Goal: Information Seeking & Learning: Learn about a topic

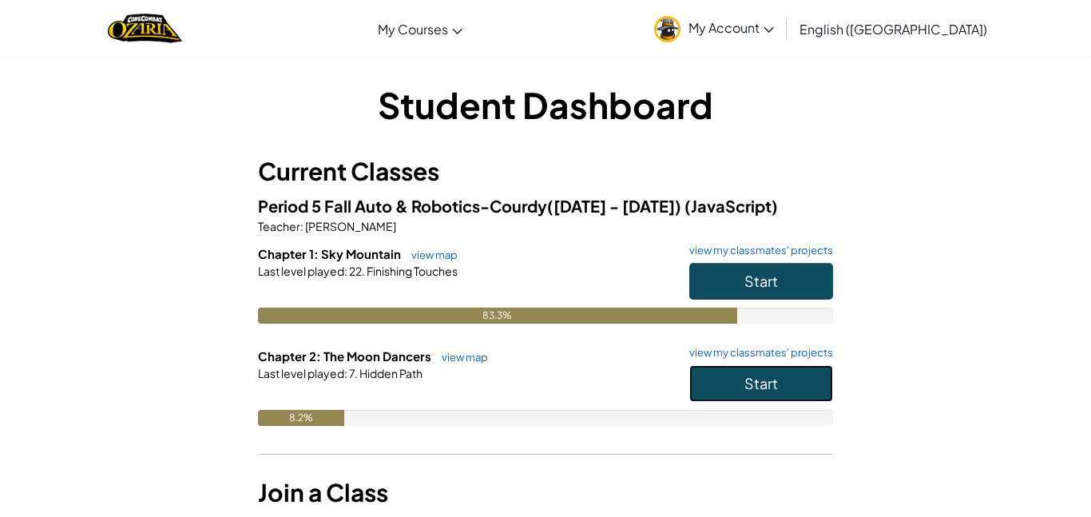
click at [756, 387] on span "Start" at bounding box center [761, 383] width 34 height 18
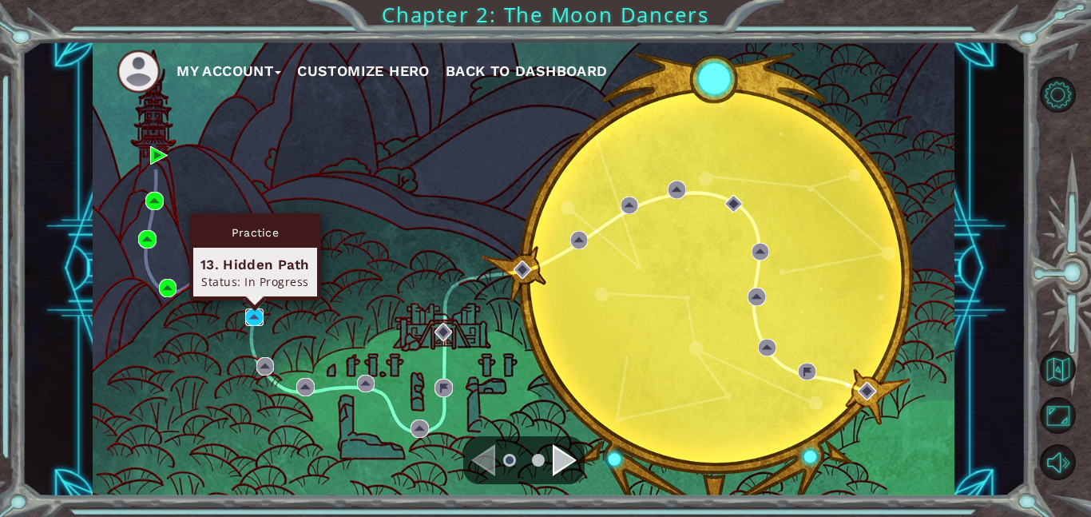
click at [253, 318] on img at bounding box center [254, 317] width 18 height 18
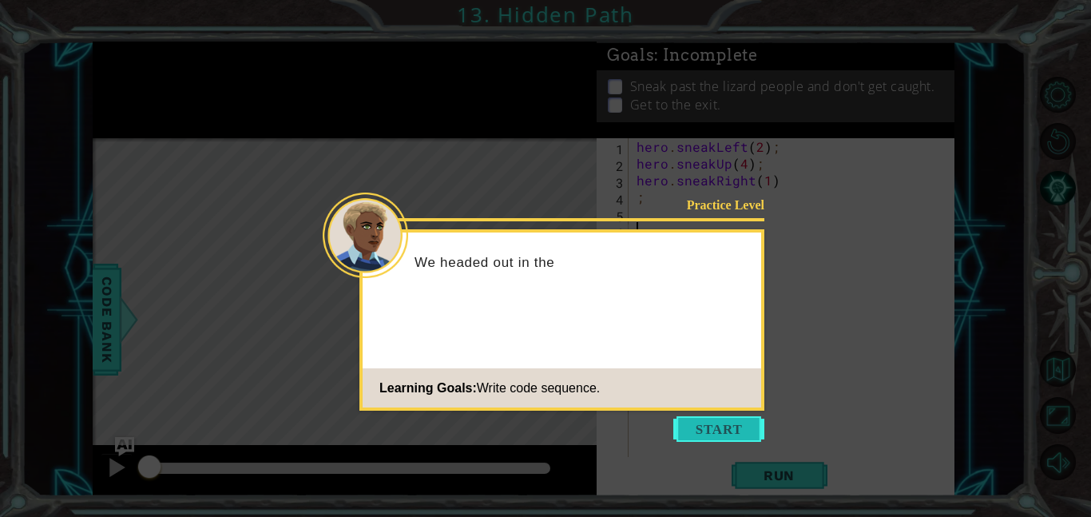
click at [683, 425] on button "Start" at bounding box center [718, 429] width 91 height 26
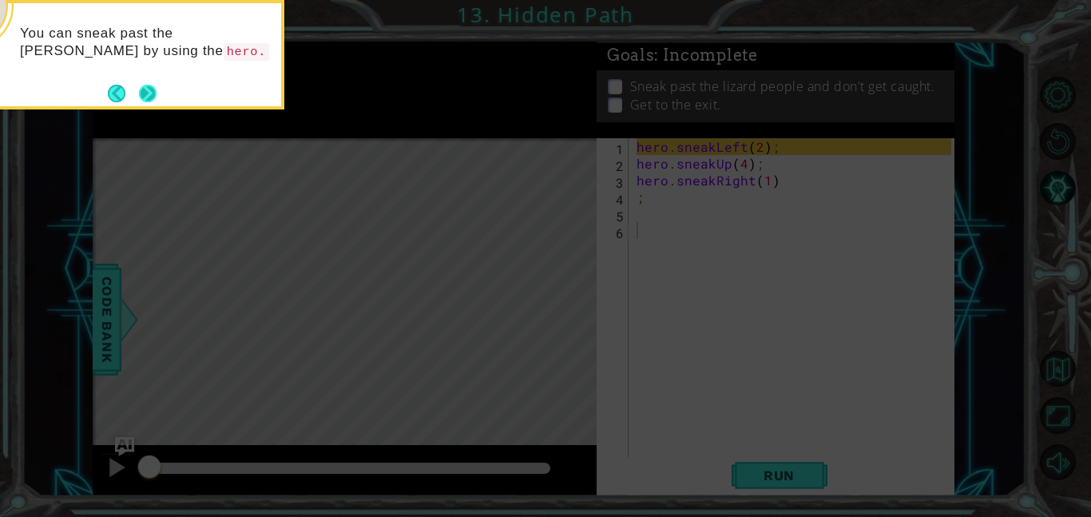
click at [152, 91] on button "Next" at bounding box center [148, 93] width 18 height 18
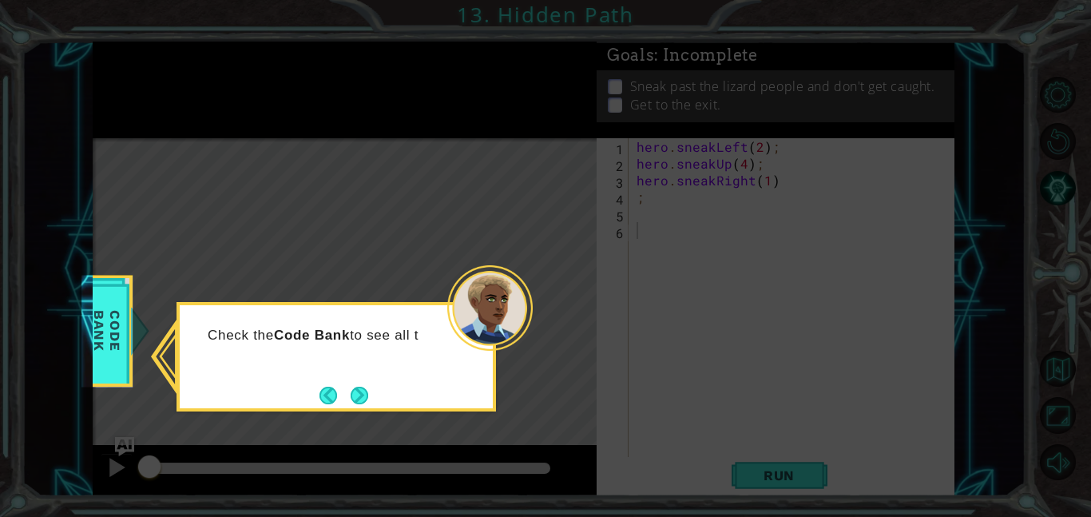
click at [340, 379] on div "Check the Code Bank to see all t" at bounding box center [335, 356] width 319 height 109
click at [343, 383] on footer at bounding box center [343, 395] width 49 height 24
click at [353, 387] on button "Next" at bounding box center [360, 395] width 18 height 18
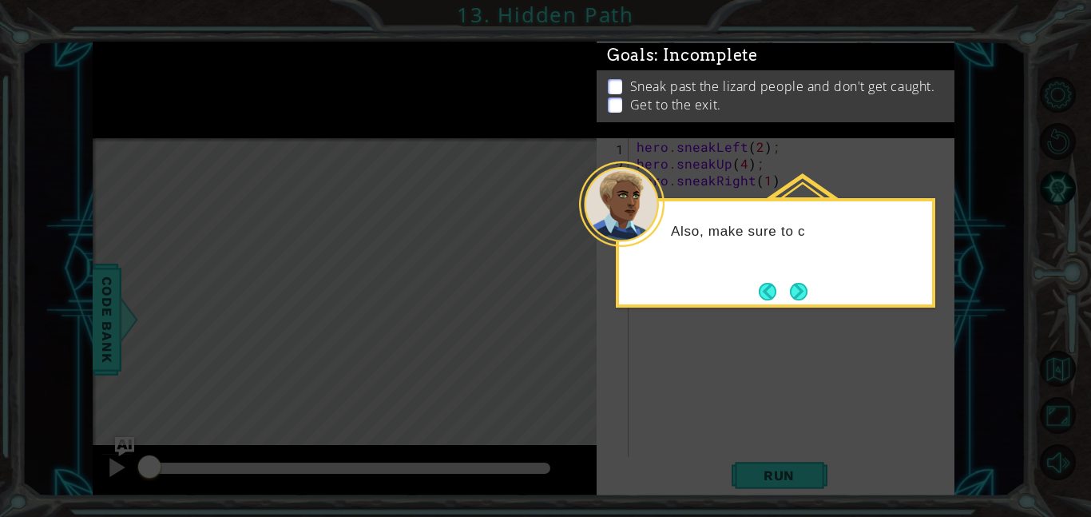
click at [793, 275] on div "Also, make sure to c" at bounding box center [775, 252] width 319 height 109
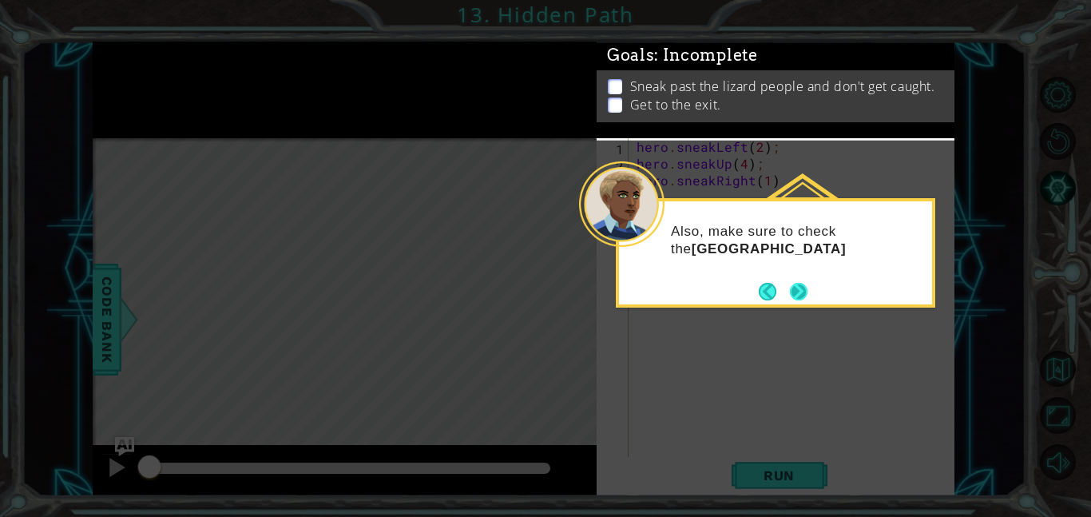
click at [795, 283] on button "Next" at bounding box center [799, 292] width 18 height 18
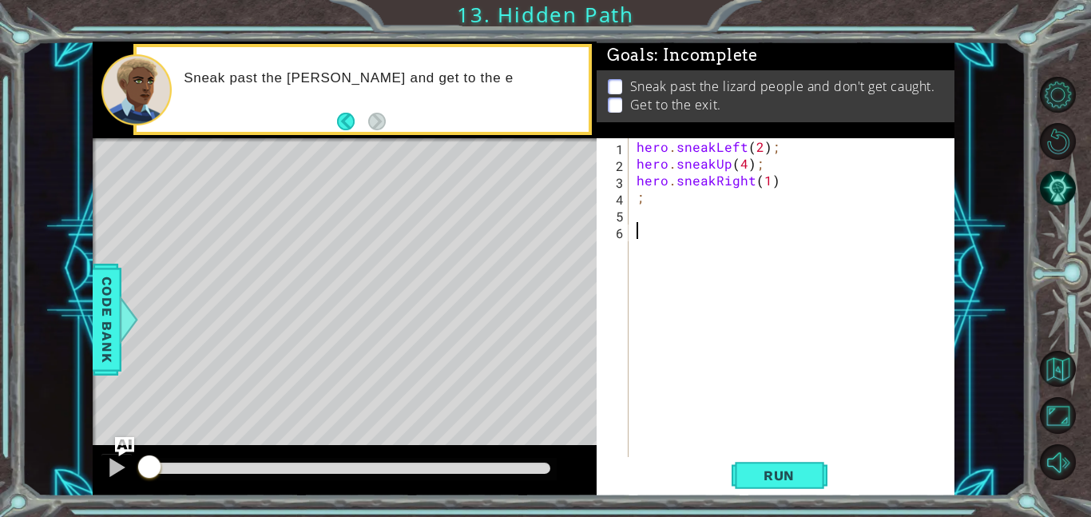
click at [654, 228] on div "hero . sneakLeft ( 2 ) ; hero . sneakUp ( 4 ) ; hero . sneakRight ( 1 ) ;" at bounding box center [796, 314] width 326 height 352
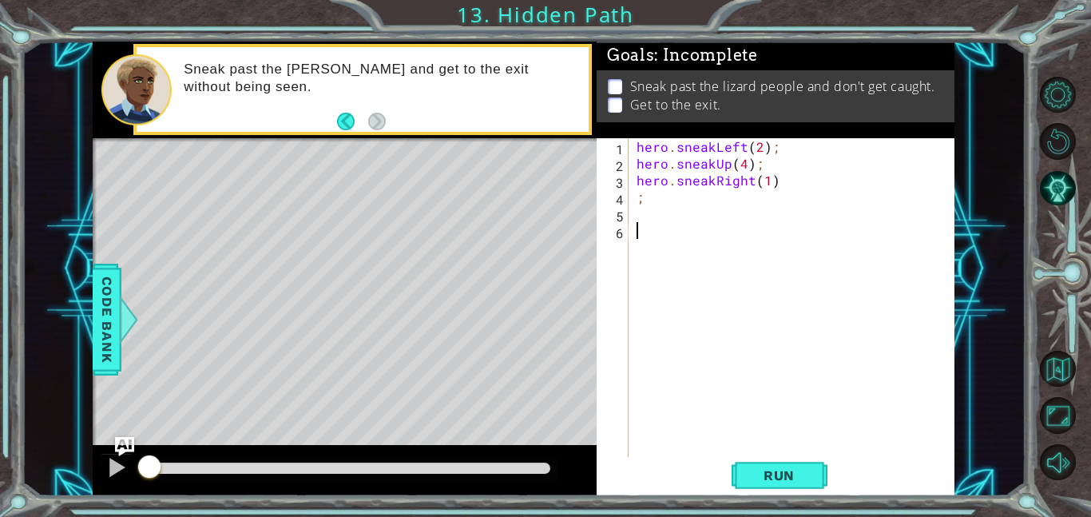
click at [629, 207] on div "1 2 3 4 5 6 hero . sneakLeft ( 2 ) ; hero . sneakUp ( 4 ) ; hero . sneakRight (…" at bounding box center [774, 297] width 355 height 319
click at [636, 212] on div "hero . sneakLeft ( 2 ) ; hero . sneakUp ( 4 ) ; hero . sneakRight ( 1 ) ;" at bounding box center [796, 314] width 326 height 352
click at [772, 482] on span "Run" at bounding box center [778, 475] width 63 height 16
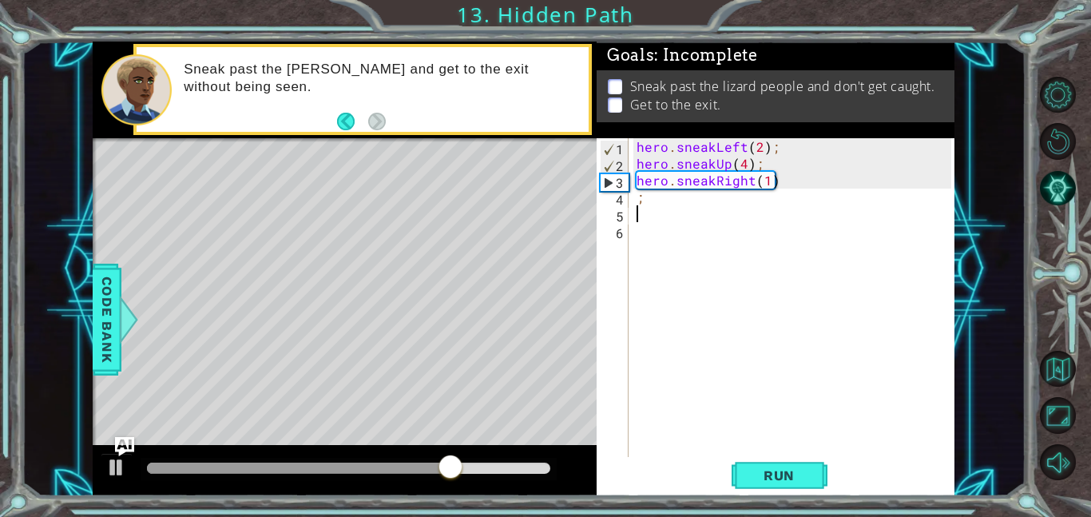
click at [744, 165] on div "hero . sneakLeft ( 2 ) ; hero . sneakUp ( 4 ) ; hero . sneakRight ( 1 ) ;" at bounding box center [796, 314] width 326 height 352
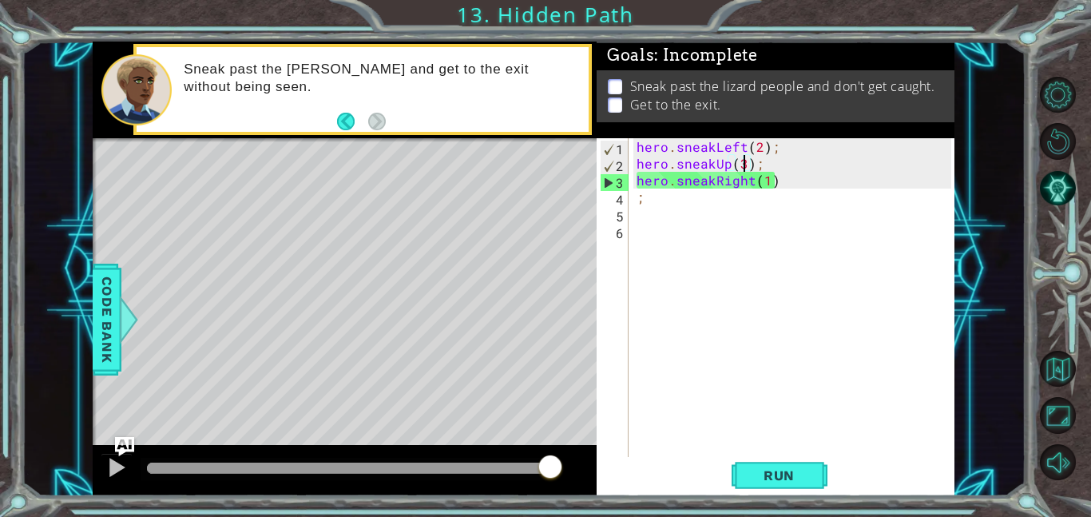
click at [766, 182] on div "hero . sneakLeft ( 2 ) ; hero . sneakUp ( 3 ) ; hero . sneakRight ( 1 ) ;" at bounding box center [796, 314] width 326 height 352
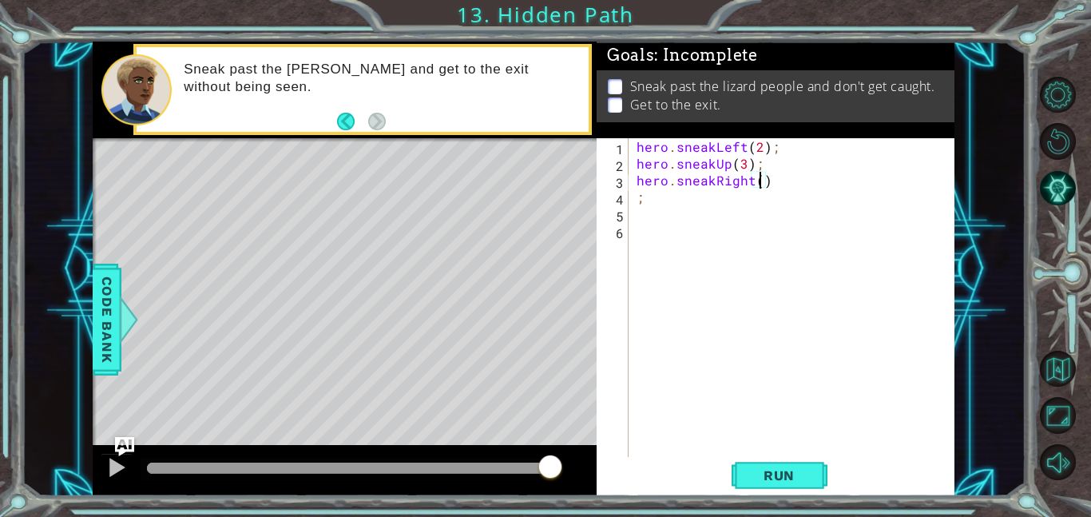
scroll to position [0, 7]
click at [763, 474] on span "Run" at bounding box center [778, 475] width 63 height 16
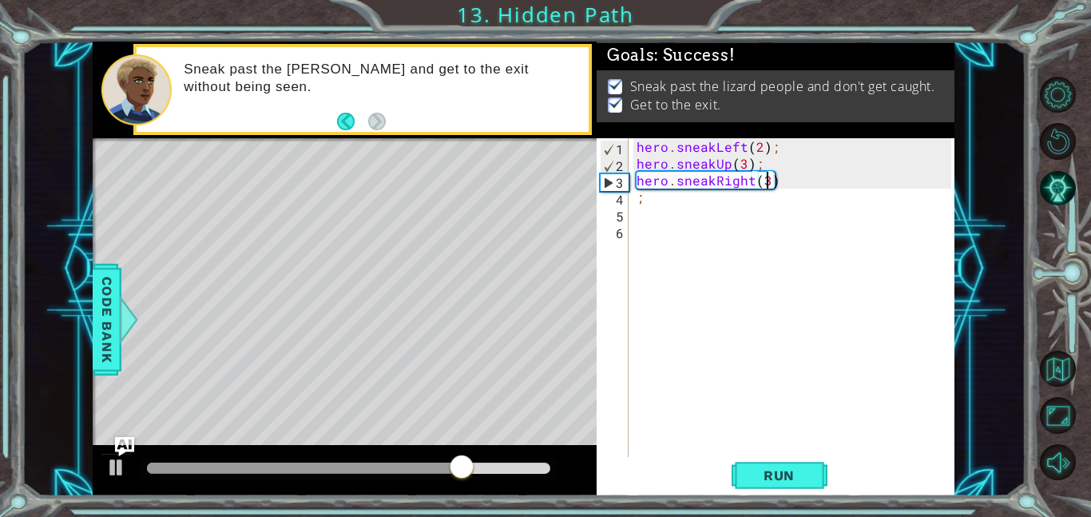
click at [742, 164] on div "hero . sneakLeft ( 2 ) ; hero . sneakUp ( 3 ) ; hero . sneakRight ( 3 ) ;" at bounding box center [796, 314] width 326 height 352
type textarea "hero.sneakUp(3);"
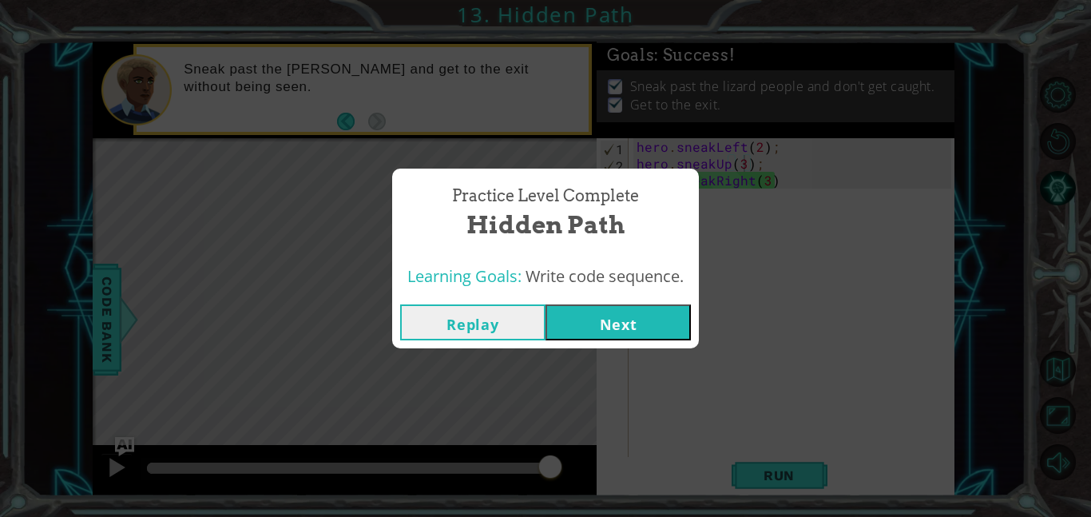
click at [639, 317] on button "Next" at bounding box center [617, 322] width 145 height 36
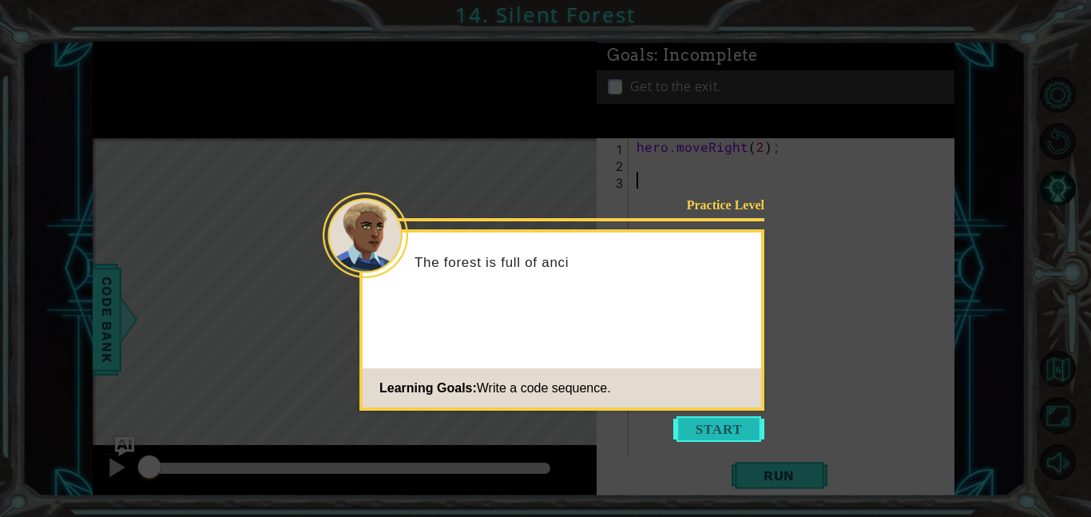
click at [690, 427] on button "Start" at bounding box center [718, 429] width 91 height 26
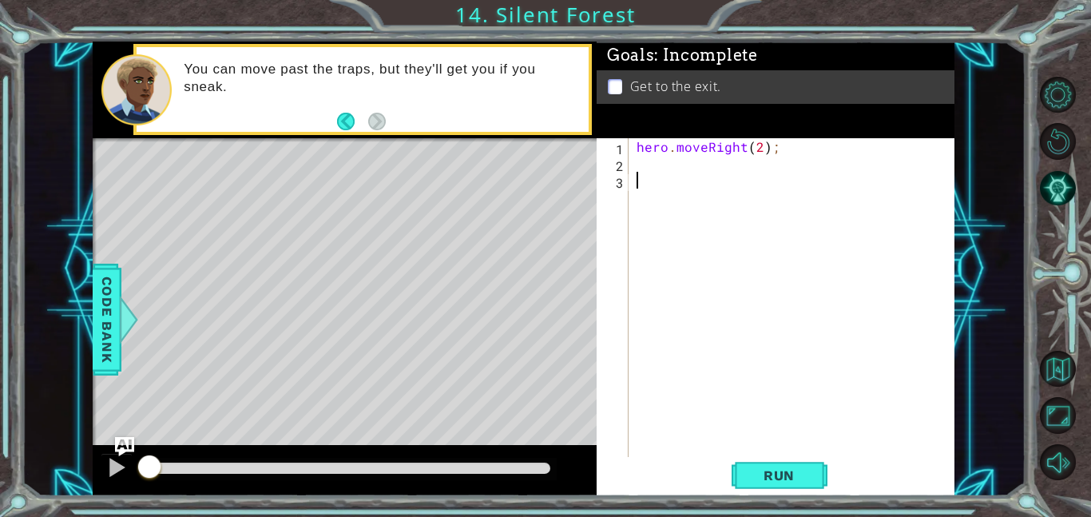
click at [658, 172] on div "hero . moveRight ( 2 ) ;" at bounding box center [796, 314] width 326 height 352
click at [791, 480] on span "Run" at bounding box center [778, 475] width 63 height 16
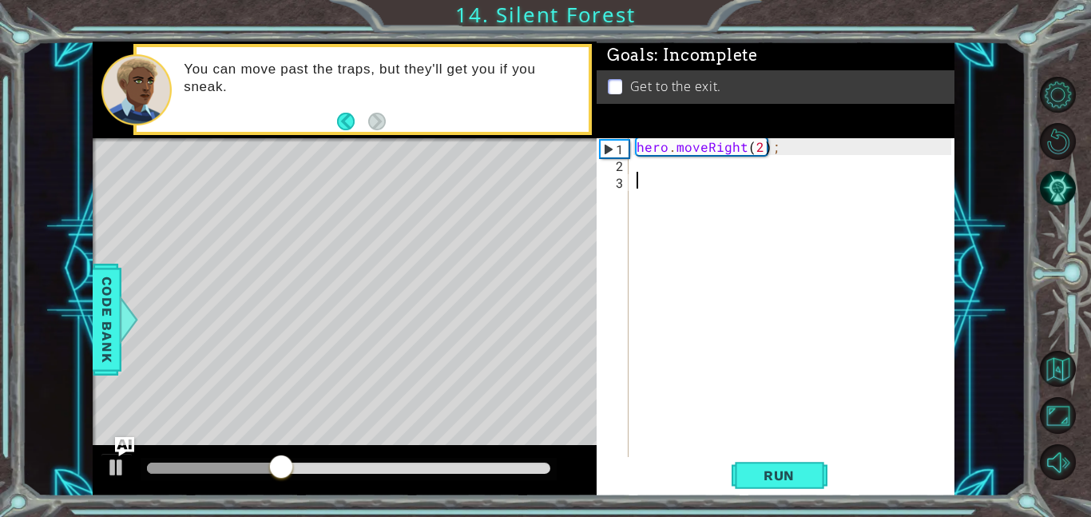
click at [645, 165] on div "hero . moveRight ( 2 ) ;" at bounding box center [796, 314] width 326 height 352
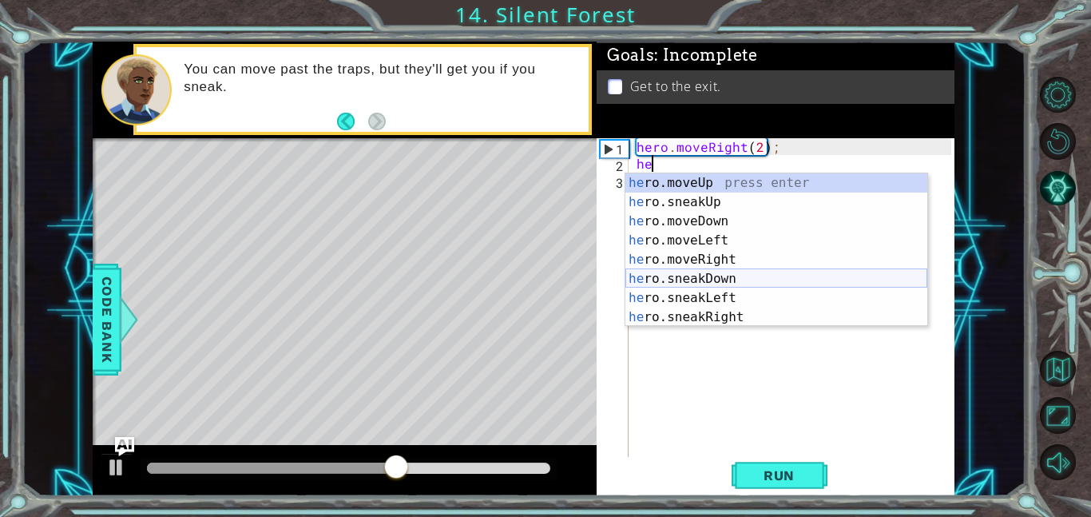
click at [770, 285] on div "he ro.moveUp press enter he ro.sneakUp press enter he ro.moveDown press enter h…" at bounding box center [776, 269] width 302 height 192
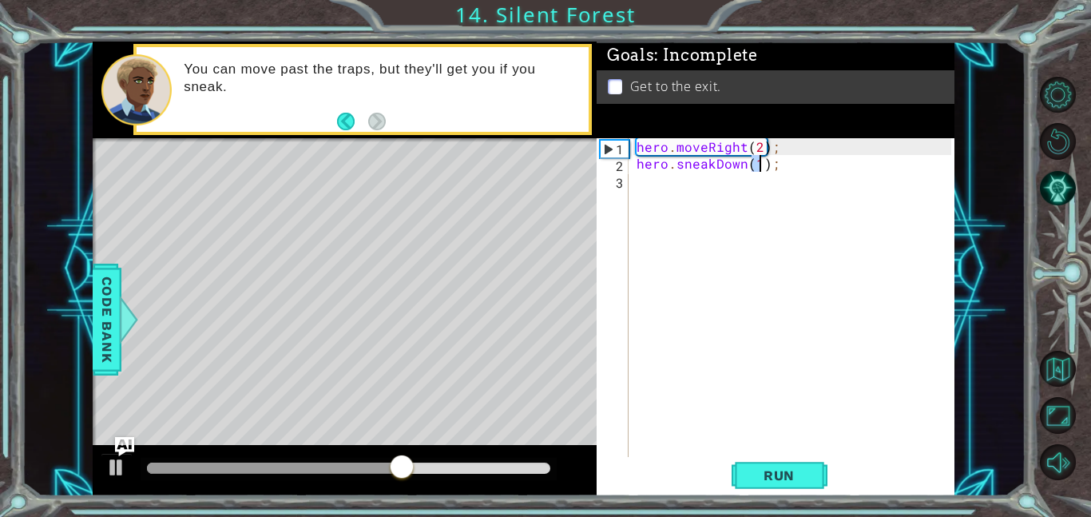
type textarea "hero.sneakDown(1);"
click at [636, 193] on div "hero . moveRight ( 2 ) ; hero . sneakDown ( 1 ) ;" at bounding box center [796, 314] width 326 height 352
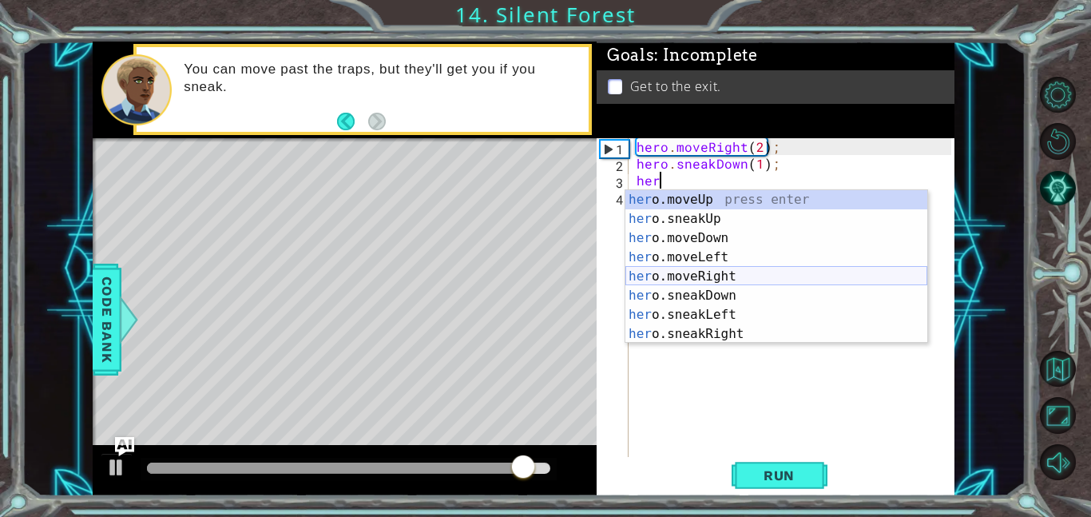
click at [728, 276] on div "her o.moveUp press enter her o.sneakUp press enter her o.moveDown press enter h…" at bounding box center [776, 286] width 302 height 192
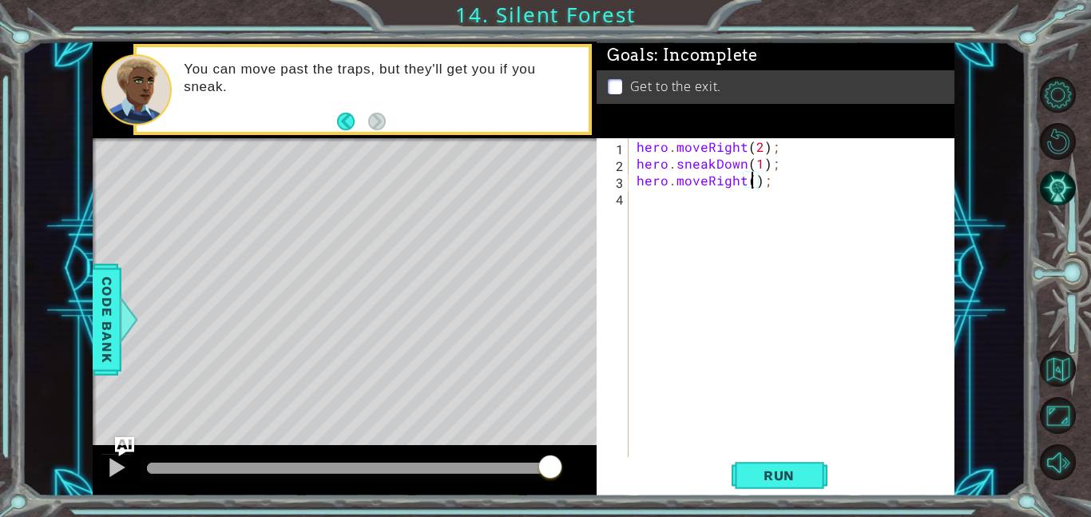
scroll to position [0, 7]
click at [775, 470] on span "Run" at bounding box center [778, 475] width 63 height 16
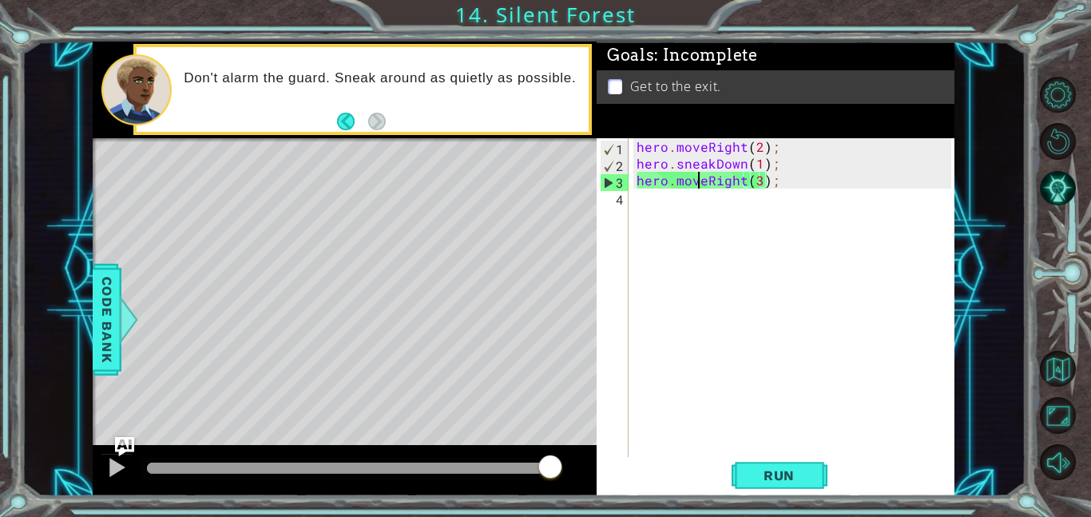
click at [700, 177] on div "hero . moveRight ( 2 ) ; hero . sneakDown ( 1 ) ; hero . moveRight ( 3 ) ;" at bounding box center [796, 314] width 326 height 352
click at [705, 184] on div "hero . moveRight ( 2 ) ; hero . sneakDown ( 1 ) ; hero . moveRight ( 3 ) ;" at bounding box center [796, 314] width 326 height 352
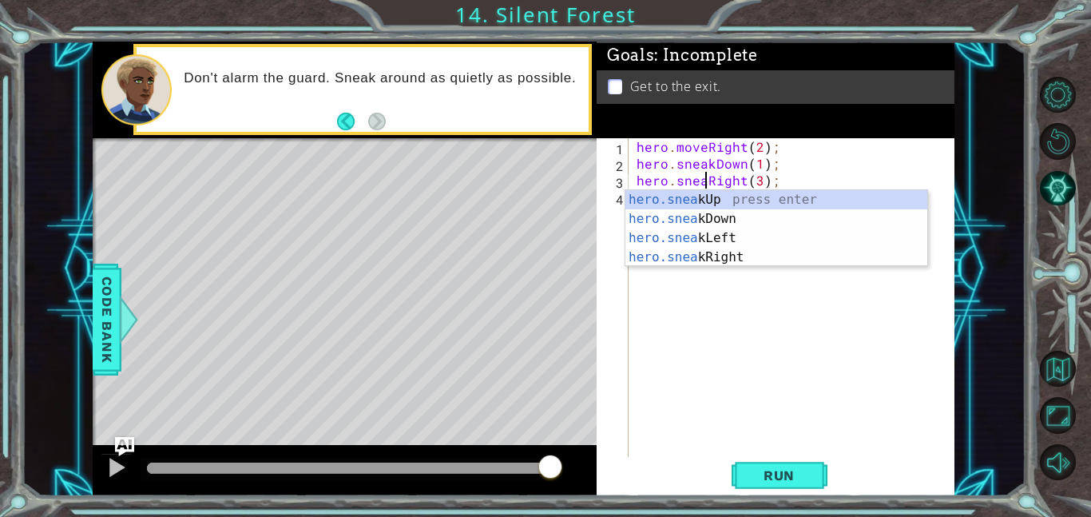
scroll to position [0, 5]
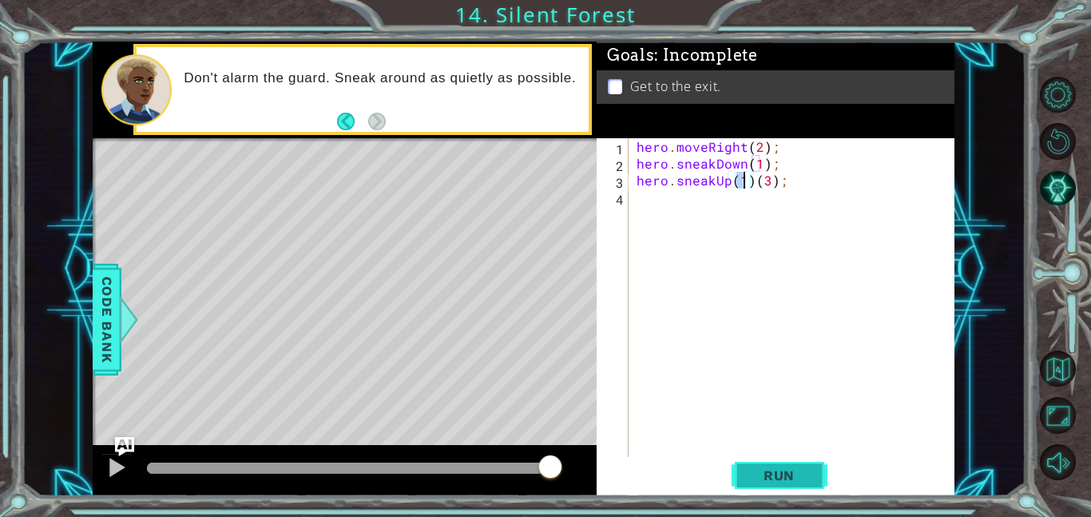
click at [790, 481] on span "Run" at bounding box center [778, 475] width 63 height 16
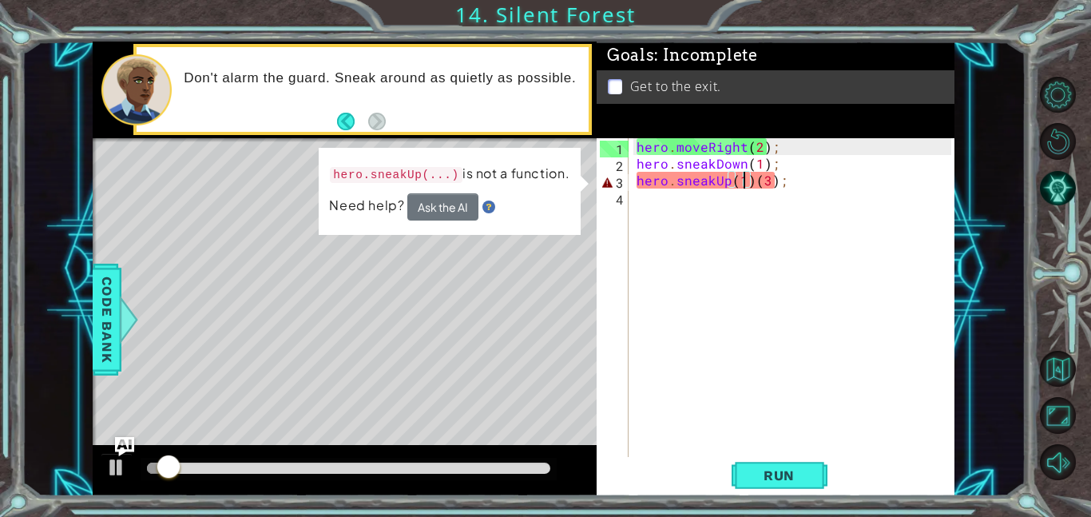
click at [803, 185] on div "hero . moveRight ( 2 ) ; hero . sneakDown ( 1 ) ; hero . sneakUp ( 1 ) ( 3 ) ;" at bounding box center [796, 314] width 326 height 352
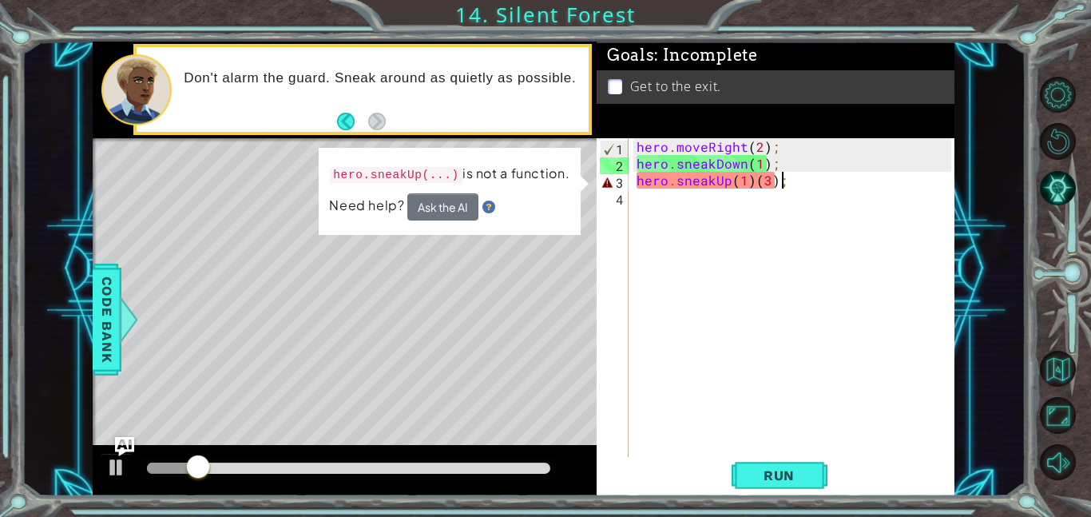
click at [771, 180] on div "hero . moveRight ( 2 ) ; hero . sneakDown ( 1 ) ; hero . sneakUp ( 1 ) ( 3 ) ;" at bounding box center [796, 314] width 326 height 352
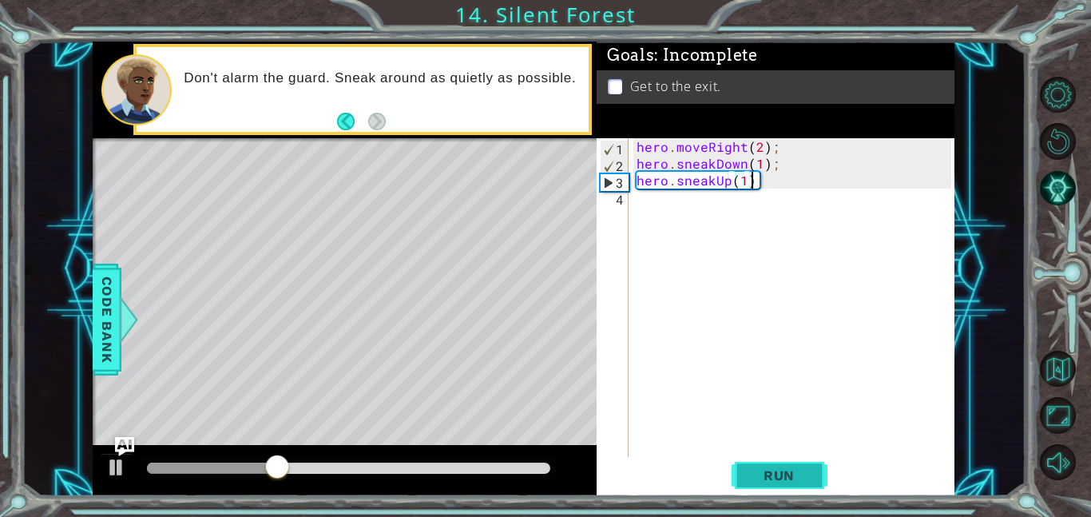
click at [795, 474] on span "Run" at bounding box center [778, 475] width 63 height 16
click at [727, 182] on div "hero . moveRight ( 2 ) ; hero . sneakDown ( 1 ) ; hero . sneakUp ( 1 ) ;" at bounding box center [796, 314] width 326 height 352
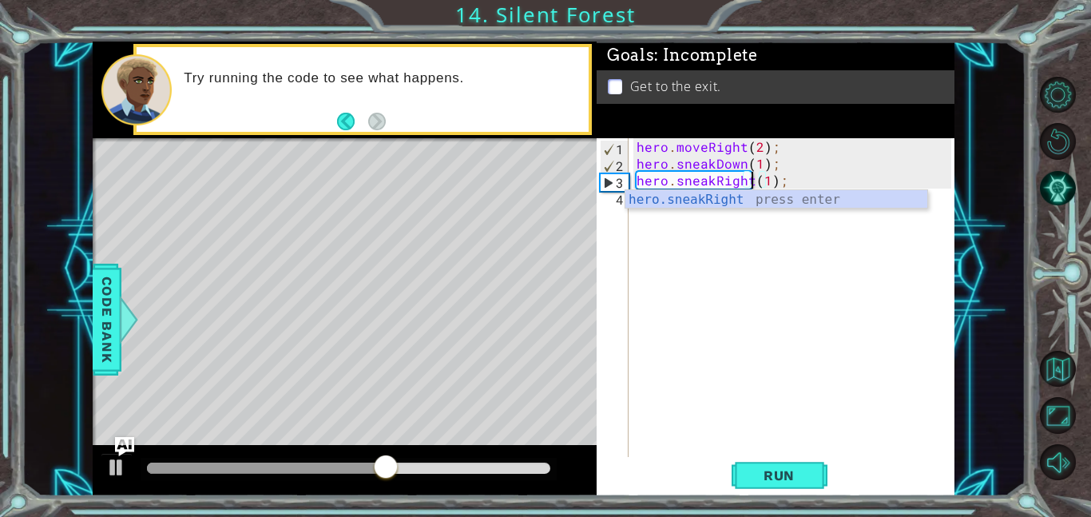
scroll to position [0, 7]
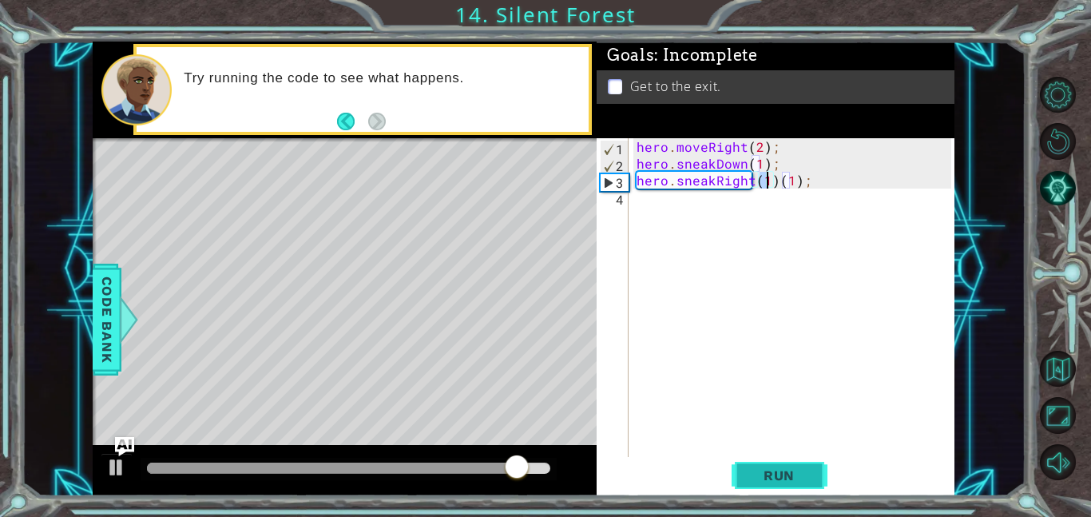
click at [807, 478] on span "Run" at bounding box center [778, 475] width 63 height 16
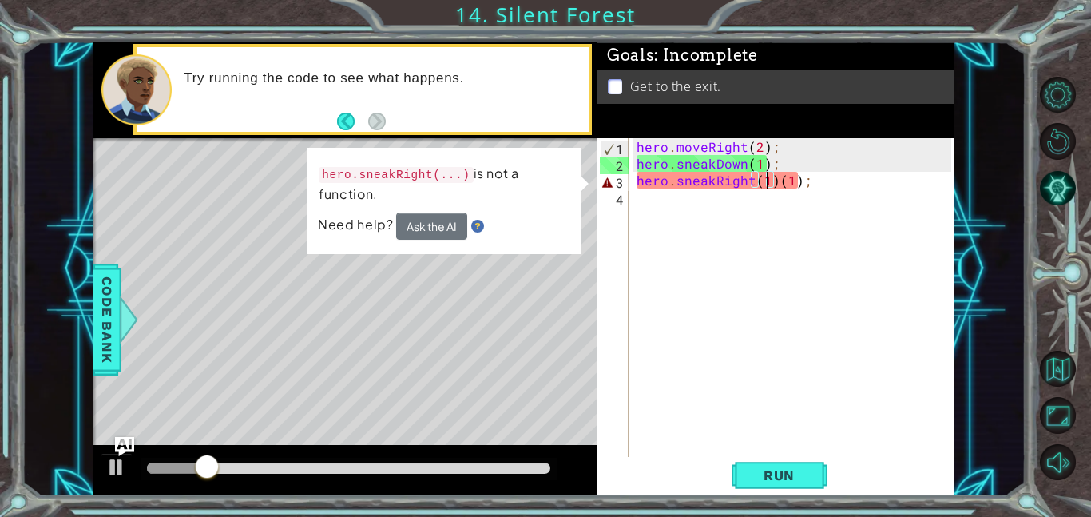
click at [772, 178] on div "hero . moveRight ( 2 ) ; hero . sneakDown ( 1 ) ; hero . sneakRight ( 1 ) ( 1 )…" at bounding box center [796, 314] width 326 height 352
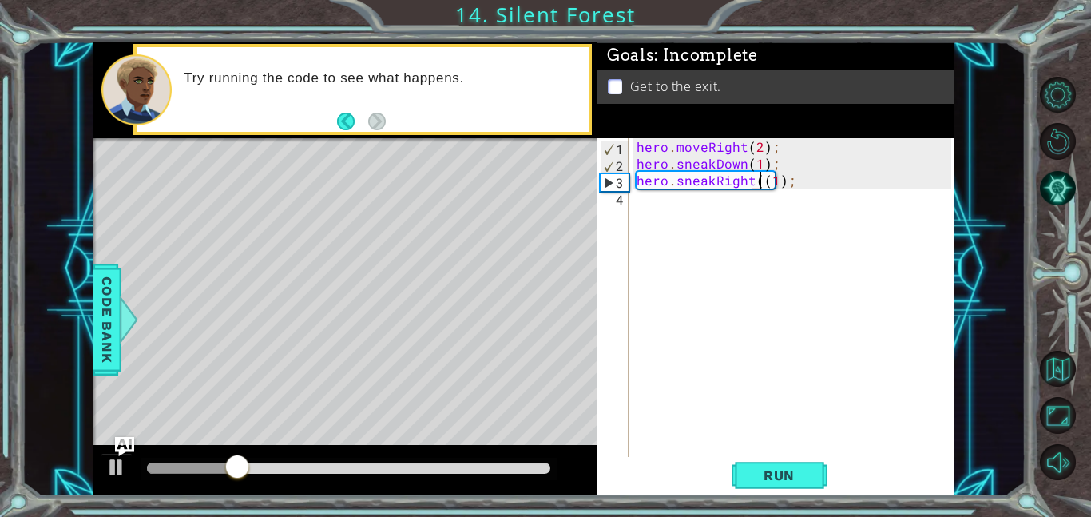
type textarea "hero.sneakRight(1);"
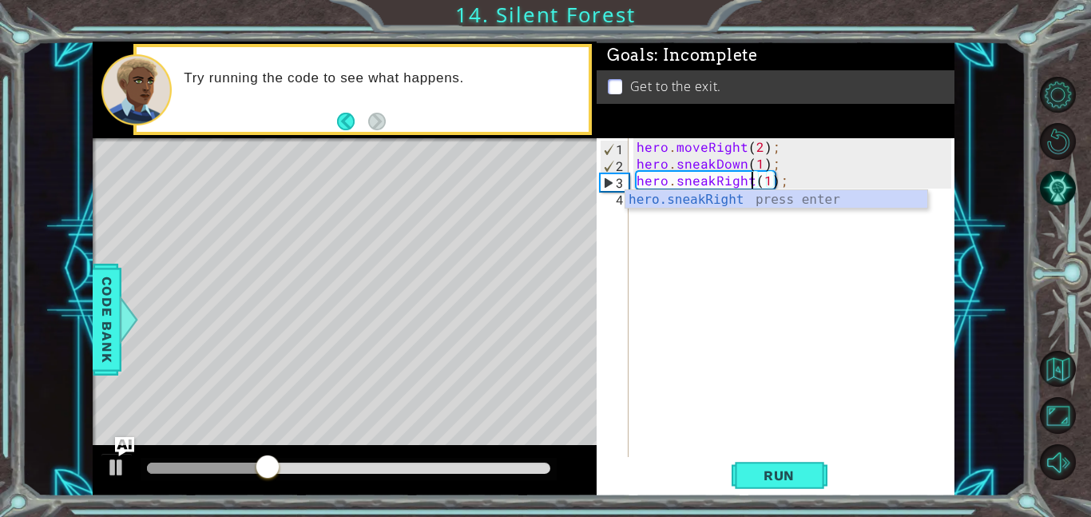
click at [843, 341] on div "hero . moveRight ( 2 ) ; hero . sneakDown ( 1 ) ; hero . sneakRight ( 1 ) ;" at bounding box center [796, 314] width 326 height 352
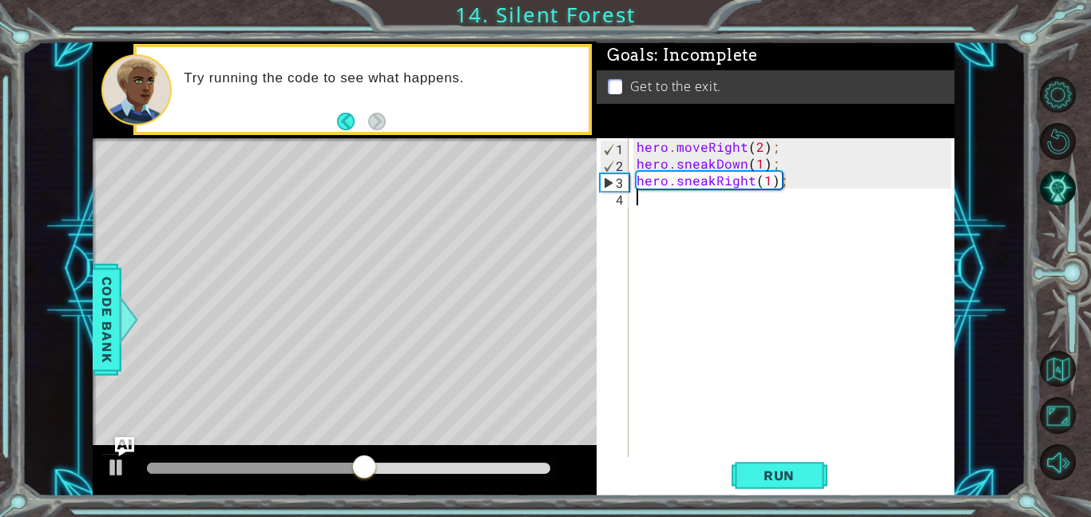
click at [765, 184] on div "hero . moveRight ( 2 ) ; hero . sneakDown ( 1 ) ; hero . sneakRight ( 1 ) ;" at bounding box center [796, 314] width 326 height 352
type textarea "hero.sneakRight(3);"
click at [772, 467] on span "Run" at bounding box center [778, 475] width 63 height 16
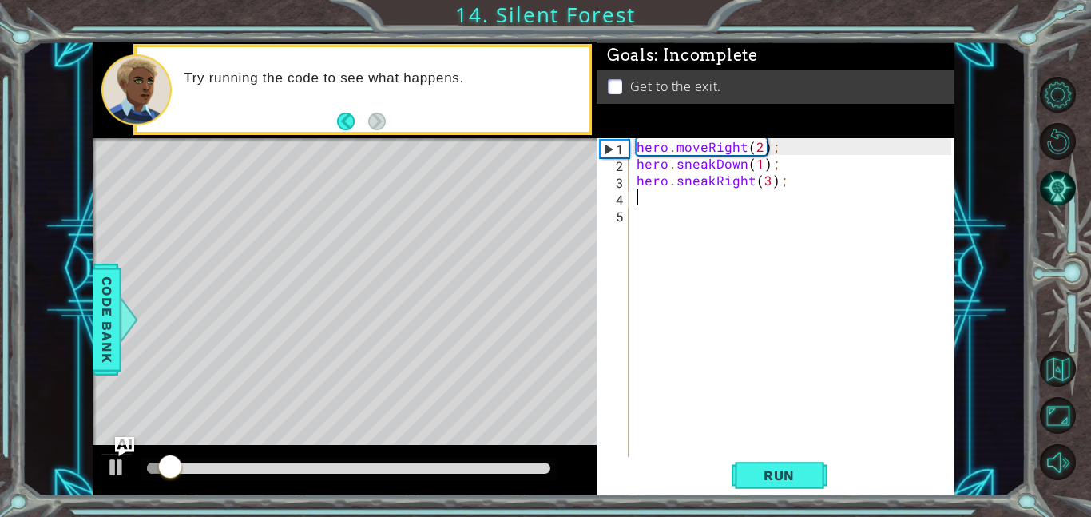
click at [470, 464] on div at bounding box center [348, 467] width 403 height 11
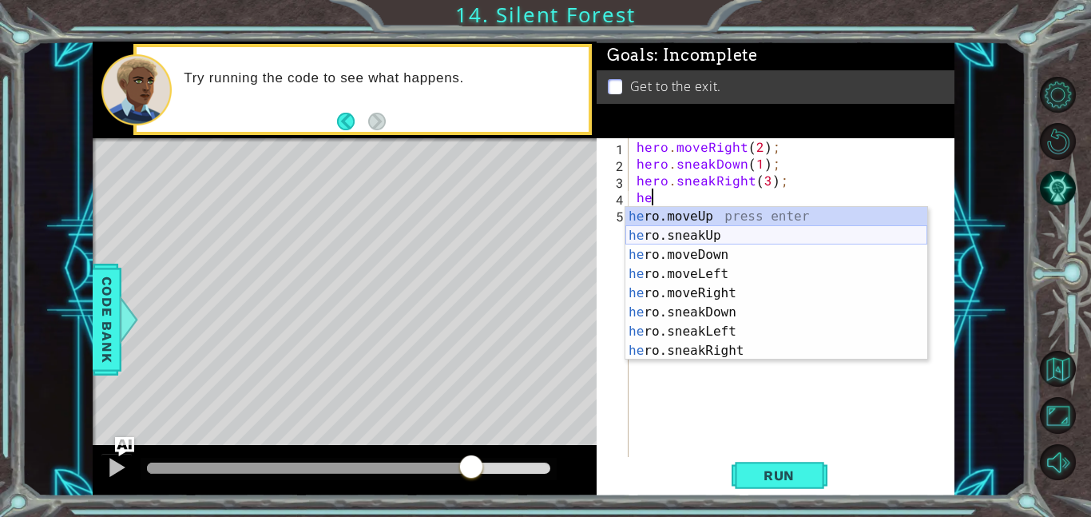
click at [724, 237] on div "he ro.moveUp press enter he ro.sneakUp press enter he ro.moveDown press enter h…" at bounding box center [776, 303] width 302 height 192
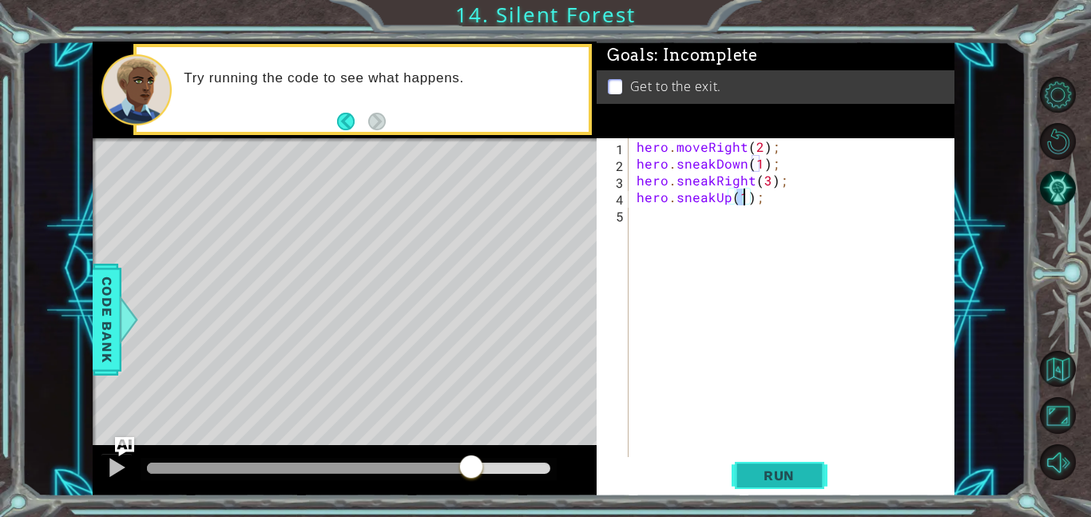
type textarea "hero.sneakUp(1);"
click at [766, 464] on button "Run" at bounding box center [779, 475] width 96 height 36
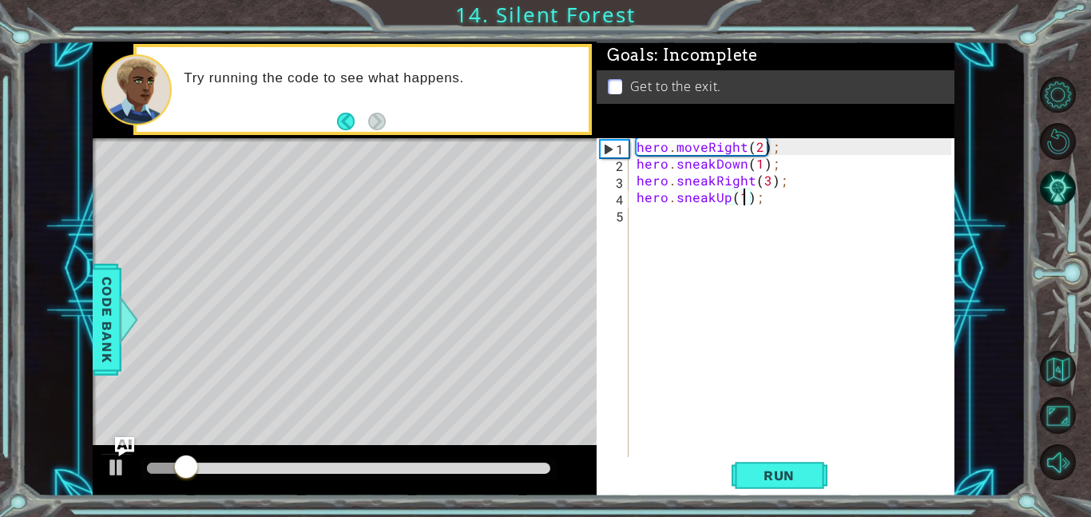
click at [503, 472] on div at bounding box center [348, 467] width 403 height 11
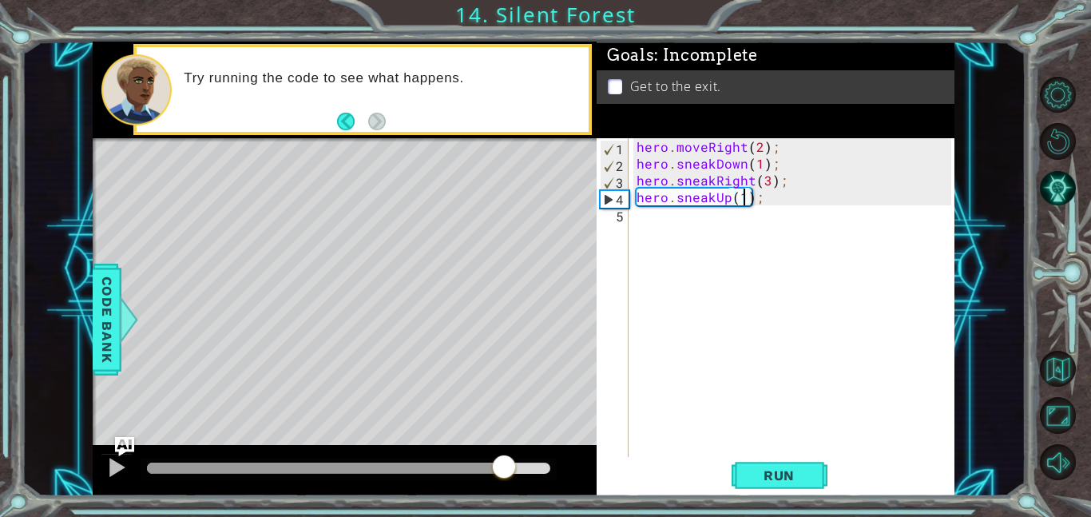
click at [719, 227] on div "hero . moveRight ( 2 ) ; hero . sneakDown ( 1 ) ; hero . sneakRight ( 3 ) ; her…" at bounding box center [796, 314] width 326 height 352
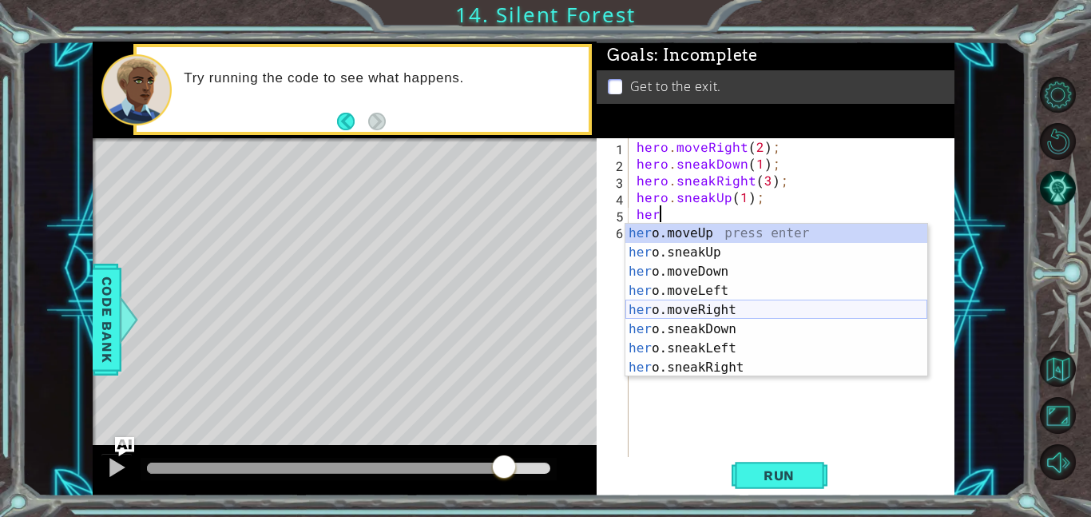
click at [738, 311] on div "her o.moveUp press enter her o.sneakUp press enter her o.moveDown press enter h…" at bounding box center [776, 320] width 302 height 192
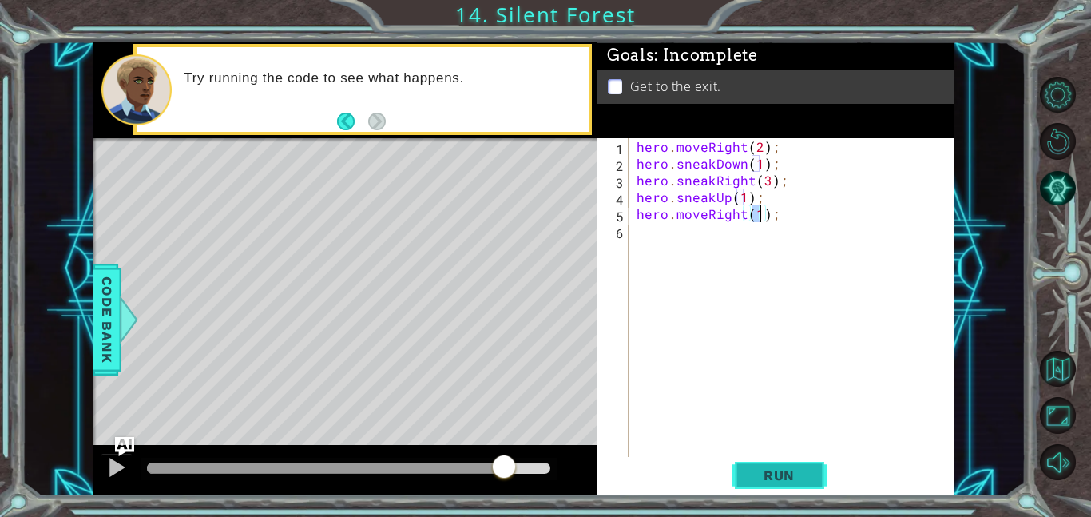
click at [788, 465] on button "Run" at bounding box center [779, 475] width 96 height 36
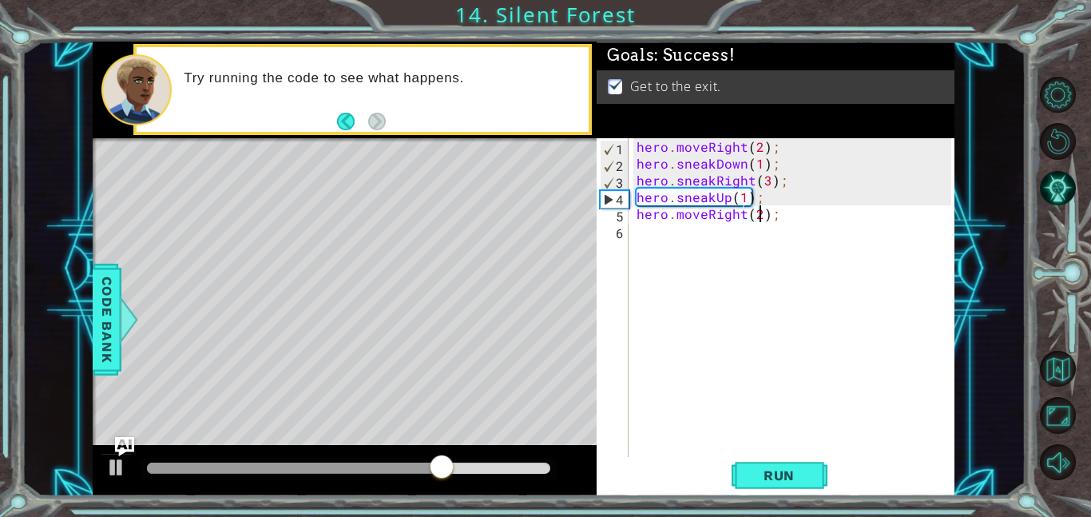
scroll to position [0, 7]
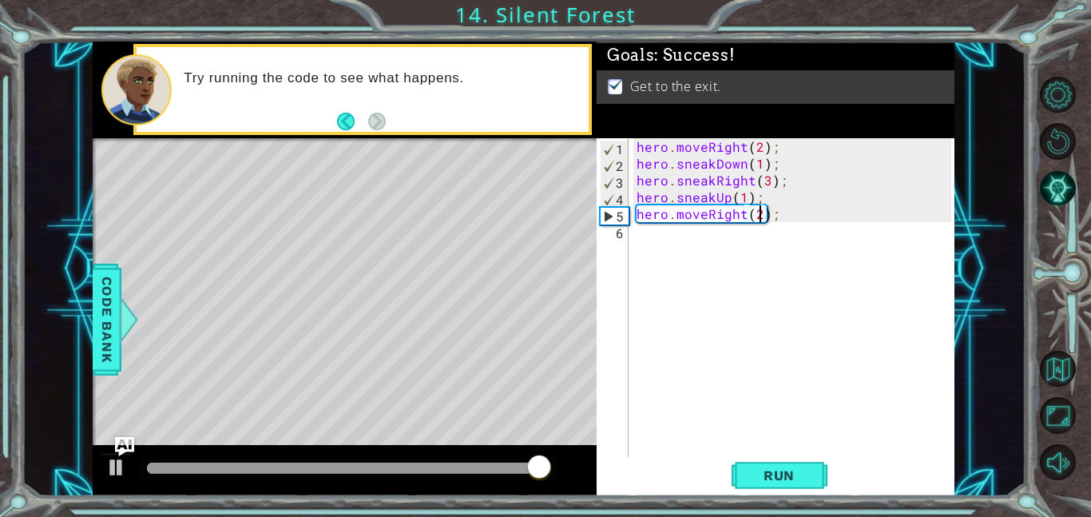
type textarea "hero.moveRight();"
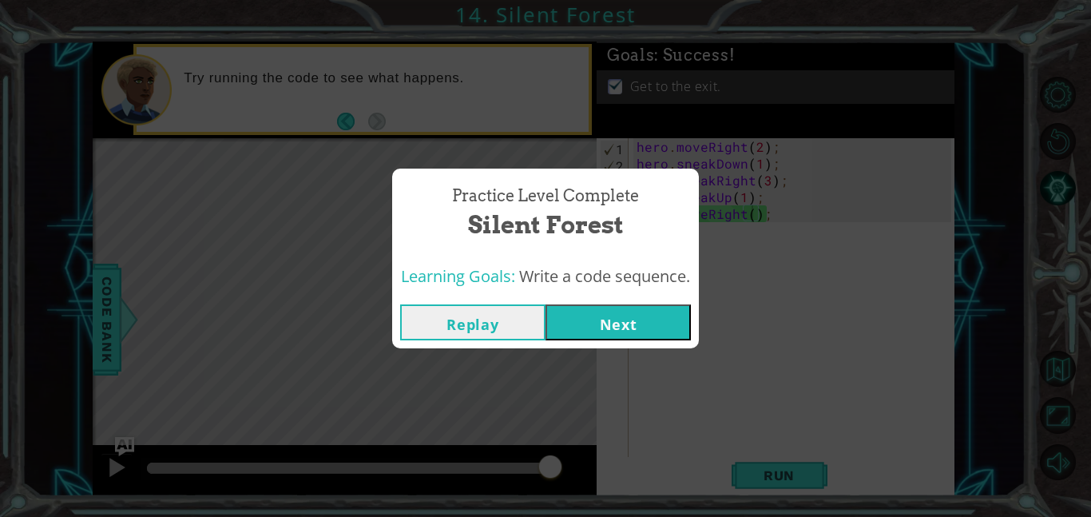
click at [637, 322] on button "Next" at bounding box center [617, 322] width 145 height 36
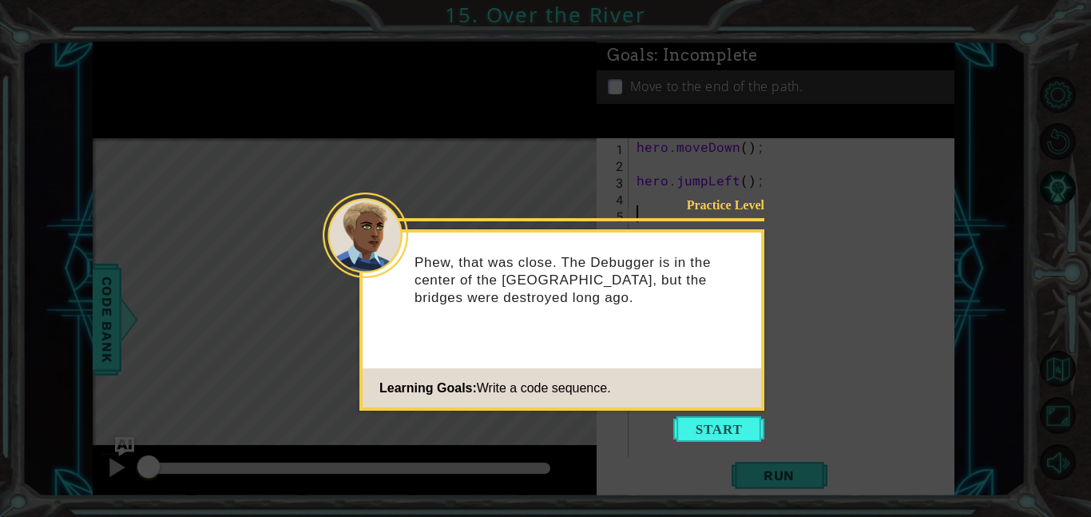
click at [729, 446] on icon at bounding box center [545, 258] width 1091 height 517
click at [735, 422] on button "Start" at bounding box center [718, 429] width 91 height 26
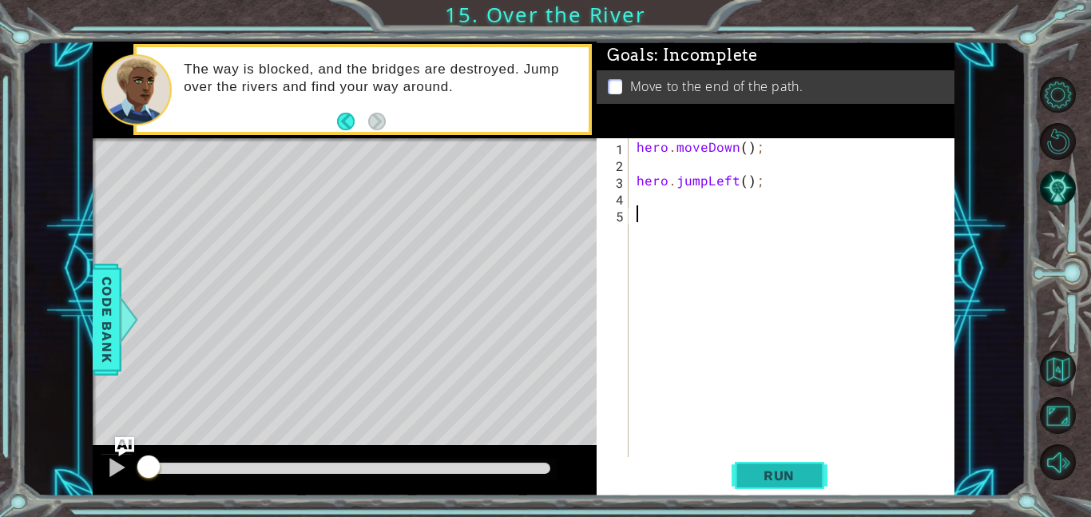
click at [781, 468] on span "Run" at bounding box center [778, 475] width 63 height 16
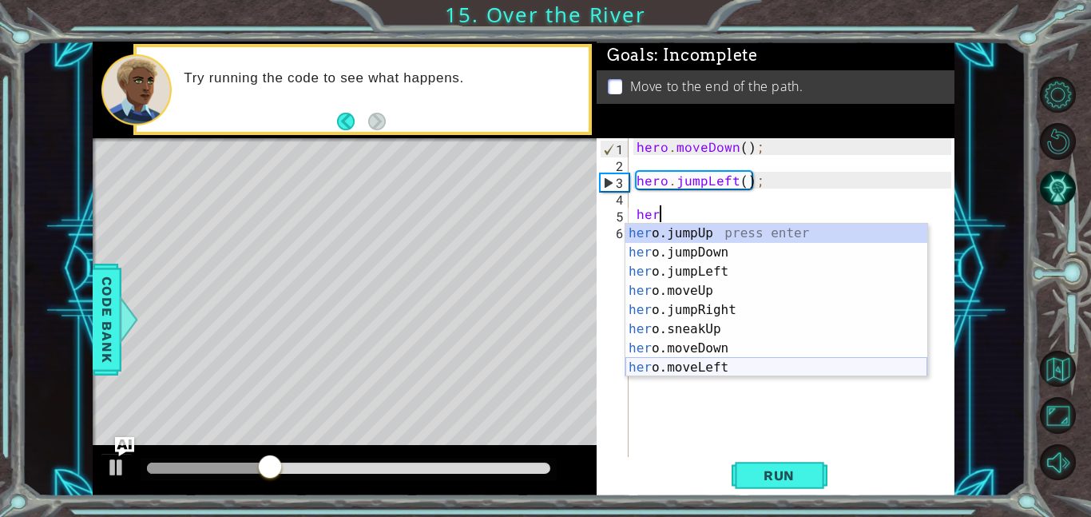
click at [736, 375] on div "her o.jumpUp press enter her o.jumpDown press enter her o.jumpLeft press enter …" at bounding box center [776, 320] width 302 height 192
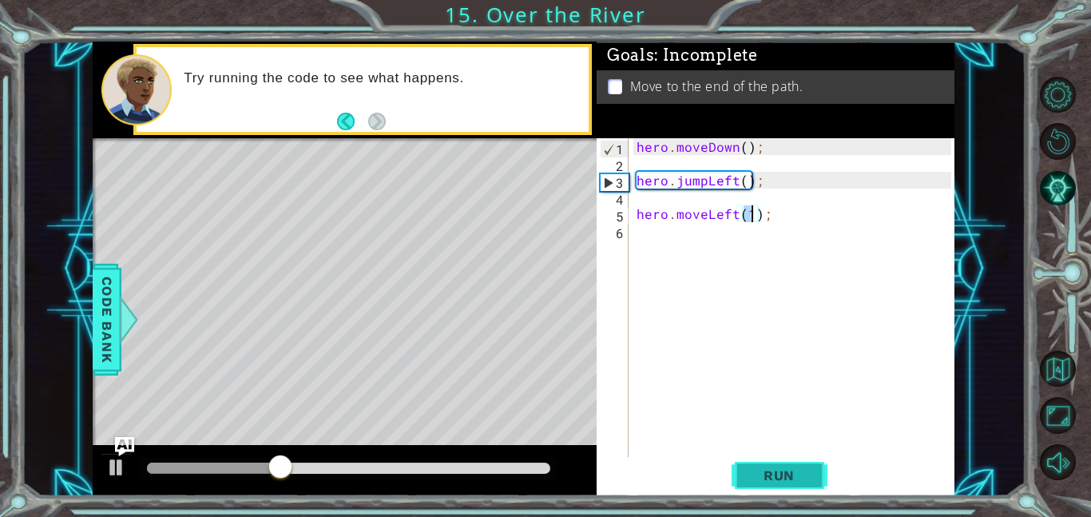
type textarea "hero.moveLeft(1);"
click at [781, 469] on span "Run" at bounding box center [778, 475] width 63 height 16
click at [659, 251] on div "hero . moveDown ( ) ; hero . jumpLeft ( ) ; hero . moveLeft ( 1 ) ;" at bounding box center [796, 314] width 326 height 352
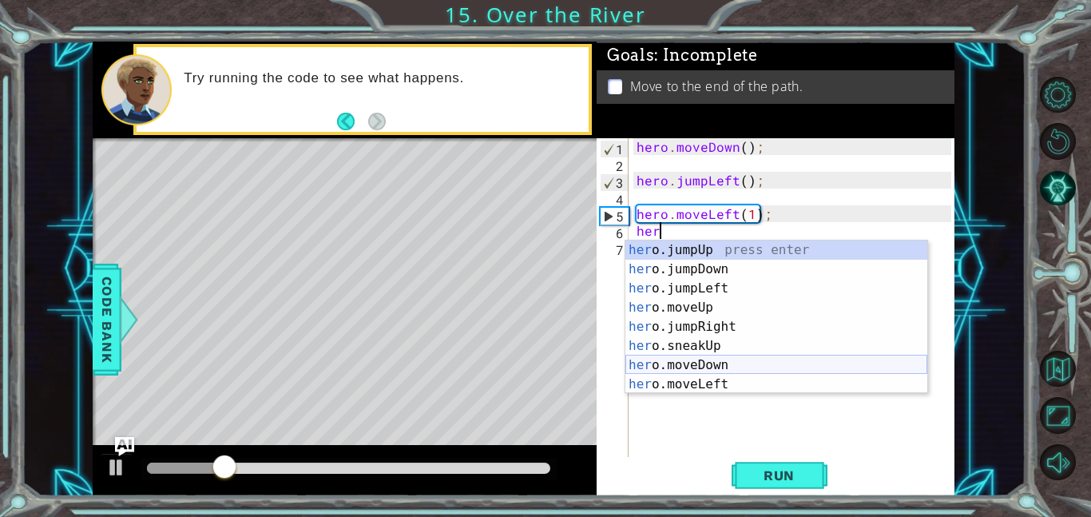
click at [702, 371] on div "her o.jumpUp press enter her o.jumpDown press enter her o.jumpLeft press enter …" at bounding box center [776, 336] width 302 height 192
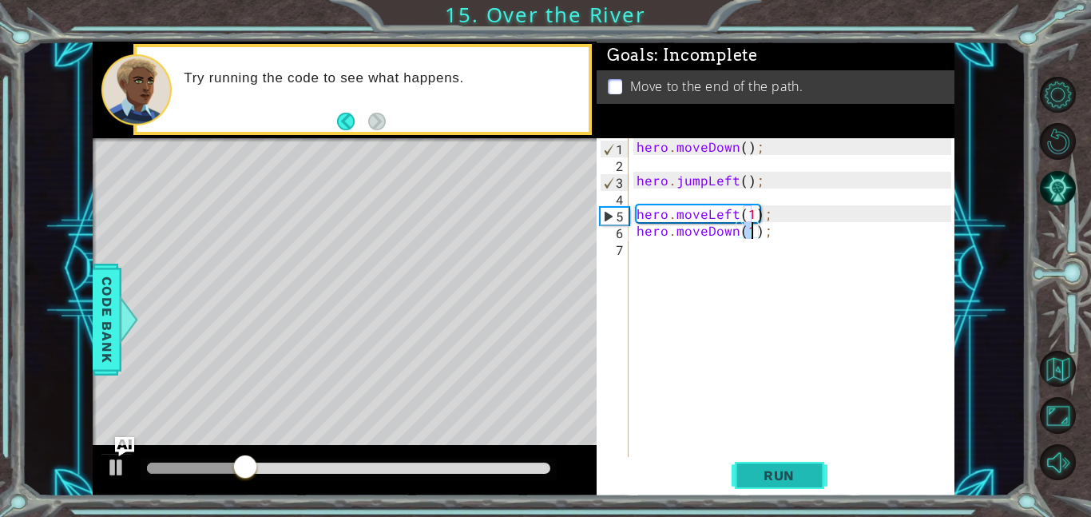
click at [769, 482] on span "Run" at bounding box center [778, 475] width 63 height 16
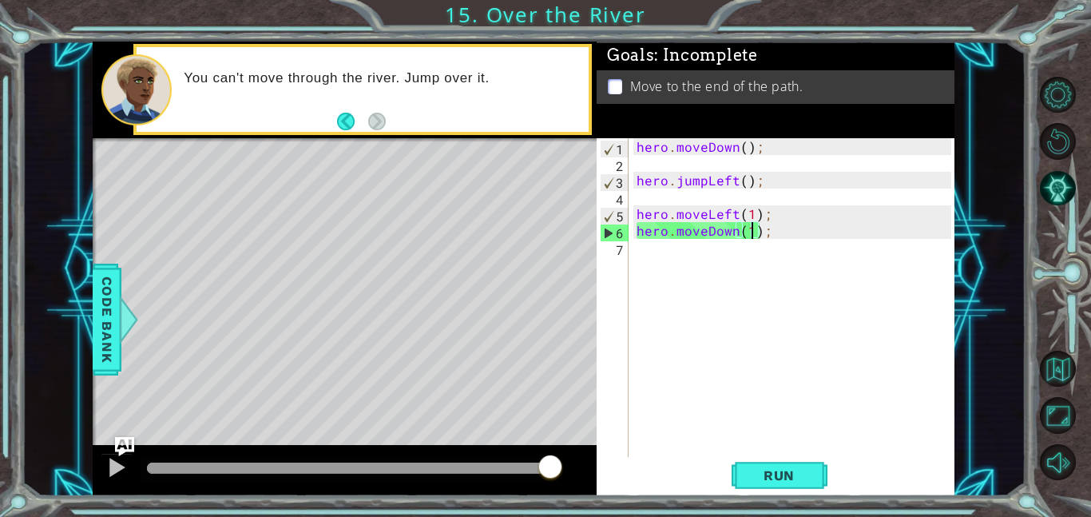
click at [704, 231] on div "hero . moveDown ( ) ; hero . jumpLeft ( ) ; hero . moveLeft ( 1 ) ; hero . move…" at bounding box center [796, 314] width 326 height 352
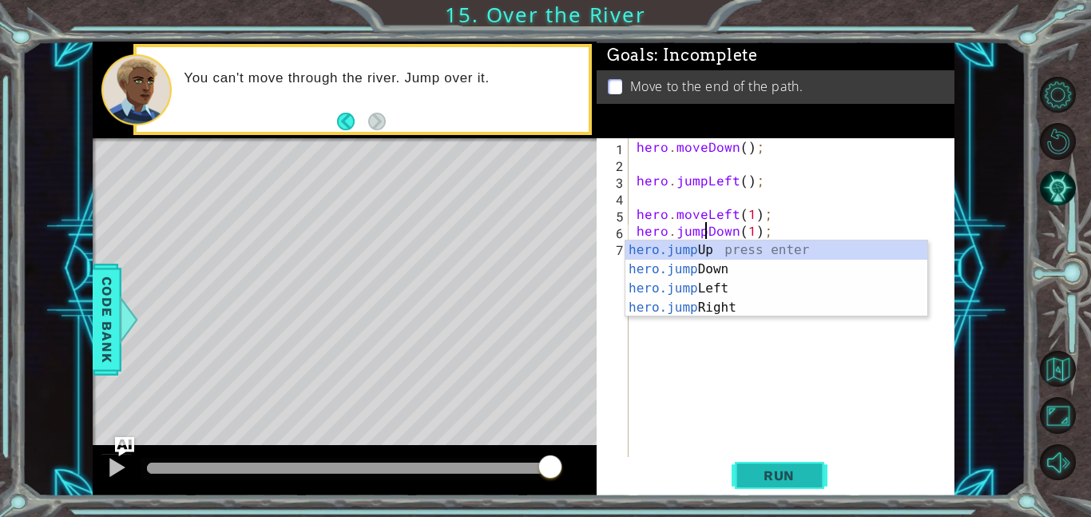
type textarea "hero.jumpDown(1);"
click at [787, 472] on span "Run" at bounding box center [778, 475] width 63 height 16
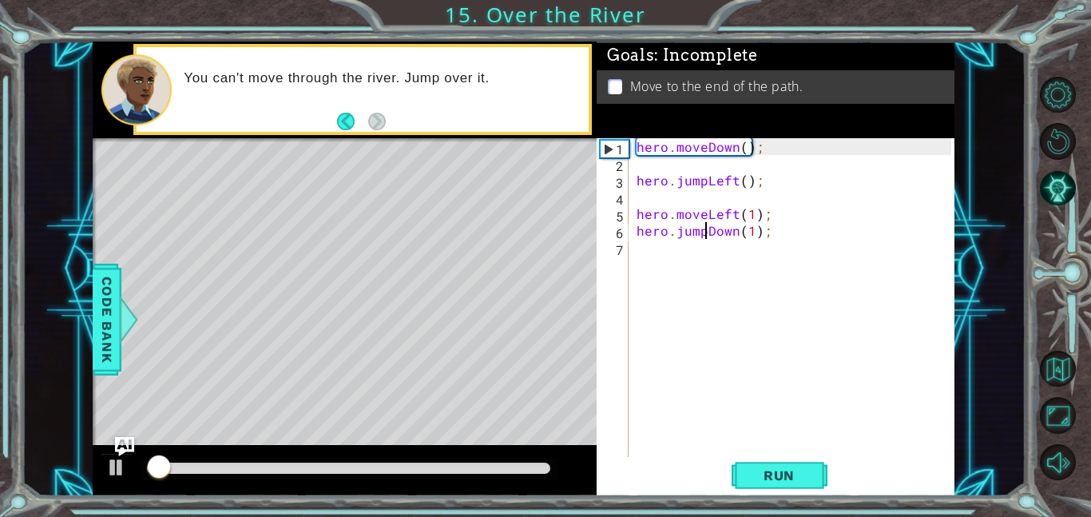
click at [464, 468] on div at bounding box center [348, 467] width 403 height 11
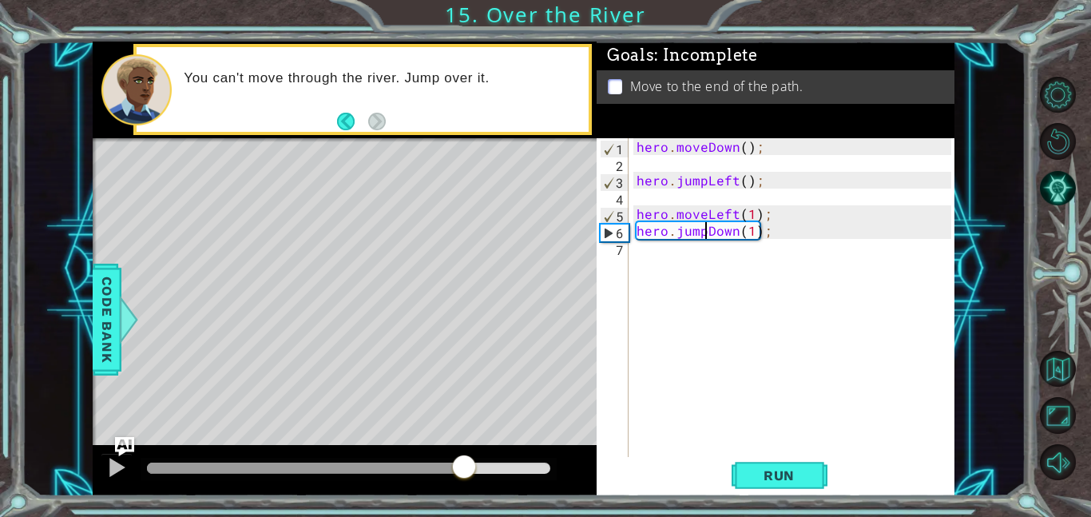
click at [695, 260] on div "hero . moveDown ( ) ; hero . jumpLeft ( ) ; hero . moveLeft ( 1 ) ; hero . jump…" at bounding box center [796, 314] width 326 height 352
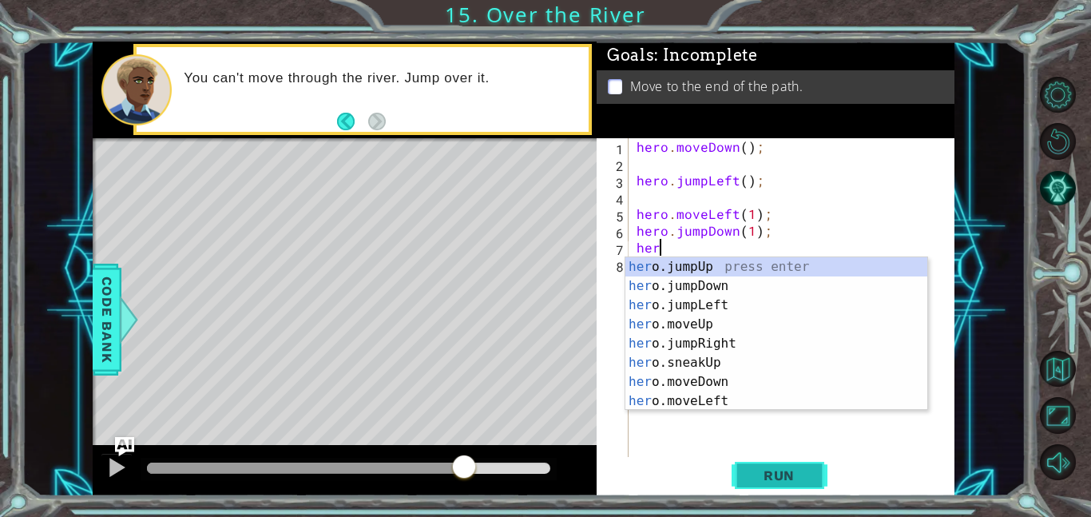
click at [763, 458] on button "Run" at bounding box center [779, 475] width 96 height 36
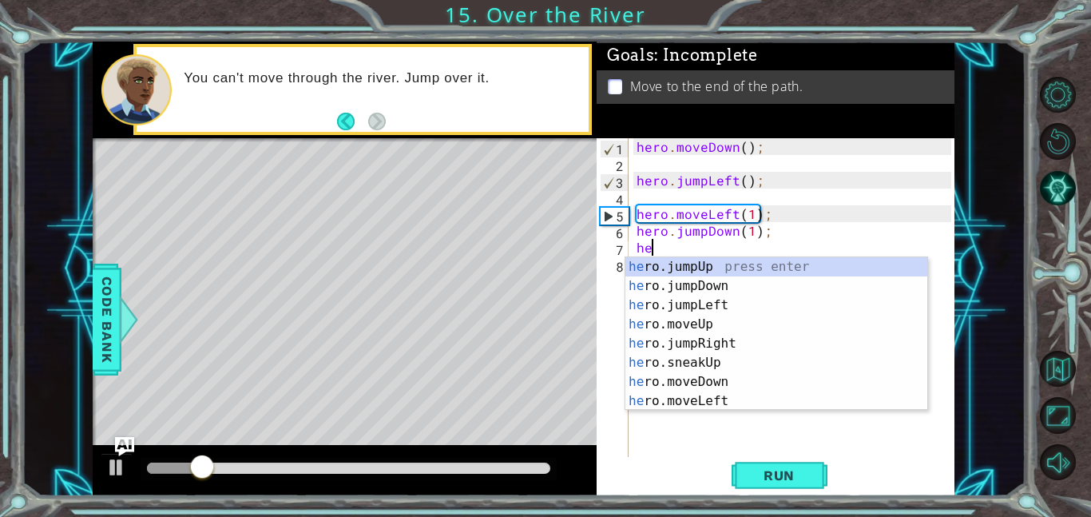
type textarea "h"
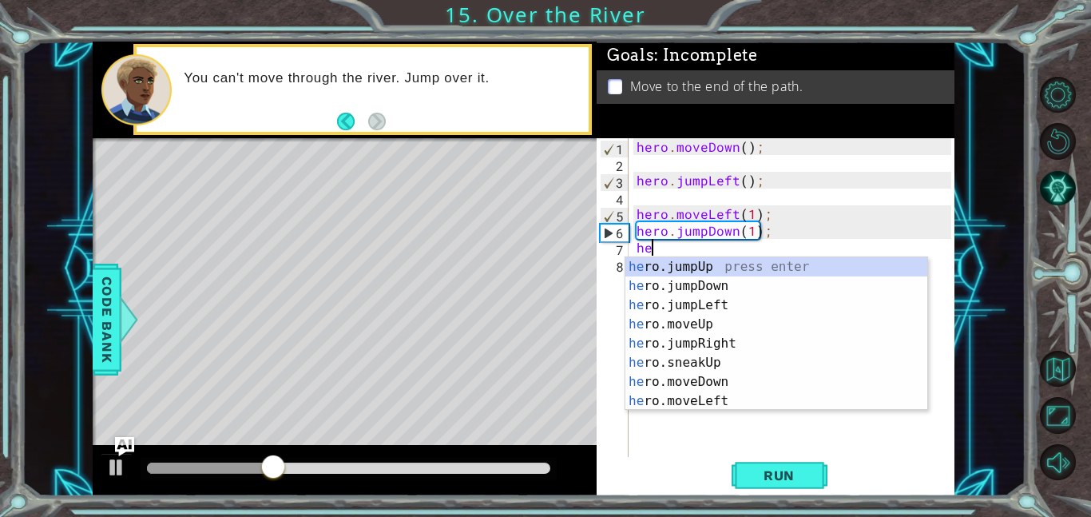
type textarea "her"
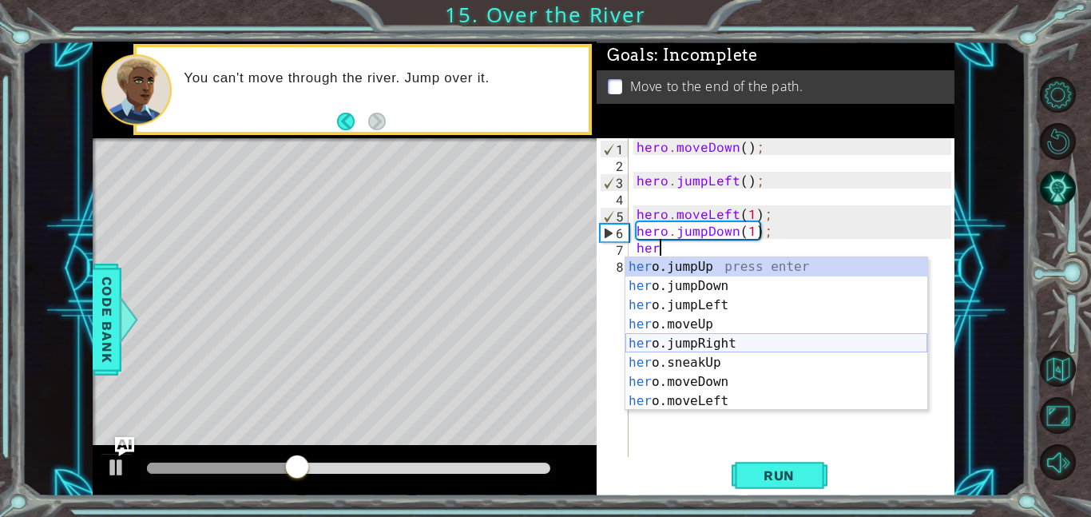
click at [722, 335] on div "her o.jumpUp press enter her o.jumpDown press enter her o.jumpLeft press enter …" at bounding box center [776, 353] width 302 height 192
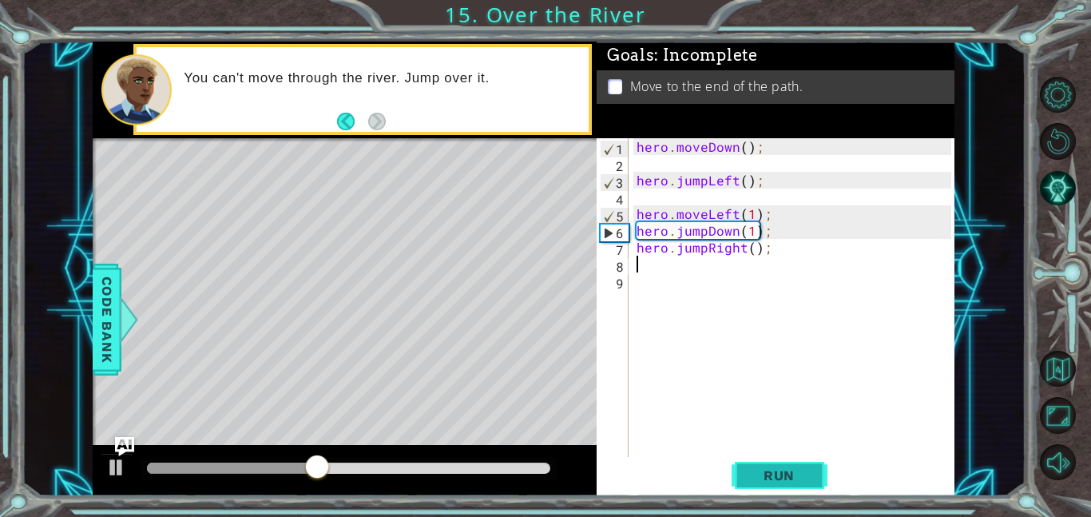
click at [782, 486] on button "Run" at bounding box center [779, 475] width 96 height 36
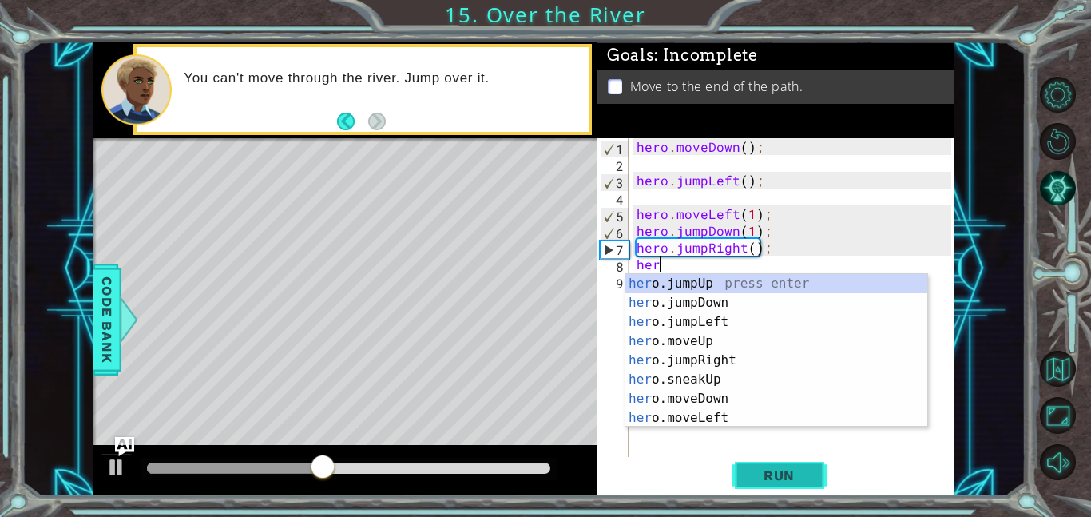
type textarea "hero"
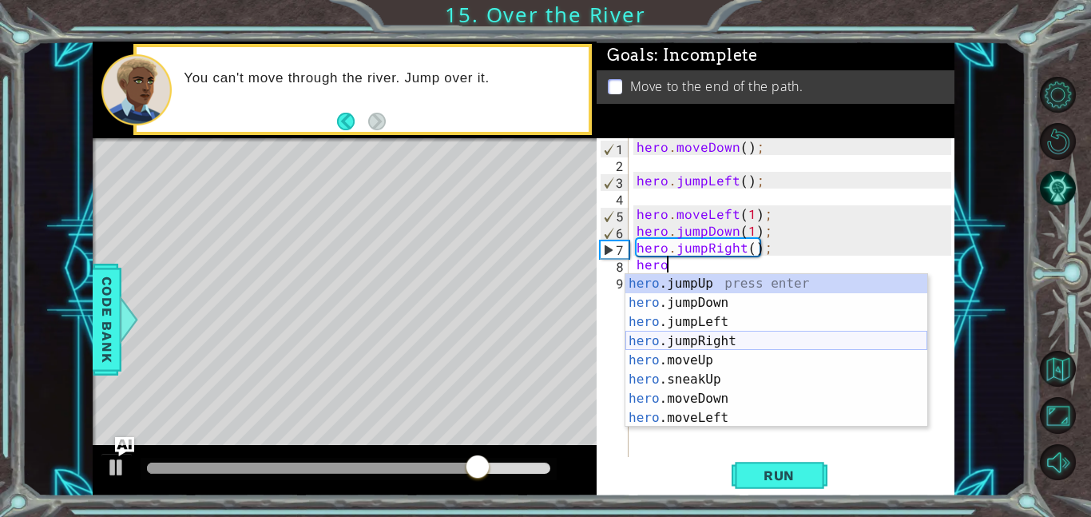
click at [725, 344] on div "hero .jumpUp press enter hero .jumpDown press enter hero .jumpLeft press enter …" at bounding box center [776, 370] width 302 height 192
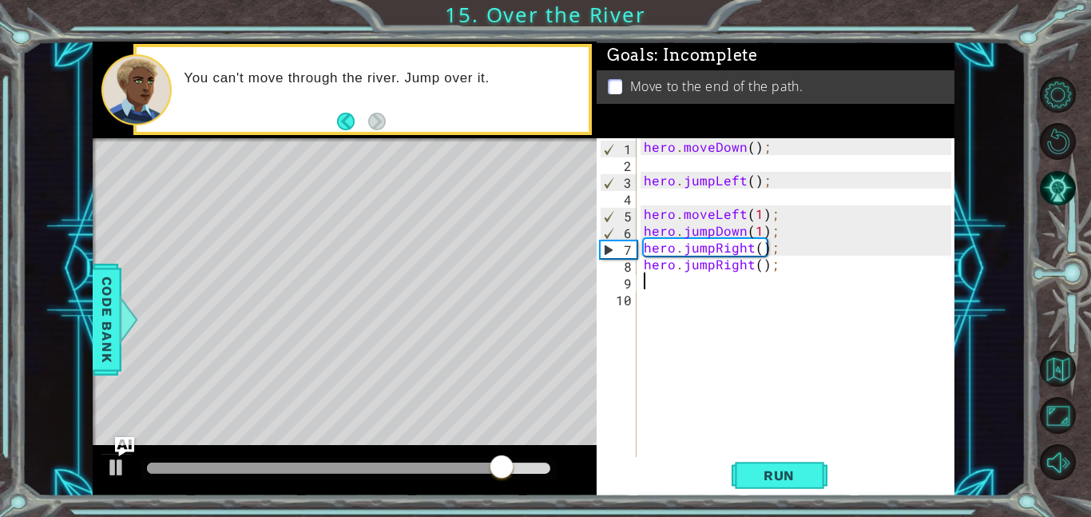
click at [782, 454] on div "hero . moveDown ( ) ; hero . jumpLeft ( ) ; hero . moveLeft ( 1 ) ; hero . jump…" at bounding box center [799, 314] width 319 height 352
click at [783, 484] on button "Run" at bounding box center [779, 475] width 96 height 36
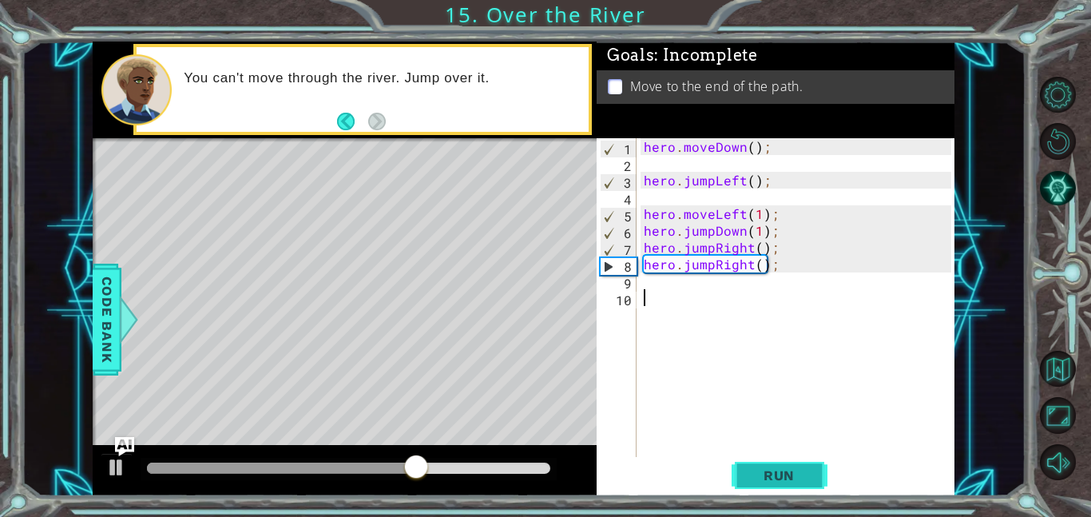
click at [779, 481] on span "Run" at bounding box center [778, 475] width 63 height 16
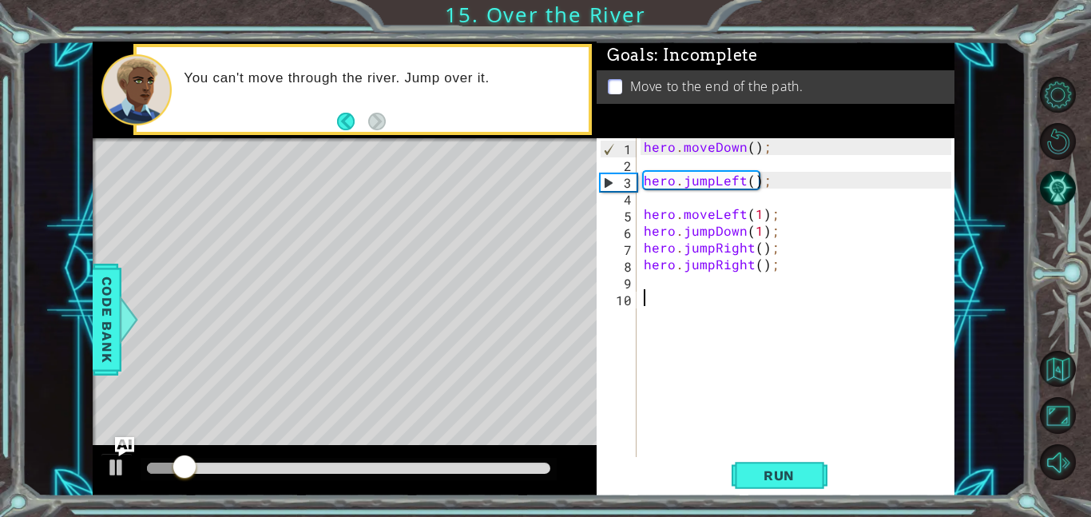
click at [711, 264] on div "hero . moveDown ( ) ; hero . jumpLeft ( ) ; hero . moveLeft ( 1 ) ; hero . jump…" at bounding box center [799, 314] width 319 height 352
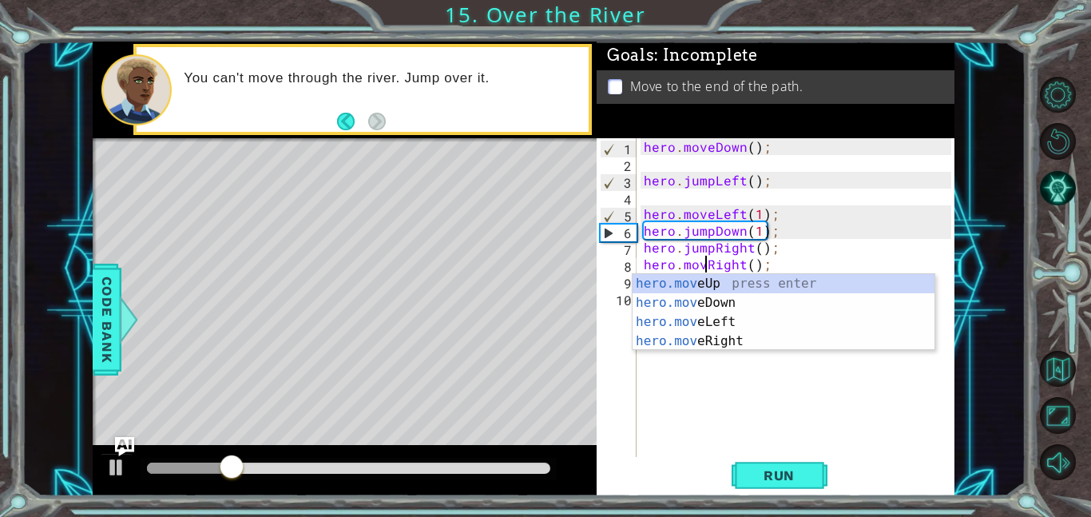
scroll to position [0, 4]
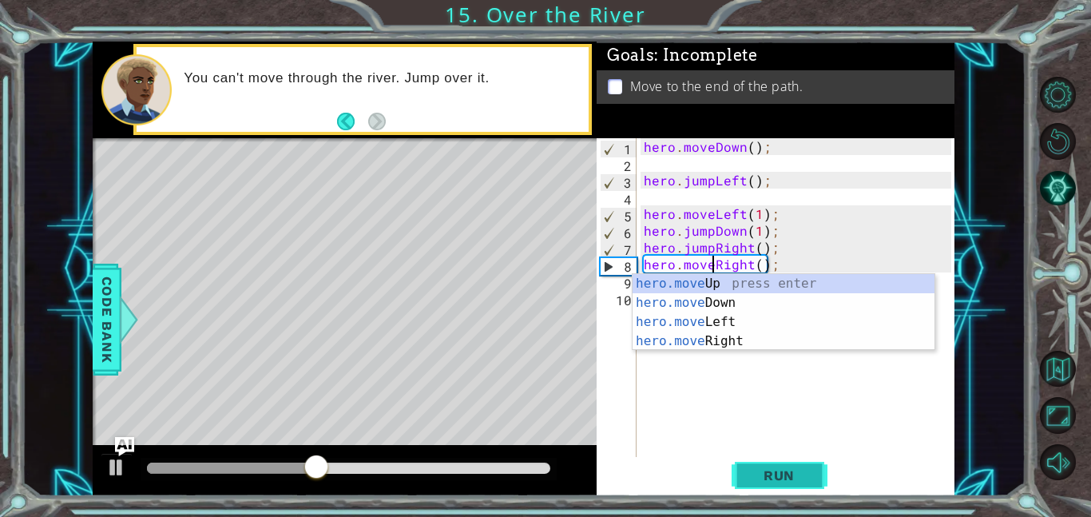
type textarea "hero.moveRight();"
click at [790, 462] on button "Run" at bounding box center [779, 475] width 96 height 36
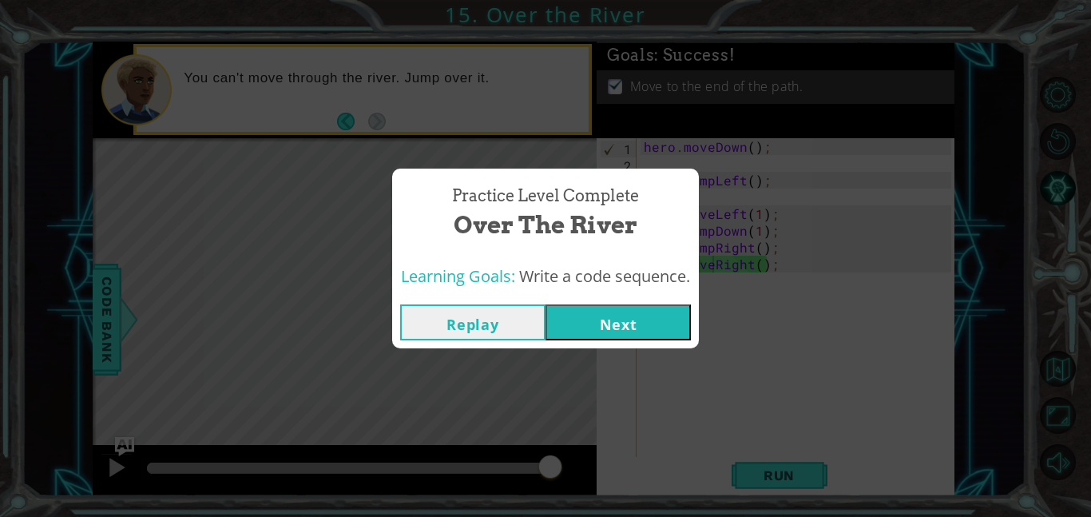
click at [642, 337] on button "Next" at bounding box center [617, 322] width 145 height 36
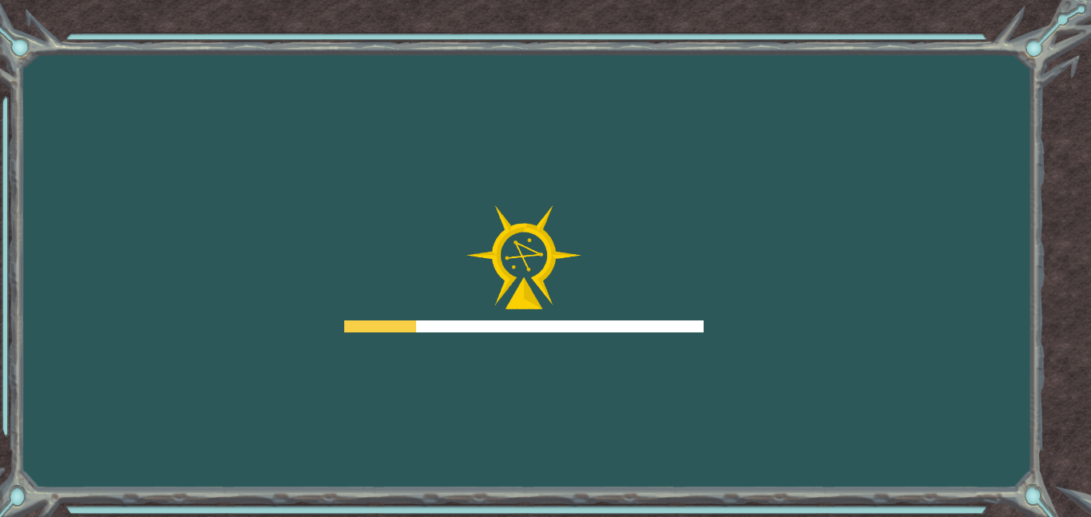
click at [642, 337] on div "Goals Error loading from server. Try refreshing the page. You'll need to join a…" at bounding box center [545, 258] width 1091 height 517
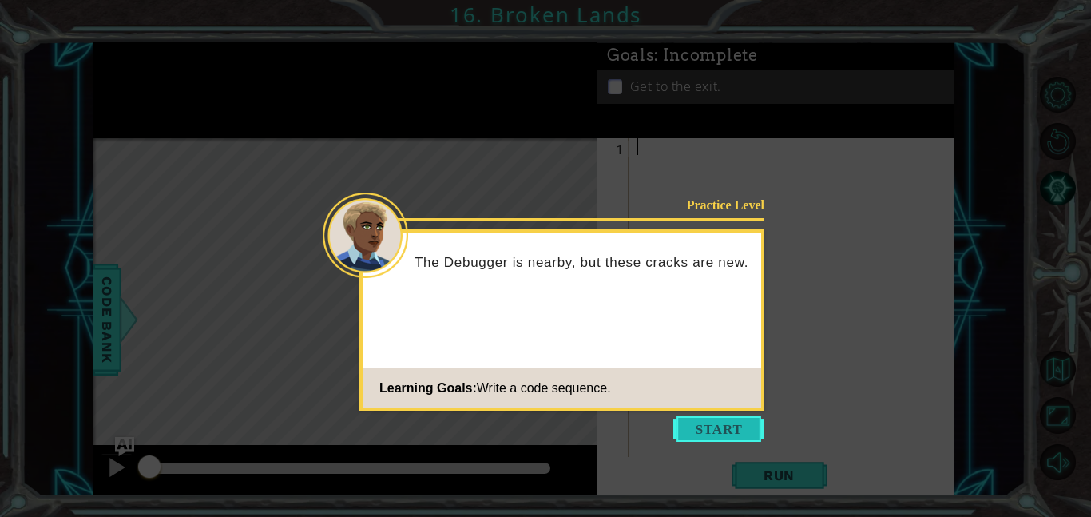
click at [685, 419] on button "Start" at bounding box center [718, 429] width 91 height 26
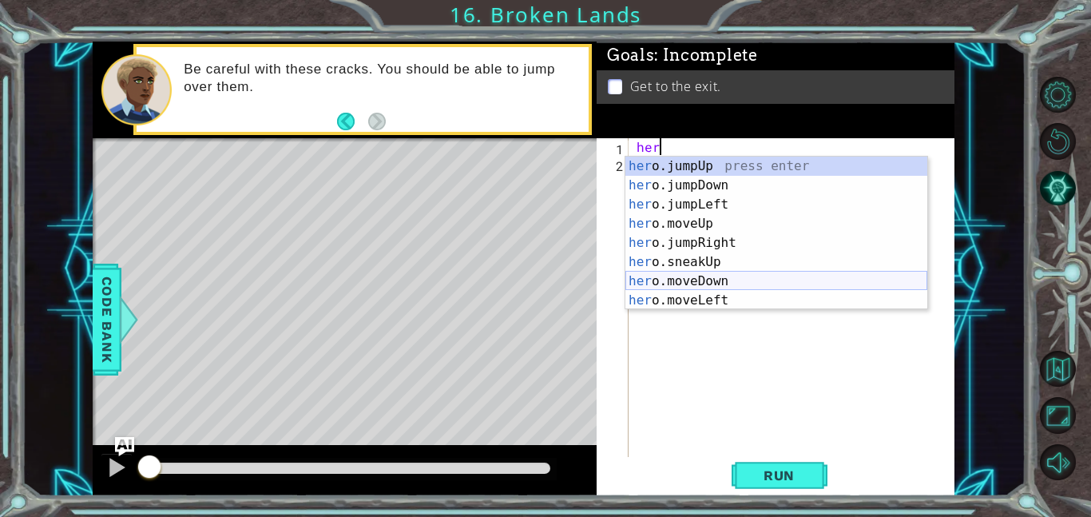
click at [729, 284] on div "her o.jumpUp press enter her o.jumpDown press enter her o.jumpLeft press enter …" at bounding box center [776, 253] width 302 height 192
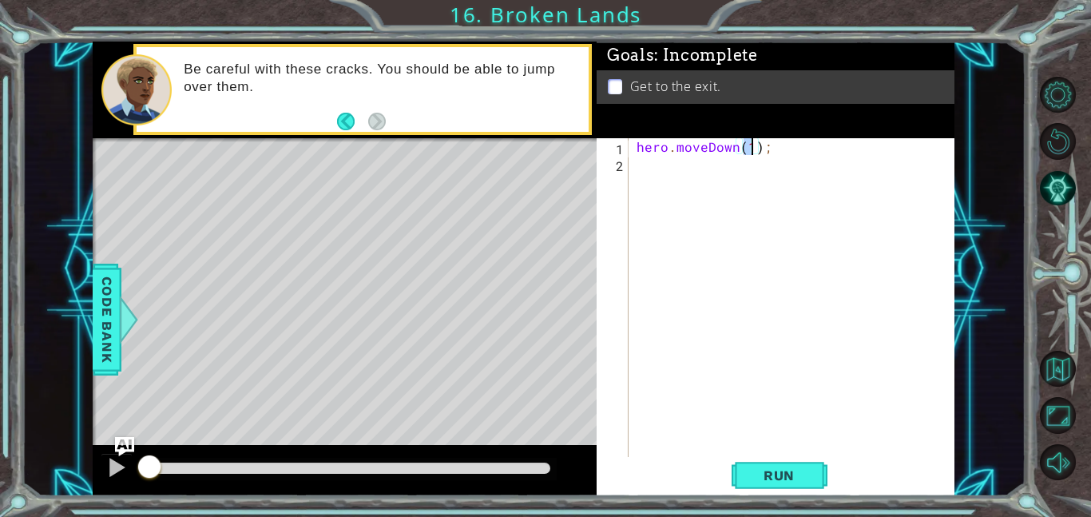
click at [732, 151] on div "hero . moveDown ( 1 ) ;" at bounding box center [796, 314] width 326 height 352
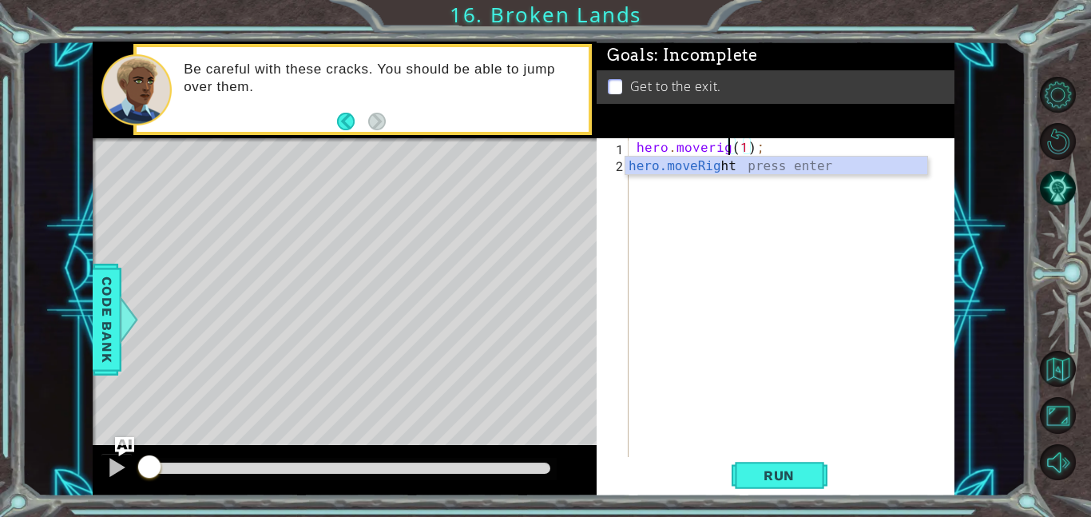
scroll to position [0, 6]
click at [713, 146] on div "hero . moveright ( 1 ) ;" at bounding box center [796, 314] width 326 height 352
click at [750, 146] on div "hero . moveRight ) ( 1 ) ;" at bounding box center [796, 314] width 326 height 352
click at [750, 154] on div "hero . moveRight ) ( 1 ) ;" at bounding box center [796, 314] width 326 height 352
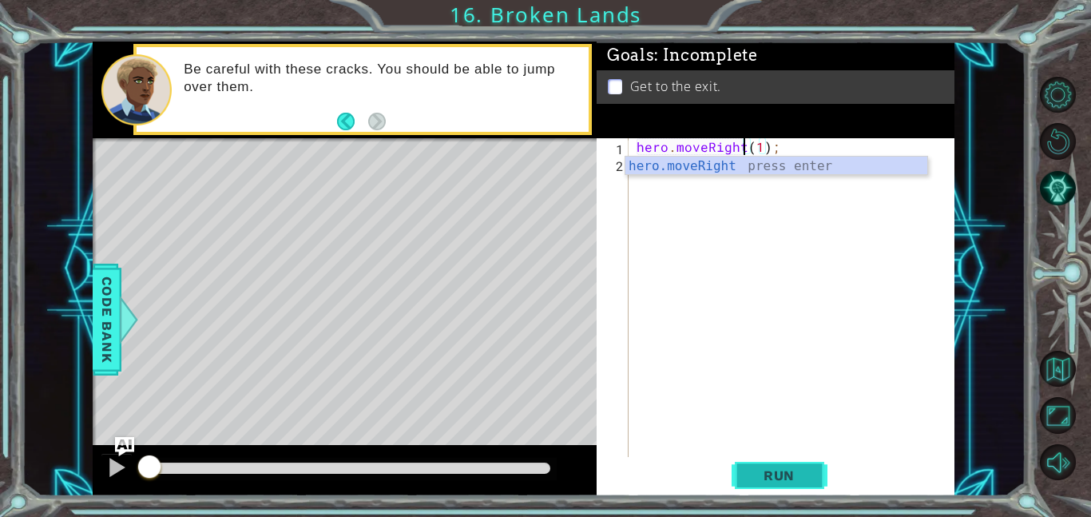
type textarea "hero.moveRight(1);"
click at [775, 469] on span "Run" at bounding box center [778, 475] width 63 height 16
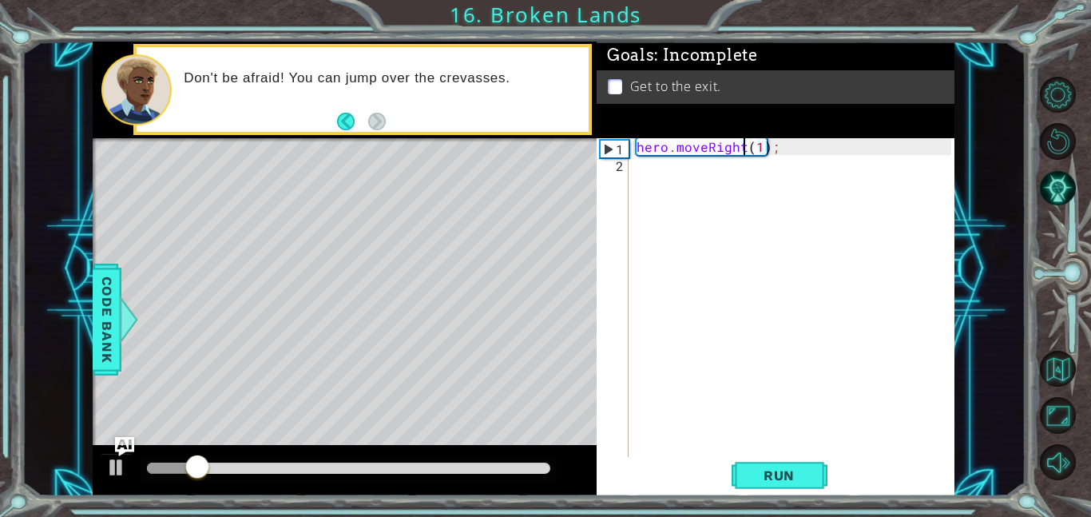
click at [645, 168] on div "hero . moveRight ( 1 ) ;" at bounding box center [796, 314] width 326 height 352
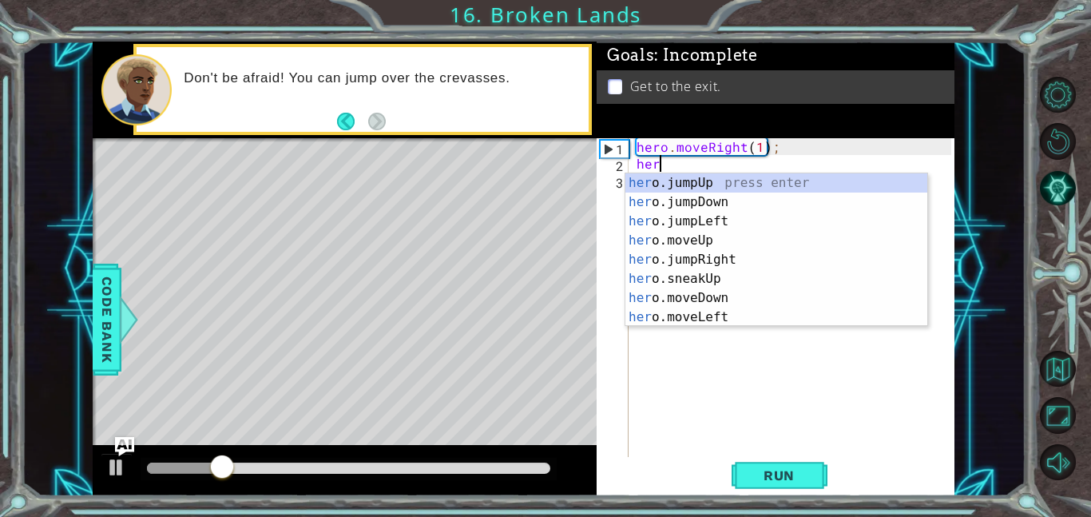
scroll to position [0, 1]
type textarea "heri"
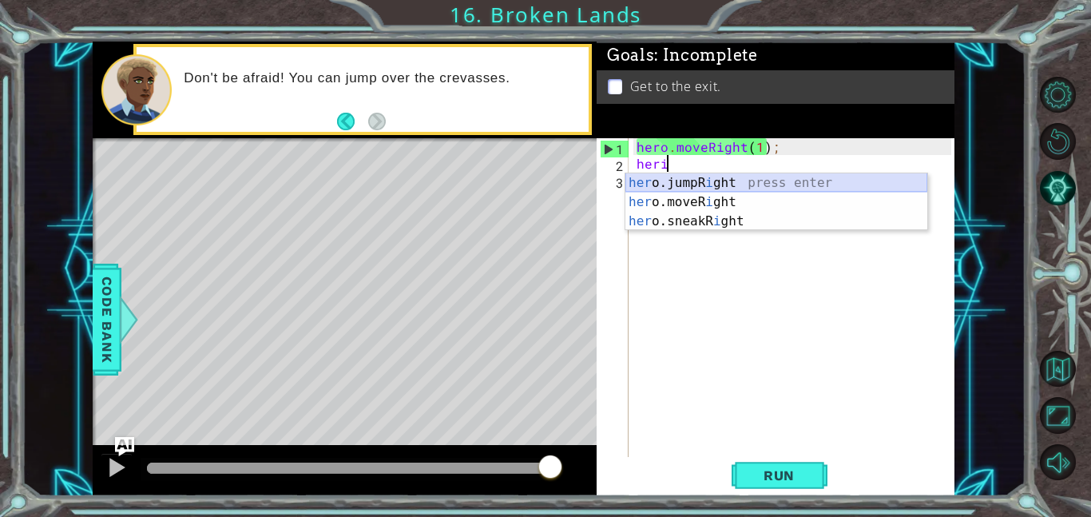
click at [743, 182] on div "her o.jumpR i ght press enter her o.moveR i ght press enter her o.sneakR i ght …" at bounding box center [776, 221] width 302 height 96
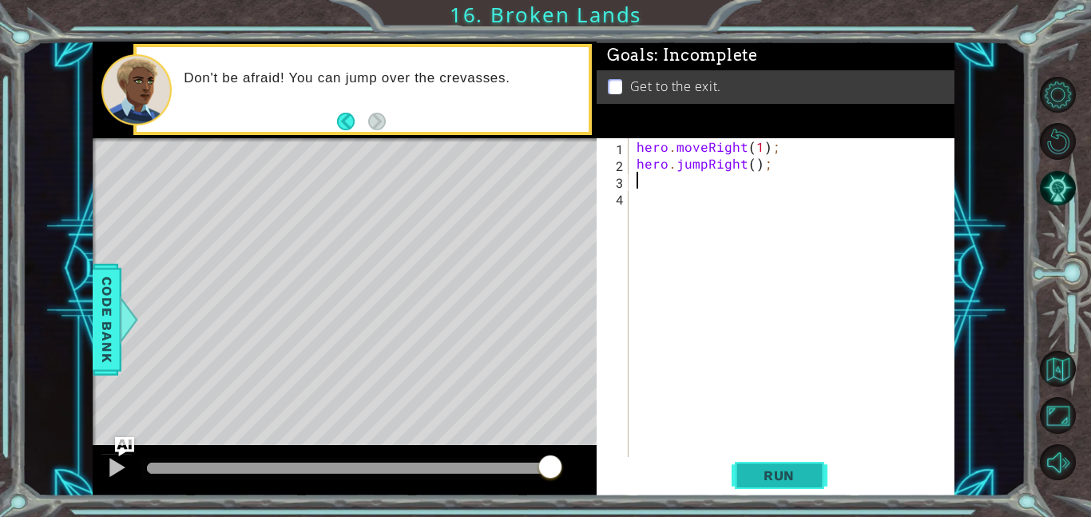
click at [787, 468] on span "Run" at bounding box center [778, 475] width 63 height 16
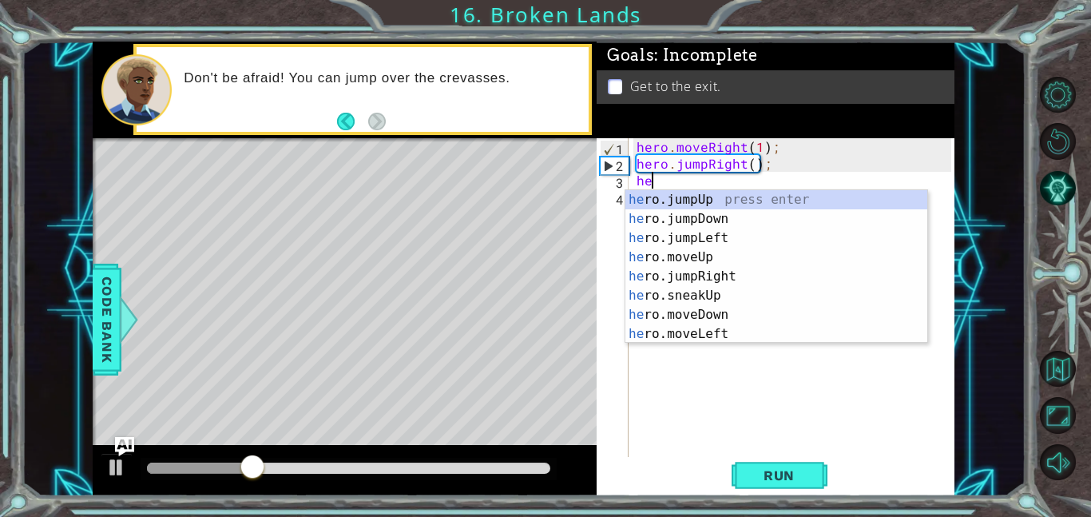
type textarea "her"
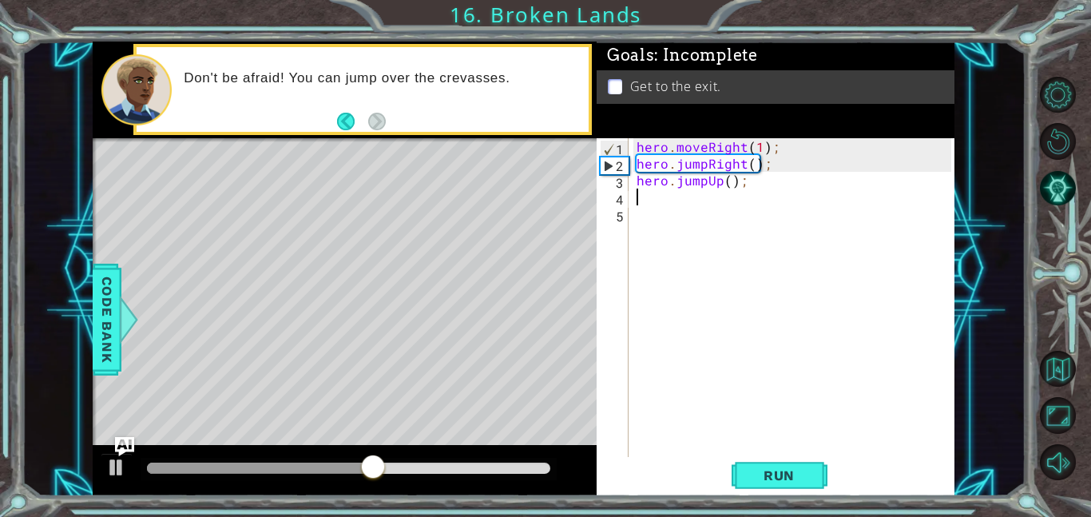
click at [720, 188] on div "hero . moveRight ( 1 ) ; hero . jumpRight ( ) ; hero . jumpUp ( ) ;" at bounding box center [796, 314] width 326 height 352
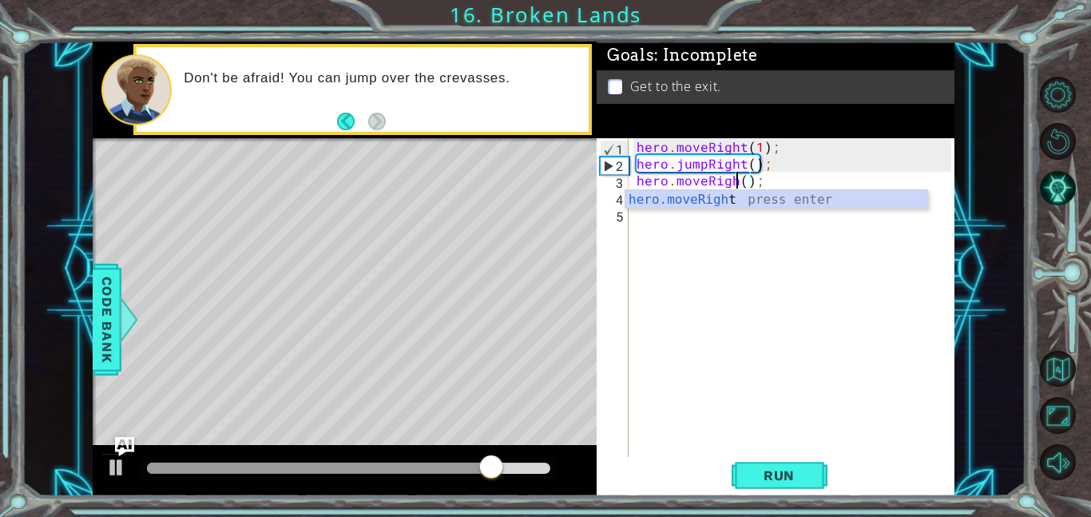
scroll to position [0, 6]
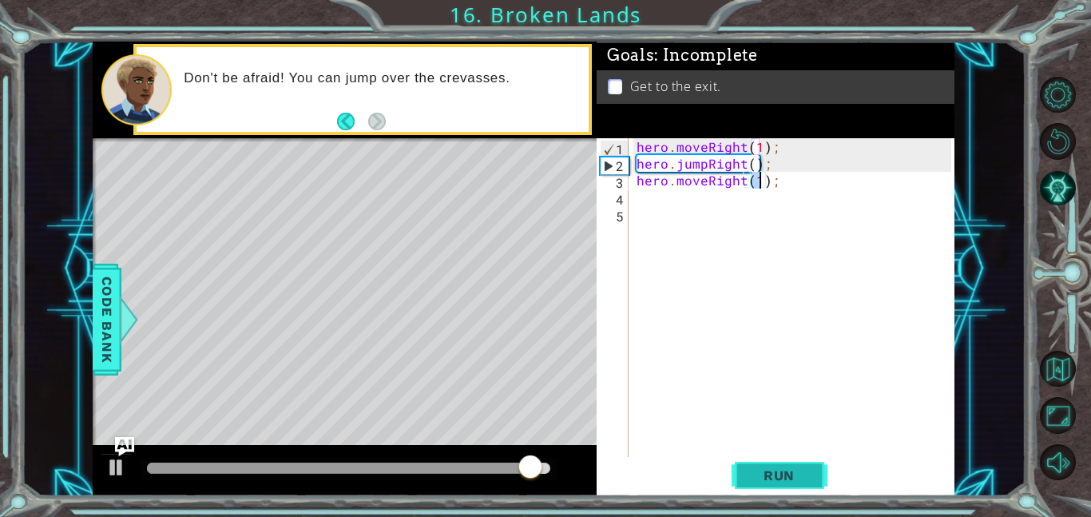
type textarea "hero.moveRight(1);"
click at [784, 478] on span "Run" at bounding box center [778, 475] width 63 height 16
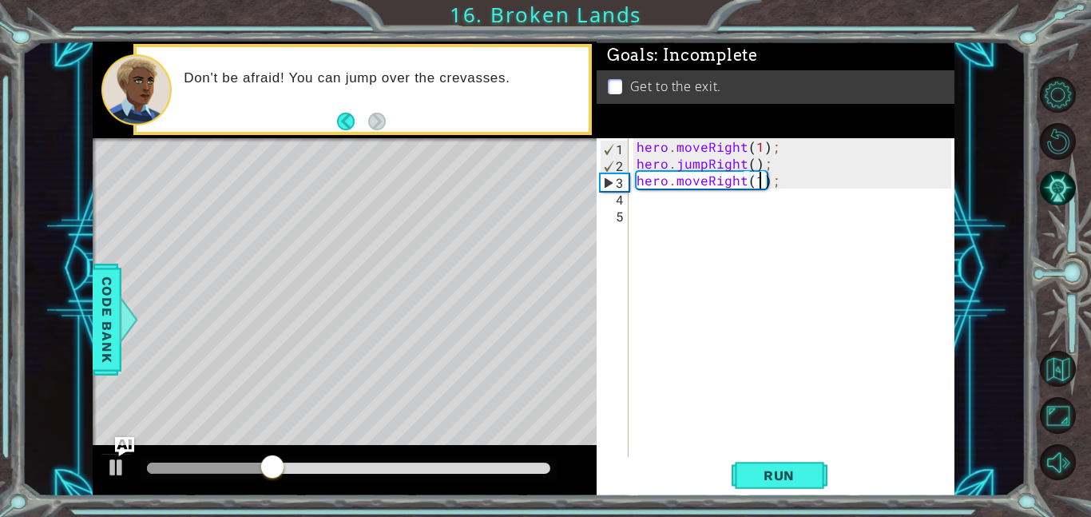
click at [648, 208] on div "hero . moveRight ( 1 ) ; hero . jumpRight ( ) ; hero . moveRight ( 1 ) ;" at bounding box center [796, 314] width 326 height 352
click at [649, 200] on div "hero . moveRight ( 1 ) ; hero . jumpRight ( ) ; hero . moveRight ( 1 ) ;" at bounding box center [796, 314] width 326 height 352
type textarea "h"
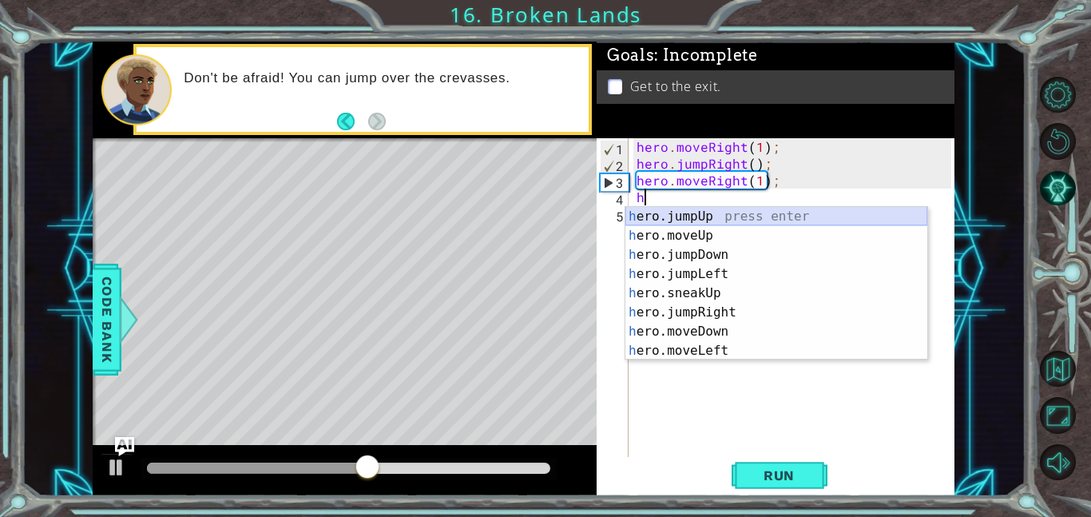
click at [739, 212] on div "h ero.jumpUp press enter h ero.moveUp press enter h ero.jumpDown press enter h …" at bounding box center [776, 303] width 302 height 192
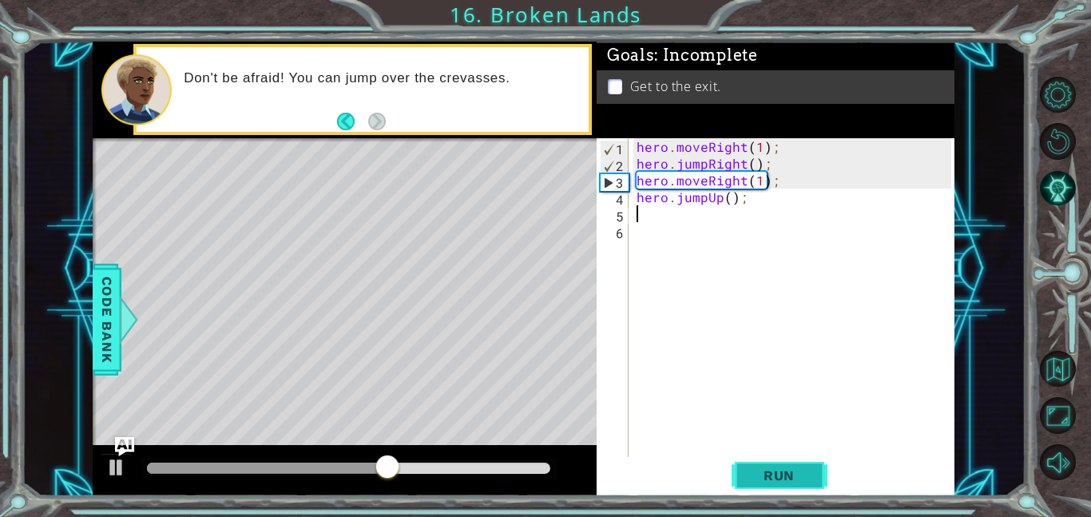
click at [780, 483] on button "Run" at bounding box center [779, 475] width 96 height 36
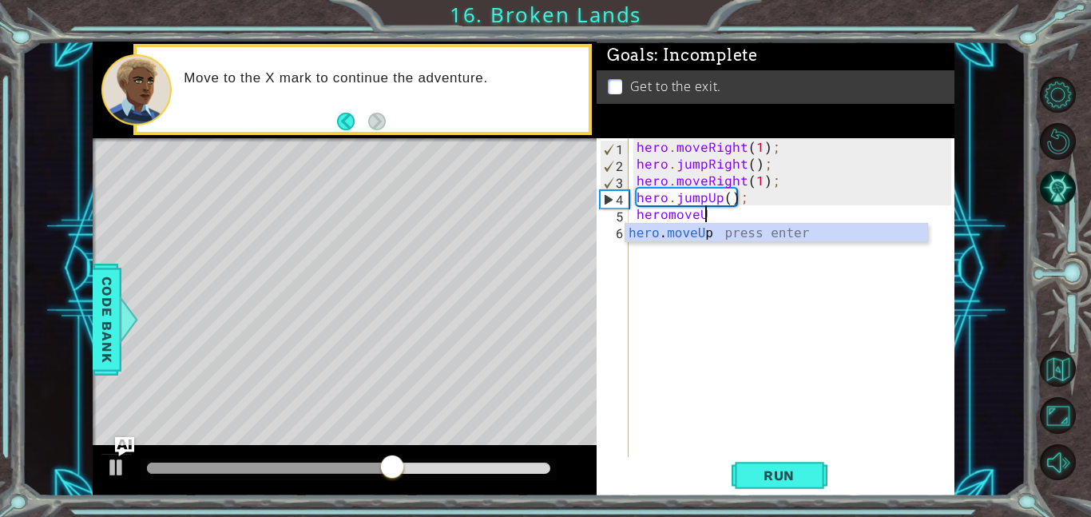
scroll to position [0, 4]
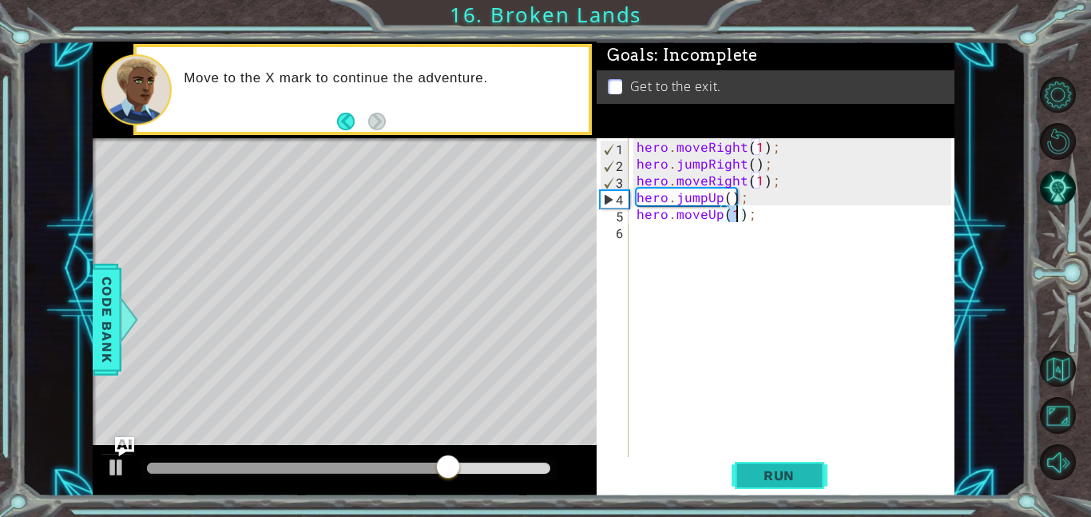
type textarea "hero.moveUp(1);"
click at [804, 482] on span "Run" at bounding box center [778, 475] width 63 height 16
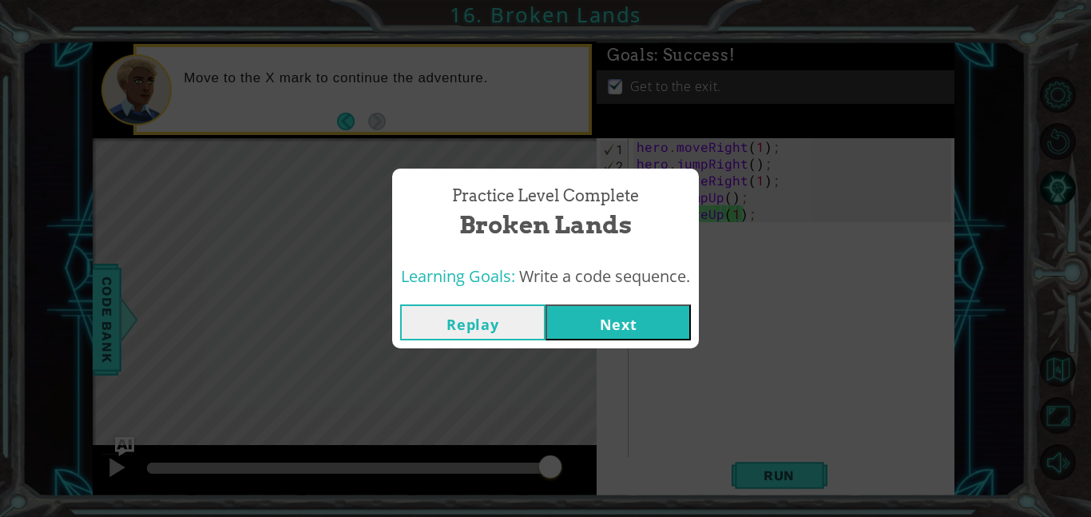
click at [649, 334] on button "Next" at bounding box center [617, 322] width 145 height 36
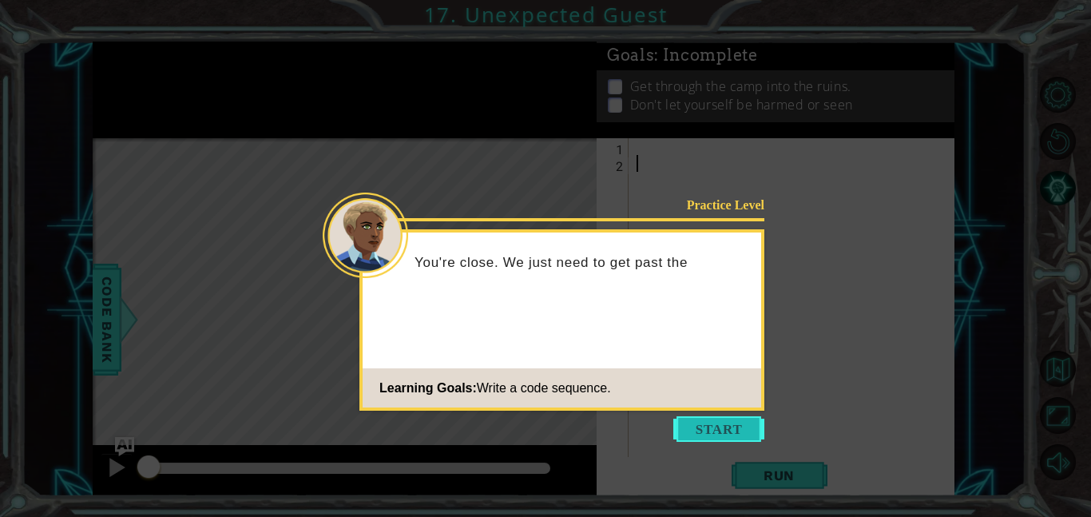
click at [749, 433] on button "Start" at bounding box center [718, 429] width 91 height 26
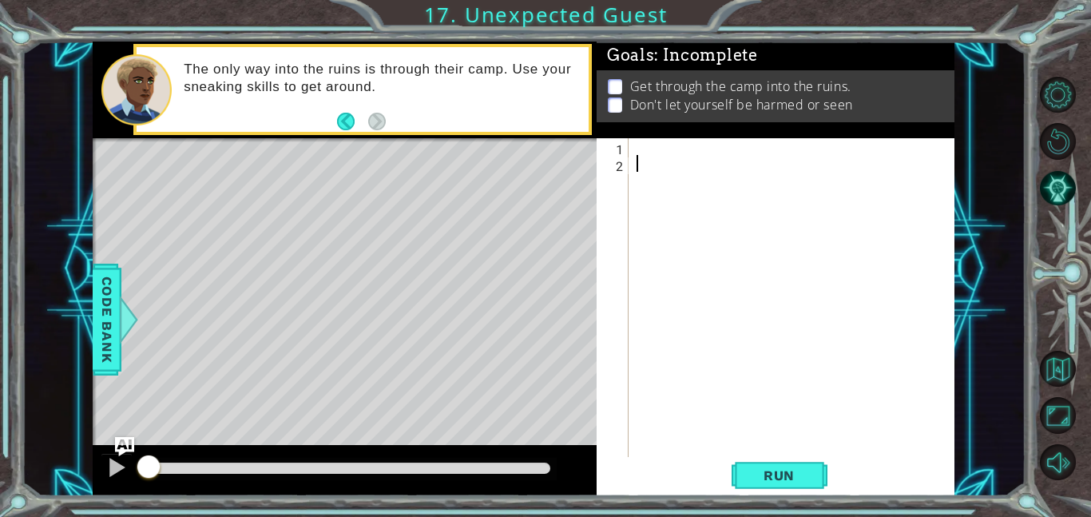
click at [672, 143] on div at bounding box center [796, 314] width 326 height 352
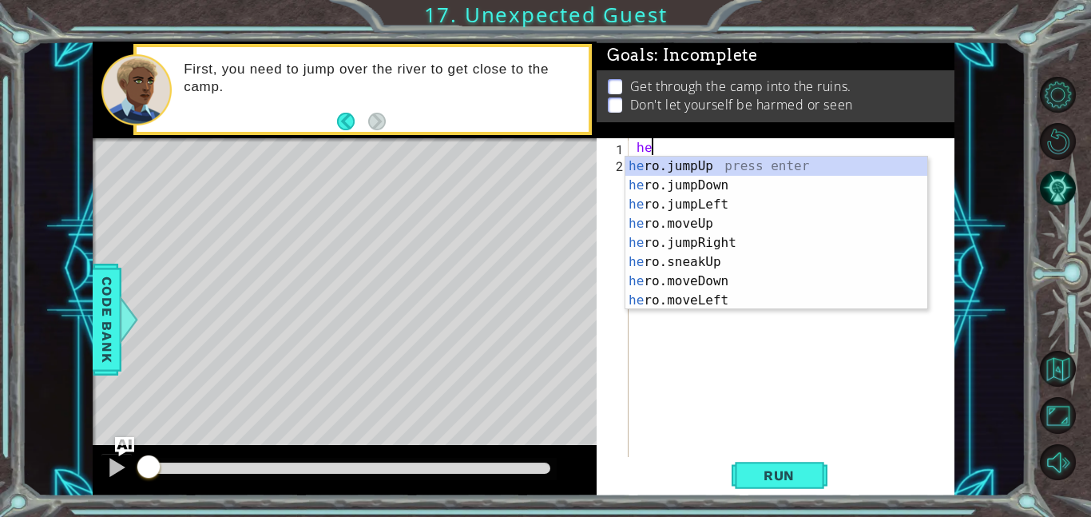
type textarea "her"
click at [728, 189] on div "her o.jumpUp press enter her o.jumpDown press enter her o.jumpLeft press enter …" at bounding box center [776, 253] width 302 height 192
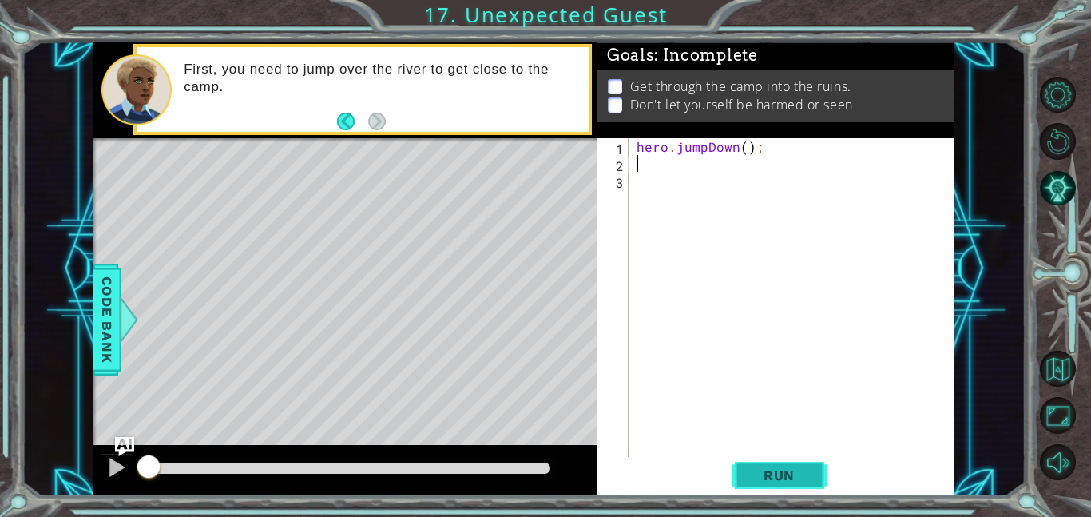
click at [796, 461] on button "Run" at bounding box center [779, 475] width 96 height 36
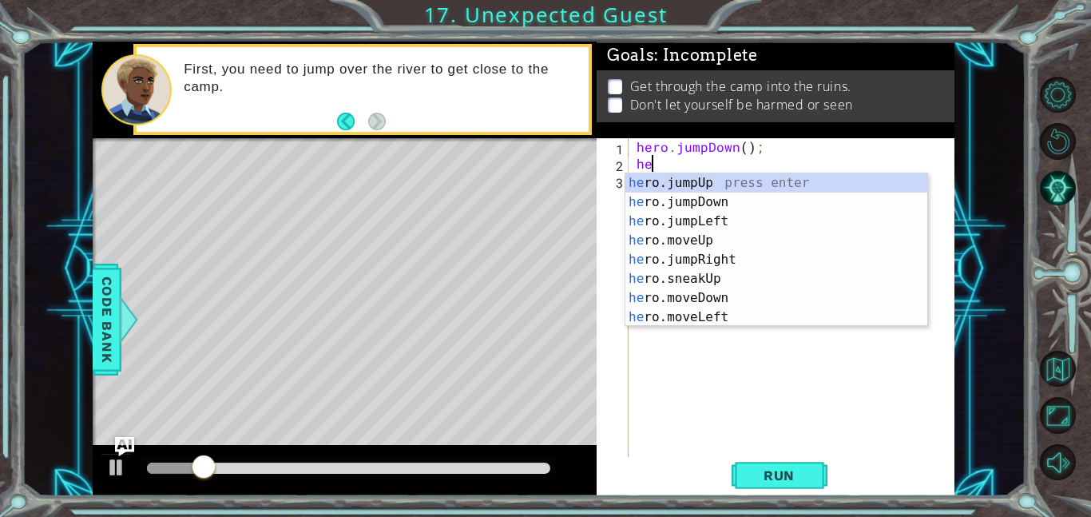
type textarea "her"
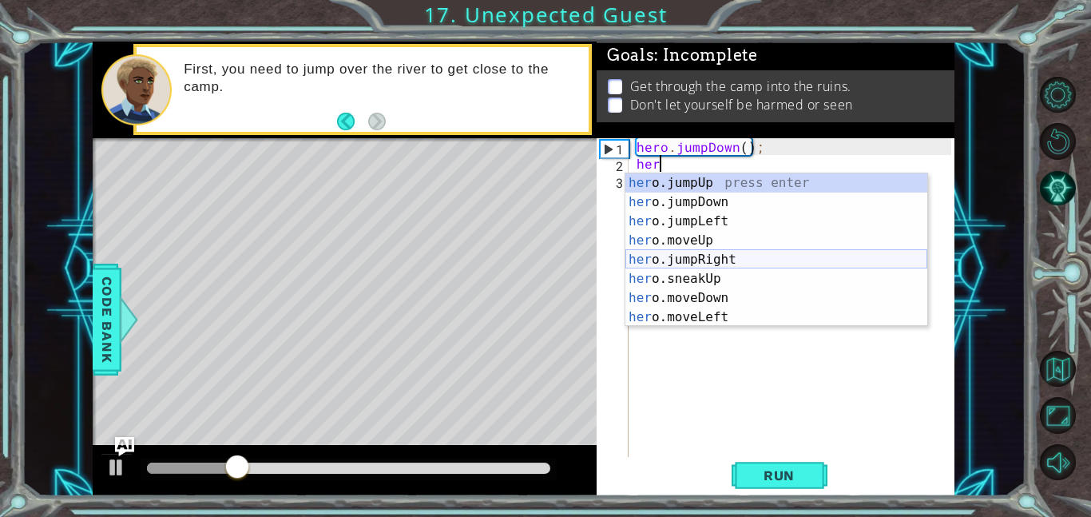
click at [739, 257] on div "her o.jumpUp press enter her o.jumpDown press enter her o.jumpLeft press enter …" at bounding box center [776, 269] width 302 height 192
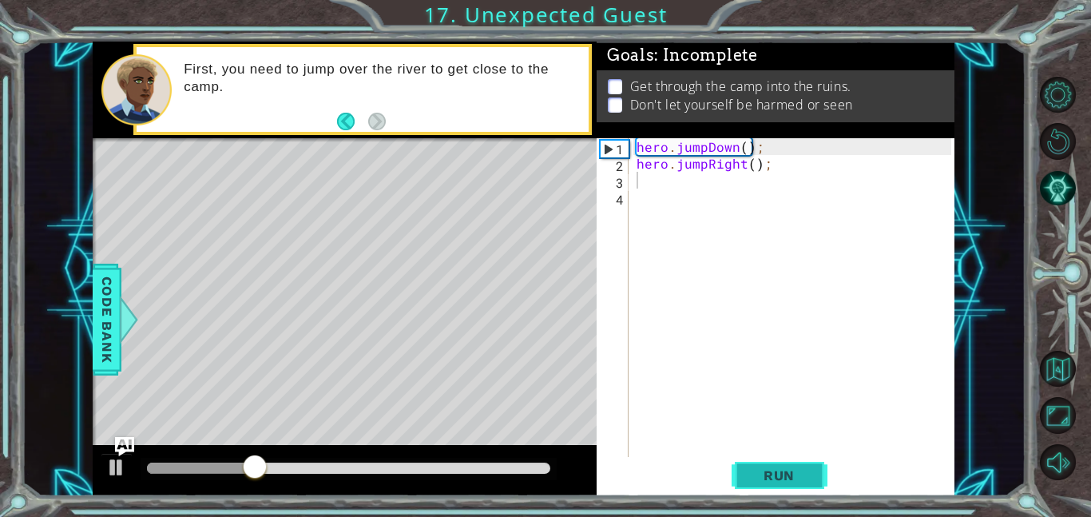
click at [822, 471] on button "Run" at bounding box center [779, 475] width 96 height 36
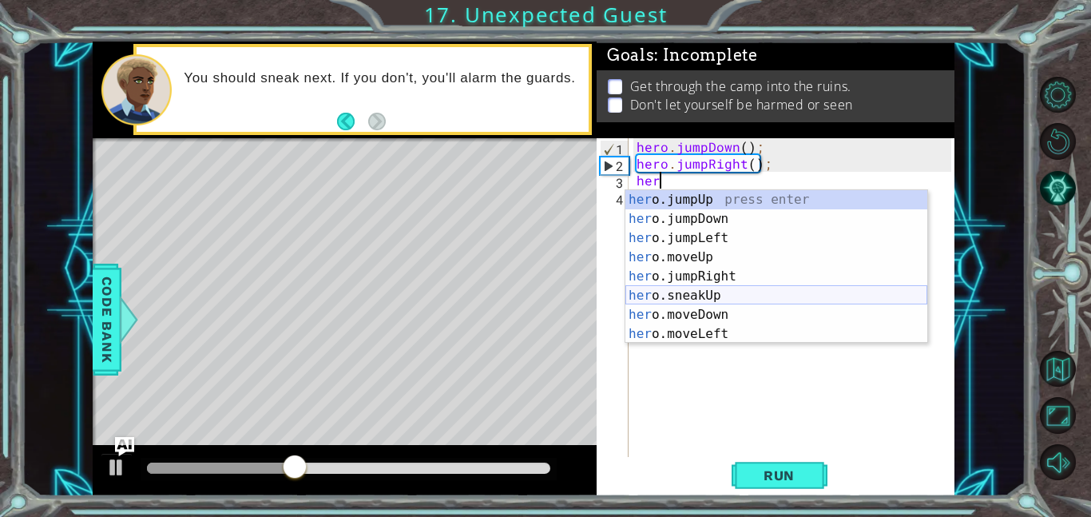
click at [732, 293] on div "her o.jumpUp press enter her o.jumpDown press enter her o.jumpLeft press enter …" at bounding box center [776, 286] width 302 height 192
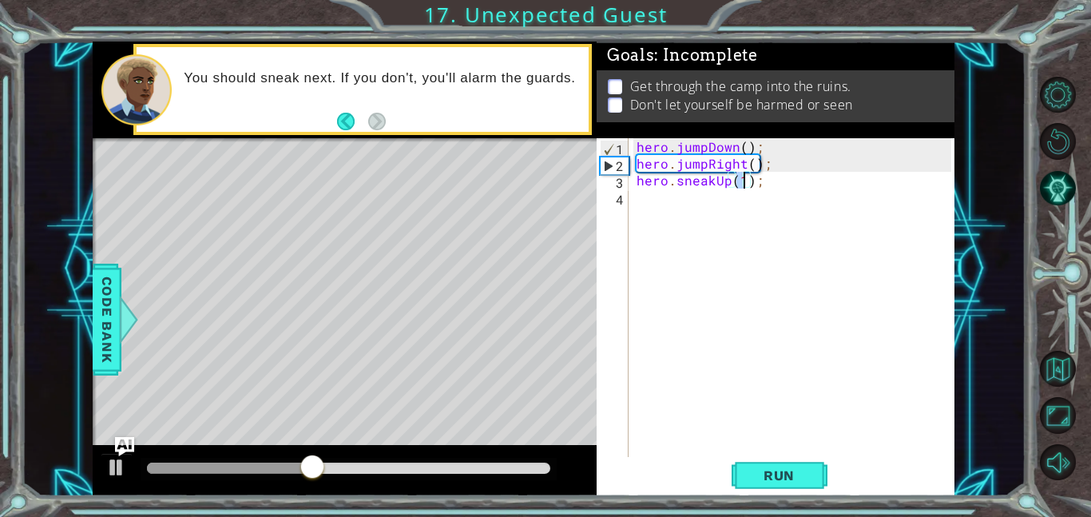
click at [727, 186] on div "hero . jumpDown ( ) ; hero . jumpRight ( ) ; hero . sneakUp ( 1 ) ;" at bounding box center [796, 314] width 326 height 352
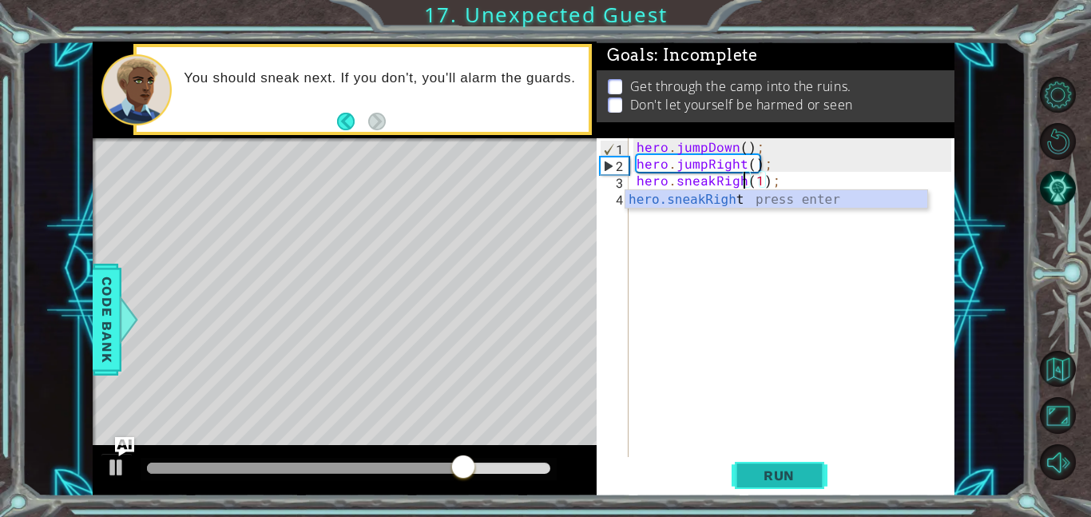
scroll to position [0, 7]
click at [797, 485] on button "Run" at bounding box center [779, 475] width 96 height 36
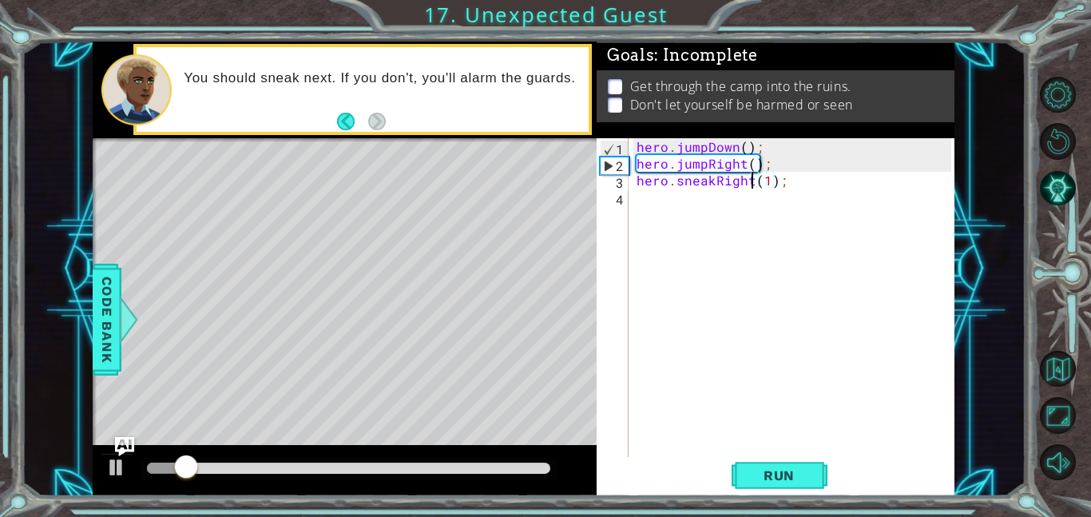
click at [771, 185] on div "hero . jumpDown ( ) ; hero . jumpRight ( ) ; hero . sneakRight ( 1 ) ;" at bounding box center [796, 314] width 326 height 352
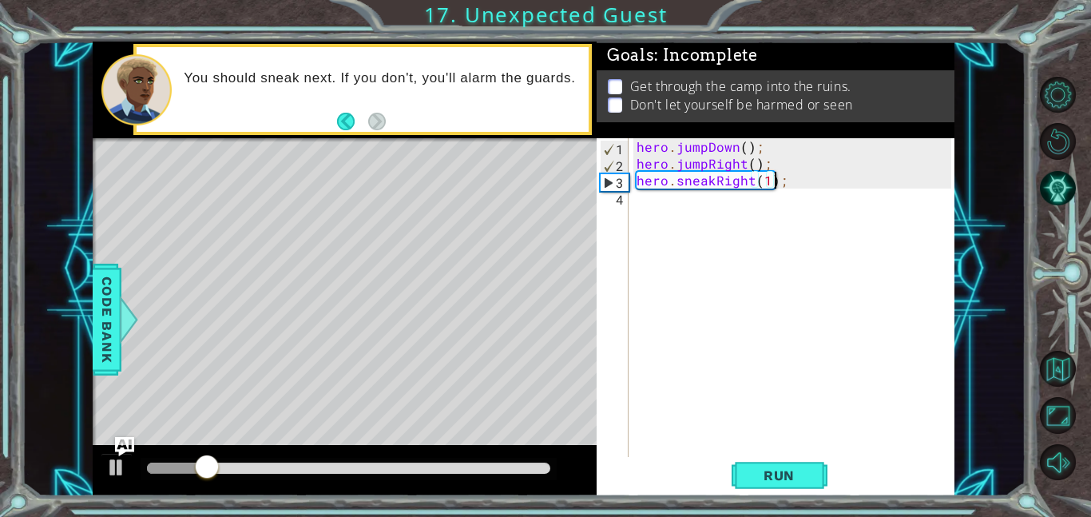
click at [767, 186] on div "hero . jumpDown ( ) ; hero . jumpRight ( ) ; hero . sneakRight ( 1 ) ;" at bounding box center [796, 314] width 326 height 352
click at [745, 183] on div "hero . jumpDown ( ) ; hero . jumpRight ( ) ; hero . sneakRight ( 1 ) ;" at bounding box center [796, 314] width 326 height 352
drag, startPoint x: 753, startPoint y: 184, endPoint x: 715, endPoint y: 183, distance: 38.4
click at [715, 183] on div "hero . jumpDown ( ) ; hero . jumpRight ( ) ; hero . sneakRight ( 1 ) ;" at bounding box center [796, 314] width 326 height 352
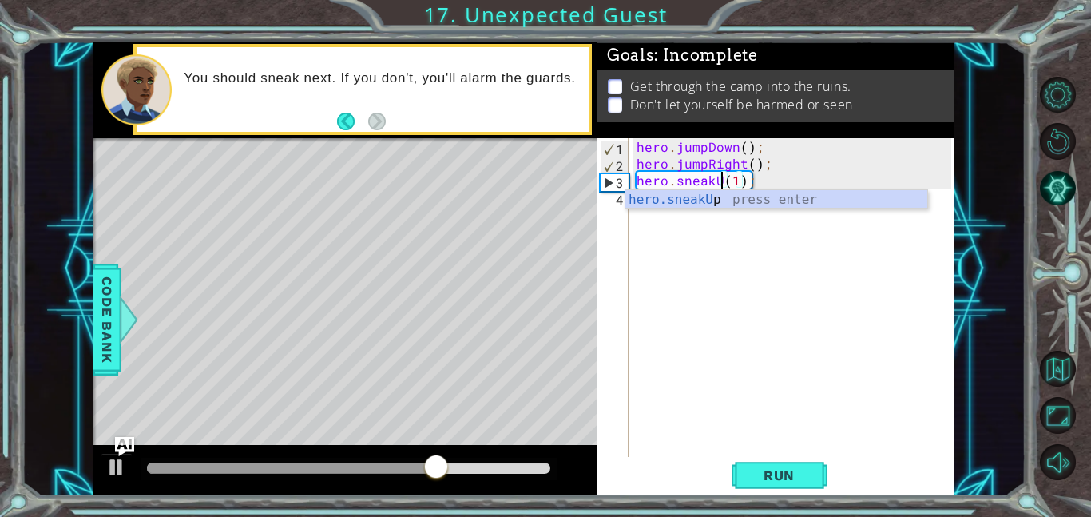
scroll to position [0, 6]
click at [735, 176] on div "hero . jumpDown ( ) ; hero . jumpRight ( ) ; hero . sneakUp ) ( 1 ) ;" at bounding box center [796, 314] width 326 height 352
type textarea "hero.sneakUp(1);"
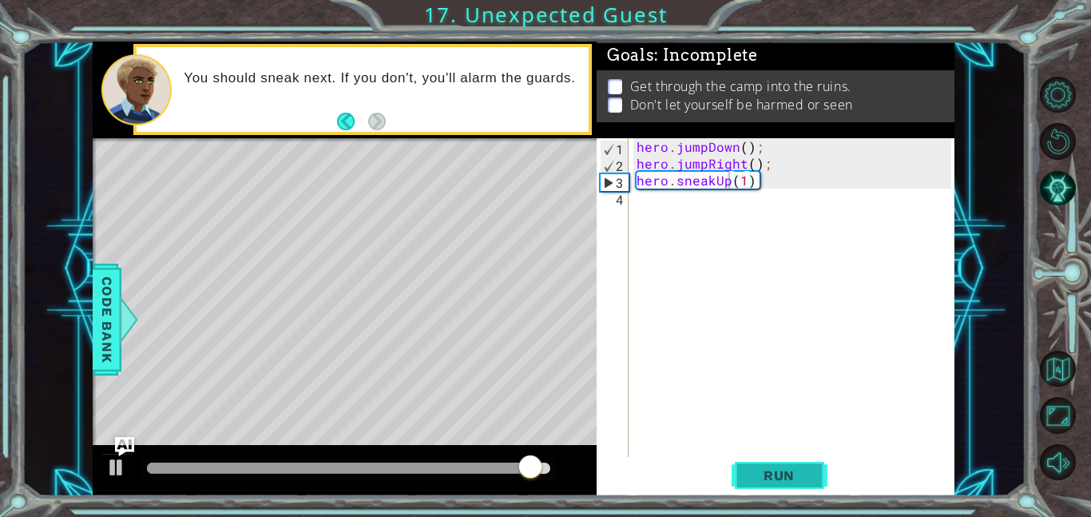
click at [801, 486] on button "Run" at bounding box center [779, 475] width 96 height 36
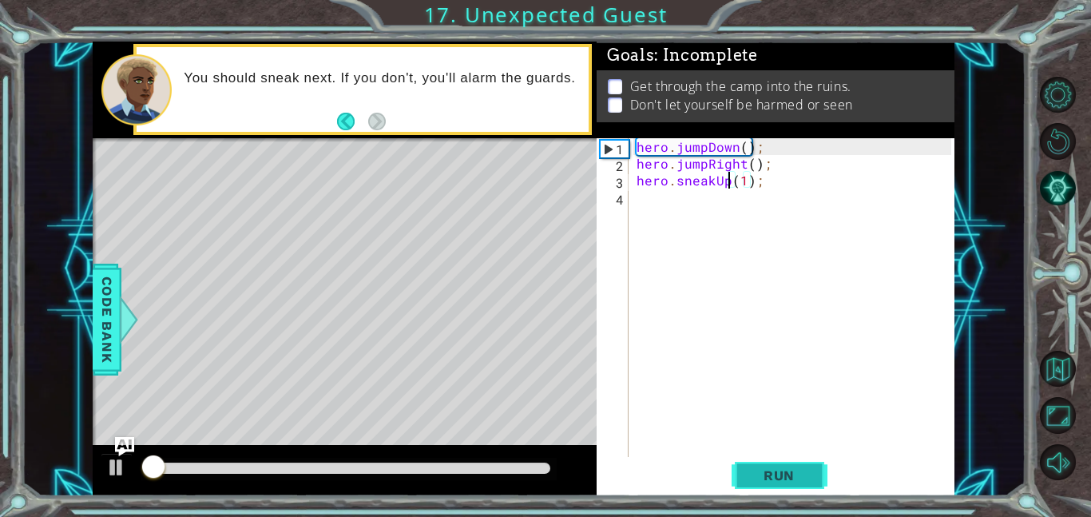
click at [801, 486] on button "Run" at bounding box center [779, 475] width 96 height 36
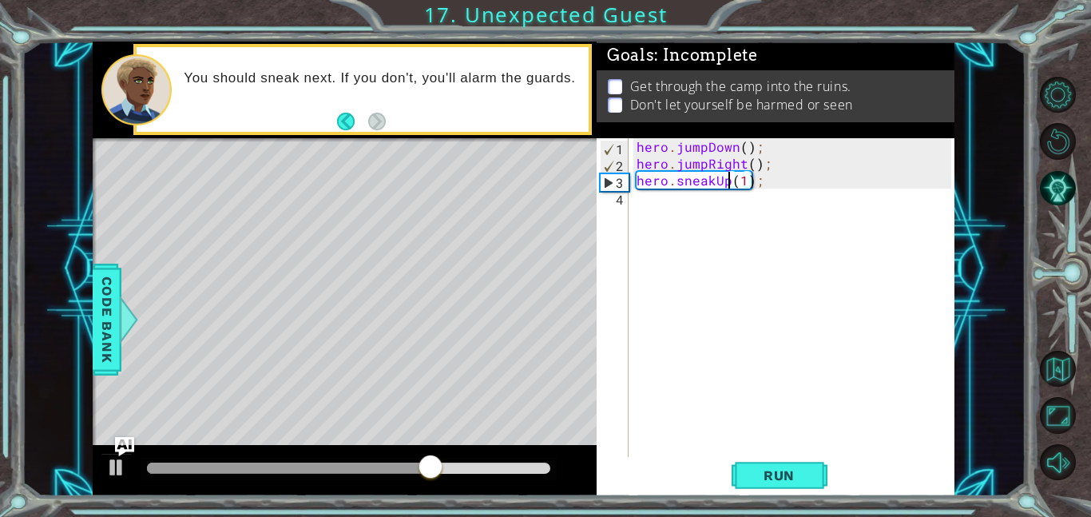
click at [652, 202] on div "hero . jumpDown ( ) ; hero . jumpRight ( ) ; hero . sneakUp ( 1 ) ;" at bounding box center [796, 314] width 326 height 352
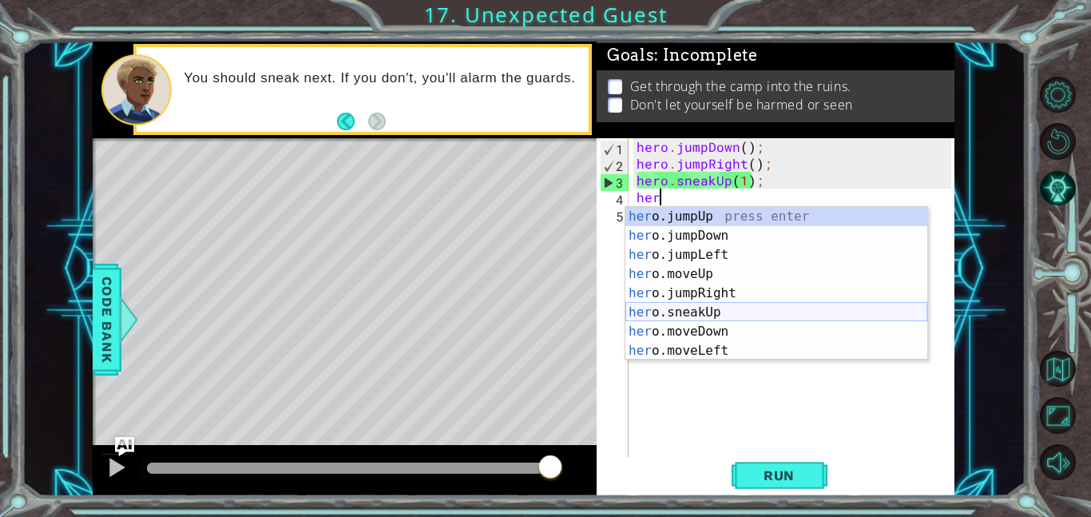
click at [722, 315] on div "her o.jumpUp press enter her o.jumpDown press enter her o.jumpLeft press enter …" at bounding box center [776, 303] width 302 height 192
type textarea "hero.sneakUp(1);"
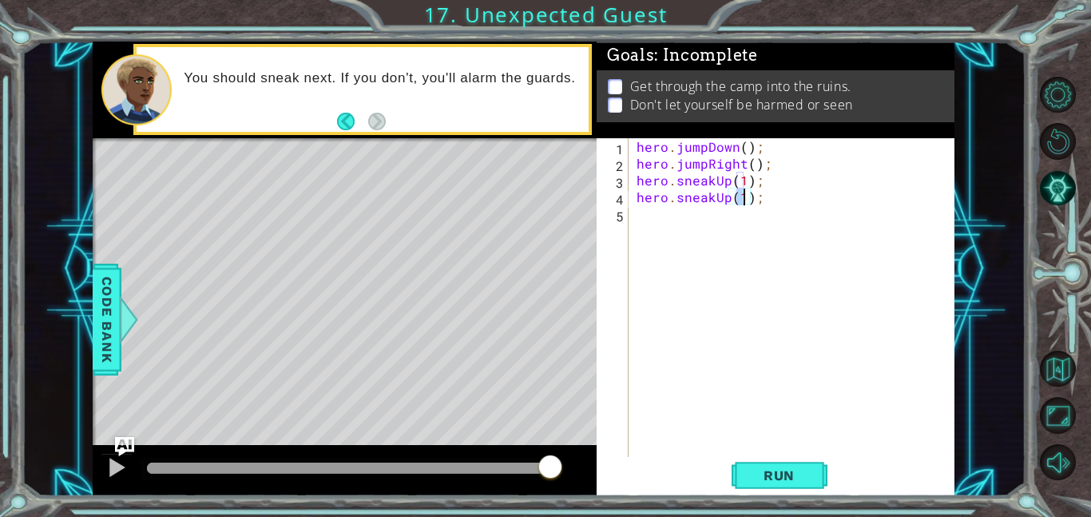
click at [729, 208] on div "hero . jumpDown ( ) ; hero . jumpRight ( ) ; hero . sneakUp ( 1 ) ; hero . snea…" at bounding box center [796, 314] width 326 height 352
click at [731, 203] on div "hero . jumpDown ( ) ; hero . jumpRight ( ) ; hero . sneakUp ( 1 ) ; hero . snea…" at bounding box center [796, 314] width 326 height 352
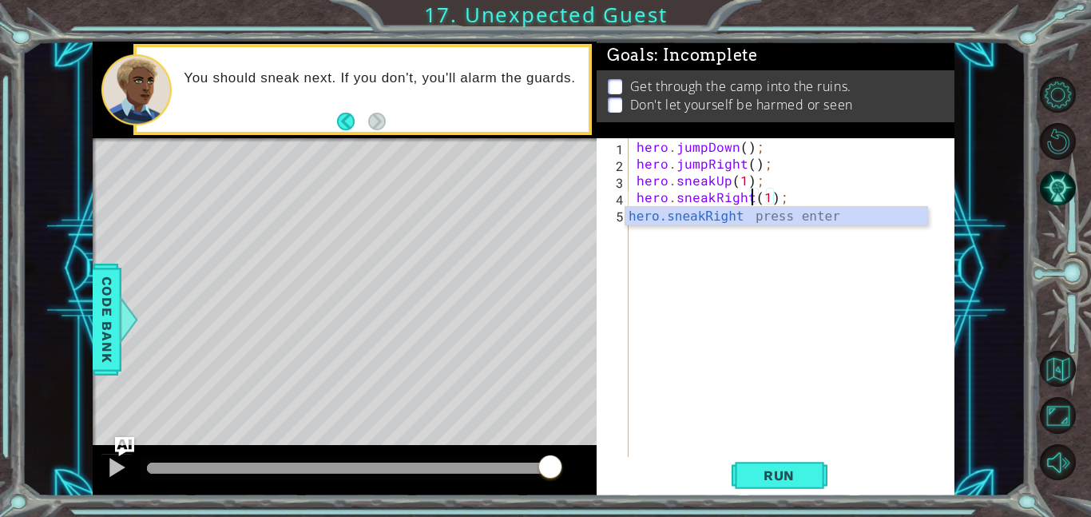
scroll to position [0, 7]
click at [797, 493] on div "hero.sneakRight(1); 1 2 3 4 5 hero . jumpDown ( ) ; hero . jumpRight ( ) ; hero…" at bounding box center [776, 317] width 358 height 358
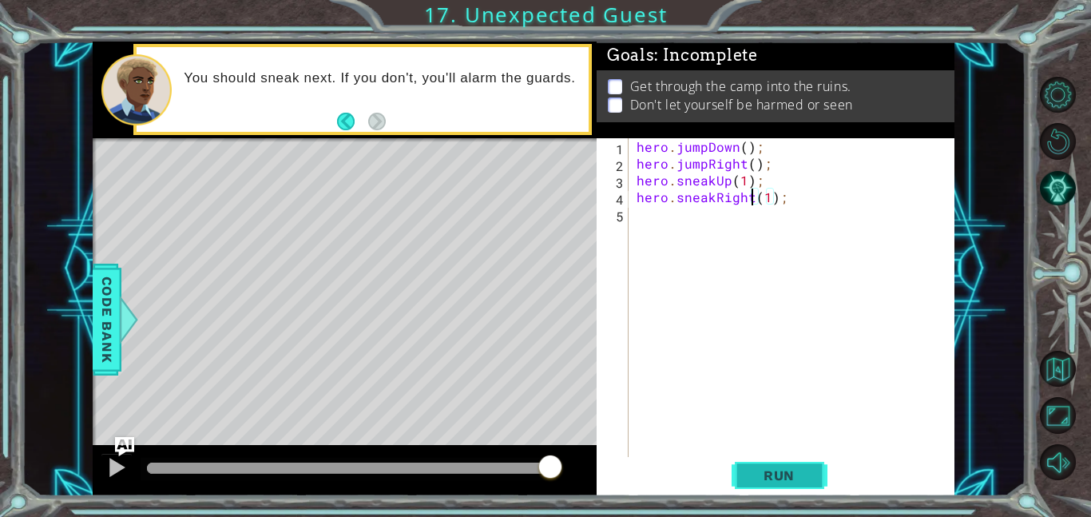
click at [795, 482] on span "Run" at bounding box center [778, 475] width 63 height 16
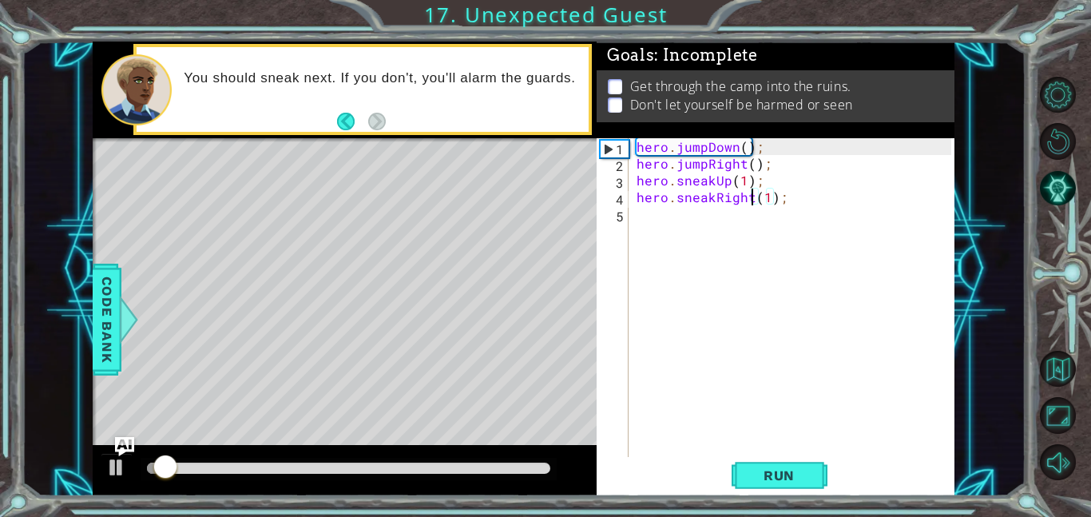
click at [357, 468] on div at bounding box center [348, 467] width 403 height 11
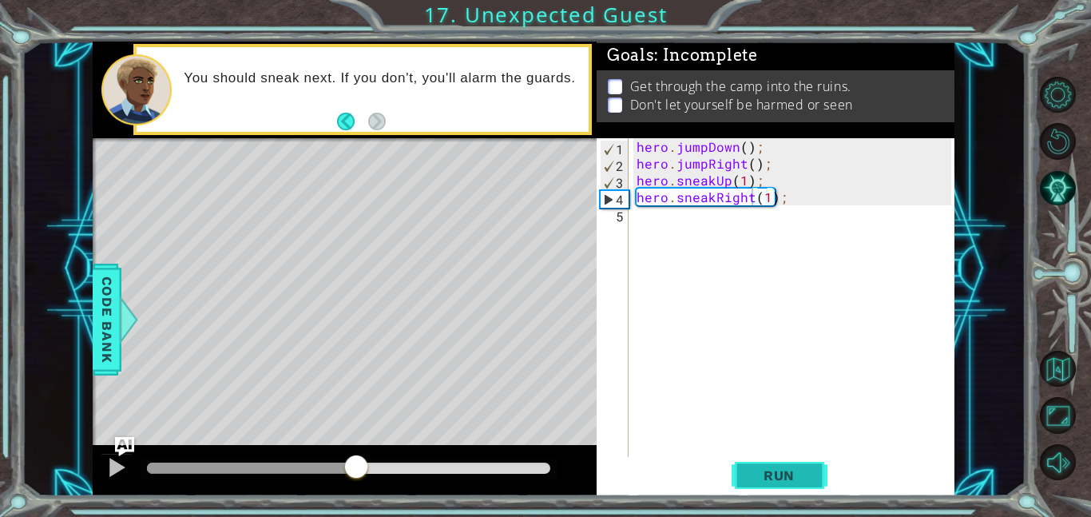
click at [752, 474] on span "Run" at bounding box center [778, 475] width 63 height 16
click at [767, 196] on div "hero . jumpDown ( ) ; hero . jumpRight ( ) ; hero . sneakUp ( 1 ) ; hero . snea…" at bounding box center [796, 314] width 326 height 352
click at [808, 462] on button "Run" at bounding box center [779, 475] width 96 height 36
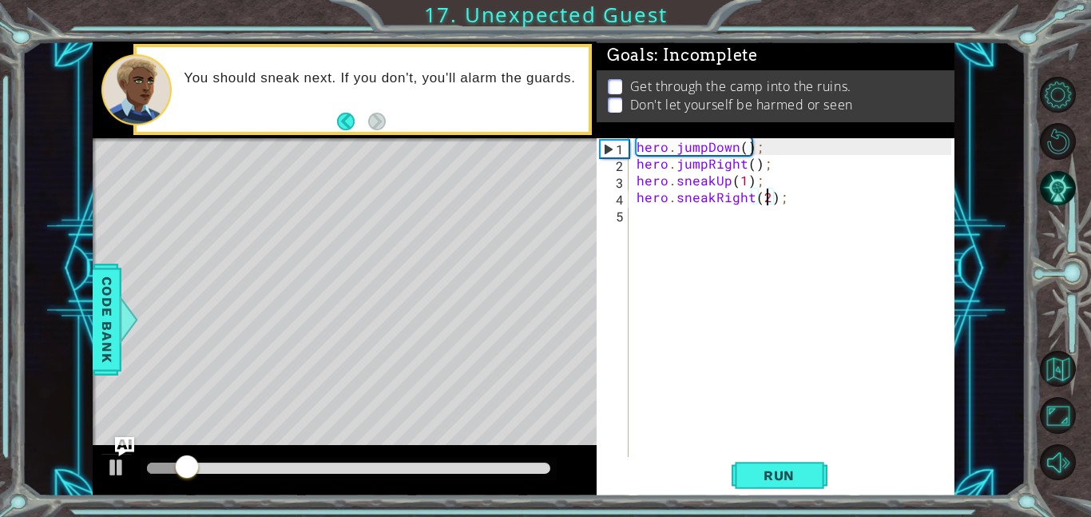
click at [347, 462] on div at bounding box center [348, 467] width 403 height 11
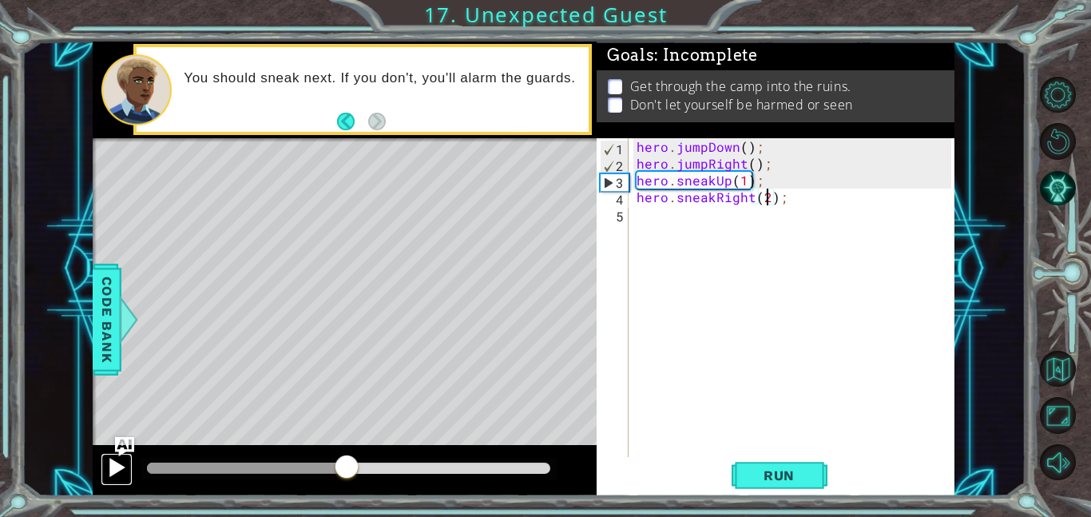
click at [111, 465] on div at bounding box center [116, 467] width 21 height 21
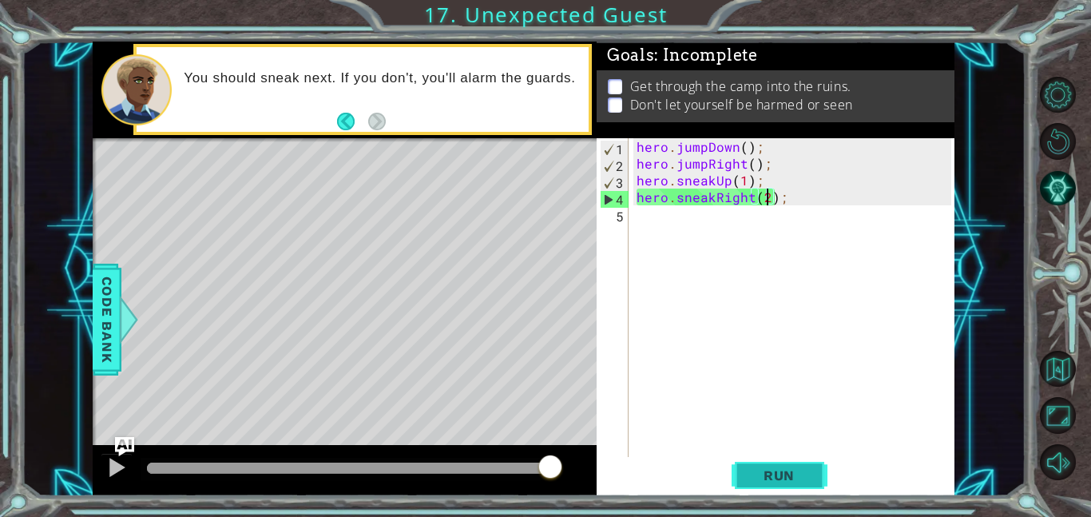
click at [749, 464] on button "Run" at bounding box center [779, 475] width 96 height 36
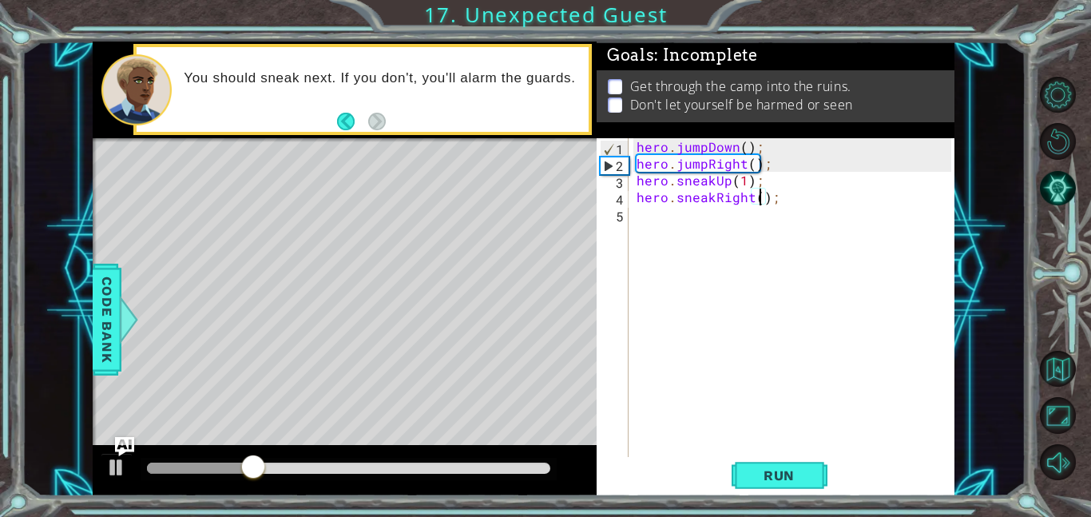
type textarea "hero.sneakRight(1);"
click at [655, 227] on div "hero . jumpDown ( ) ; hero . jumpRight ( ) ; hero . sneakUp ( 1 ) ; hero . snea…" at bounding box center [796, 314] width 326 height 352
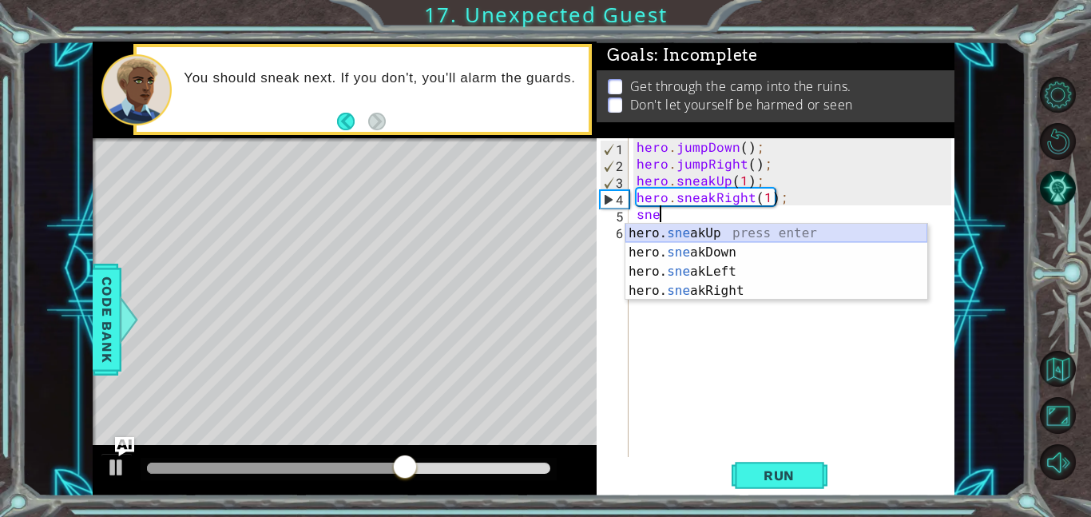
click at [718, 237] on div "hero. sne akUp press enter hero. sne akDown press enter hero. sne akLeft press …" at bounding box center [776, 281] width 302 height 115
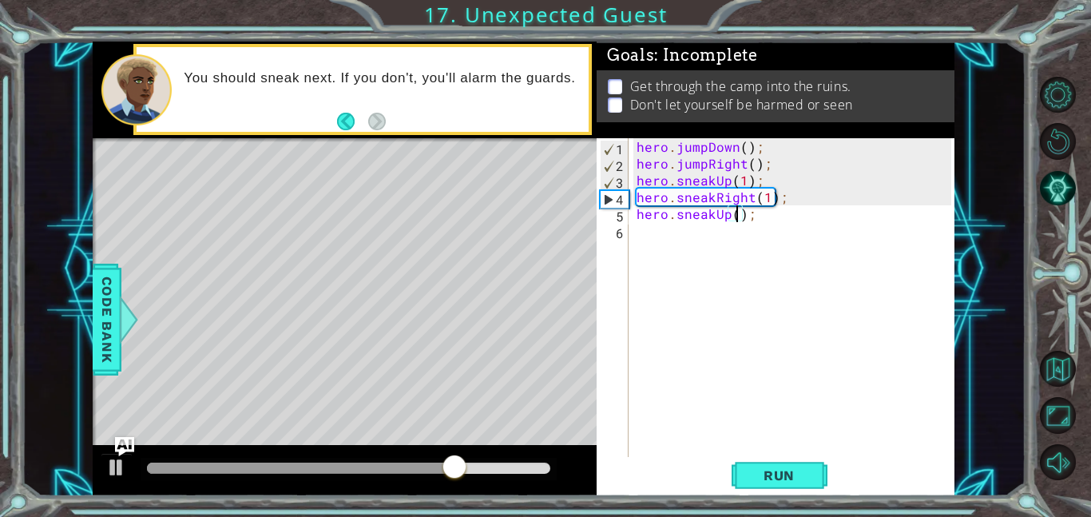
scroll to position [0, 6]
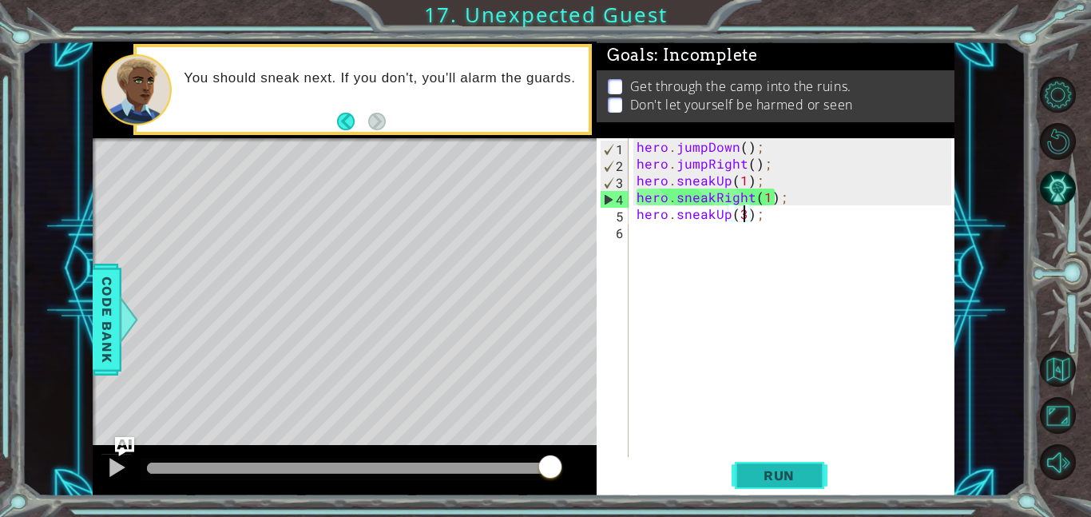
type textarea "hero.sneakUp(3);"
click at [800, 473] on span "Run" at bounding box center [778, 475] width 63 height 16
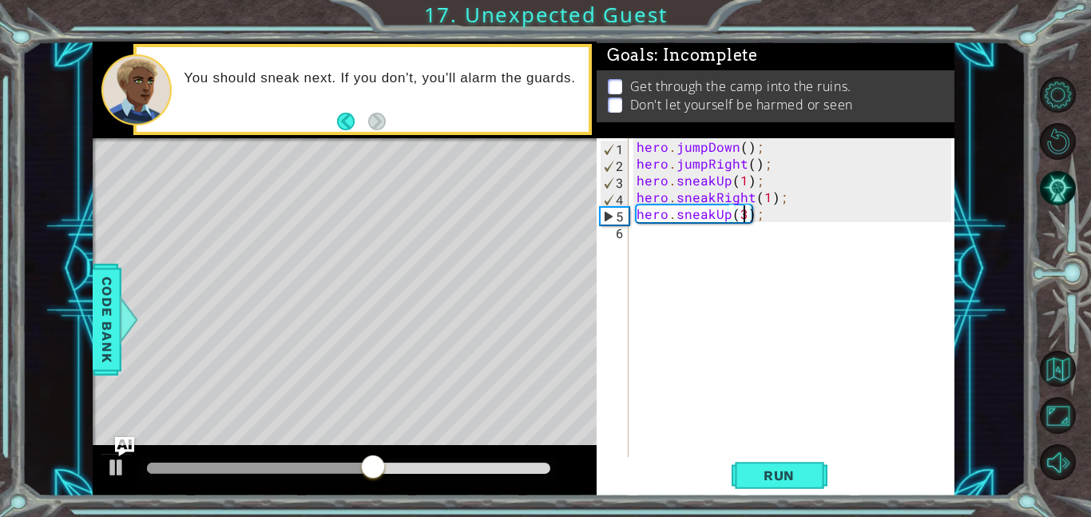
click at [657, 232] on div "hero . jumpDown ( ) ; hero . jumpRight ( ) ; hero . sneakUp ( 1 ) ; hero . snea…" at bounding box center [796, 314] width 326 height 352
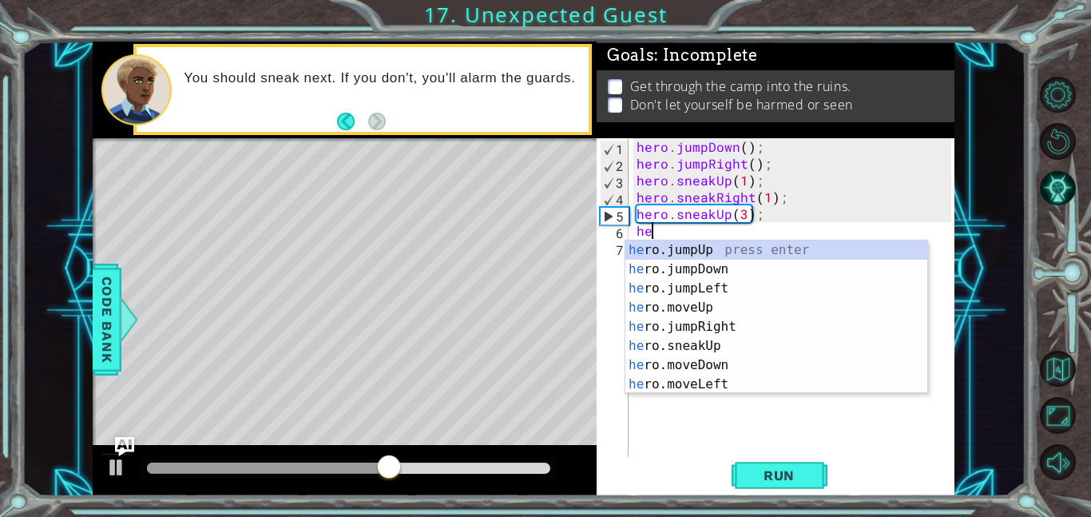
type textarea "her"
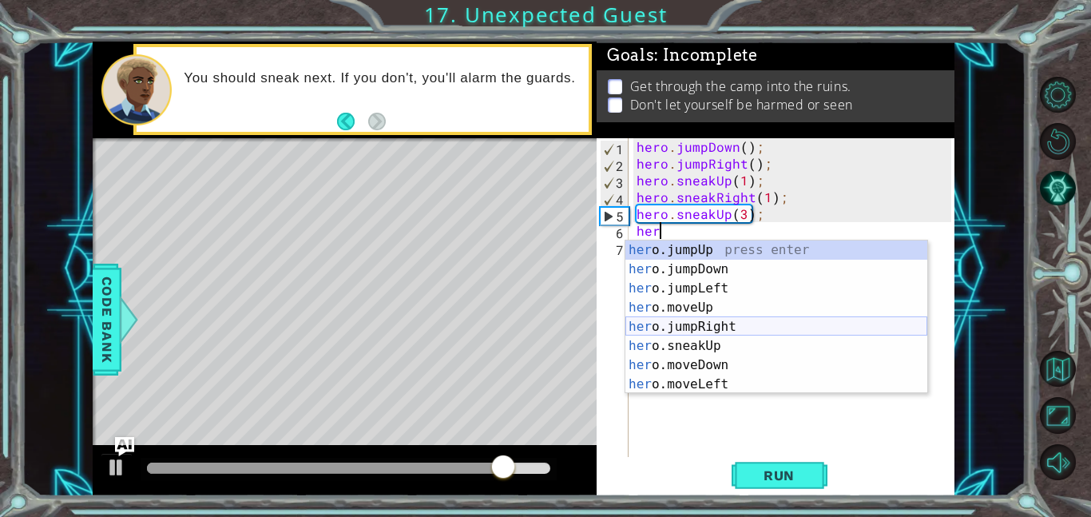
click at [723, 329] on div "her o.jumpUp press enter her o.jumpDown press enter her o.jumpLeft press enter …" at bounding box center [776, 336] width 302 height 192
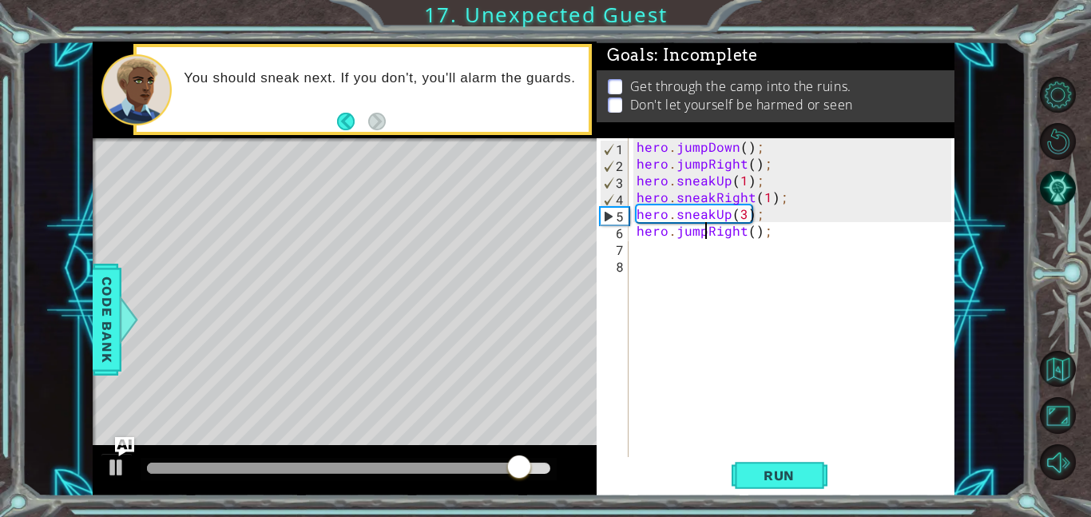
click at [704, 231] on div "hero . jumpDown ( ) ; hero . jumpRight ( ) ; hero . sneakUp ( 1 ) ; hero . snea…" at bounding box center [796, 314] width 326 height 352
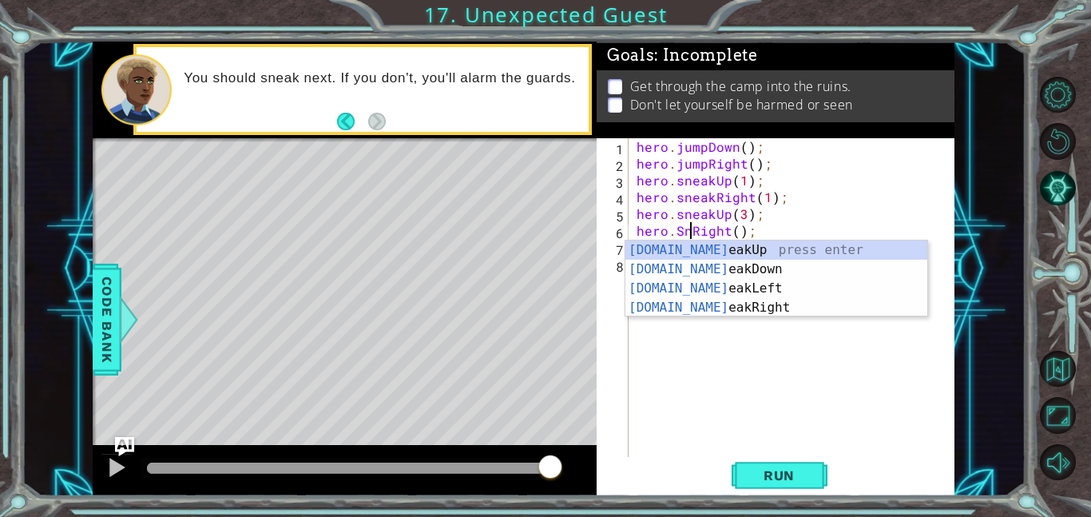
scroll to position [0, 3]
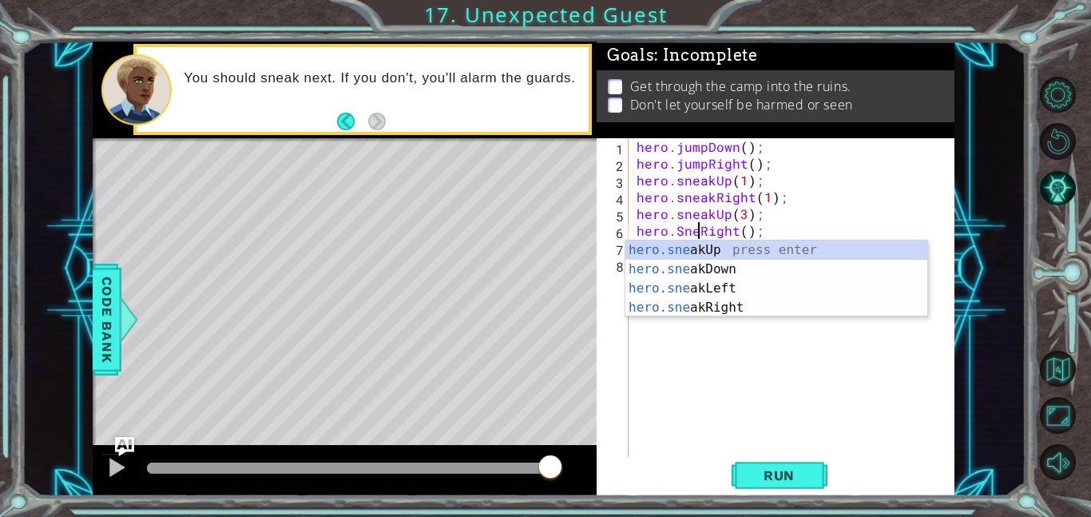
type textarea "hero.SneRight();"
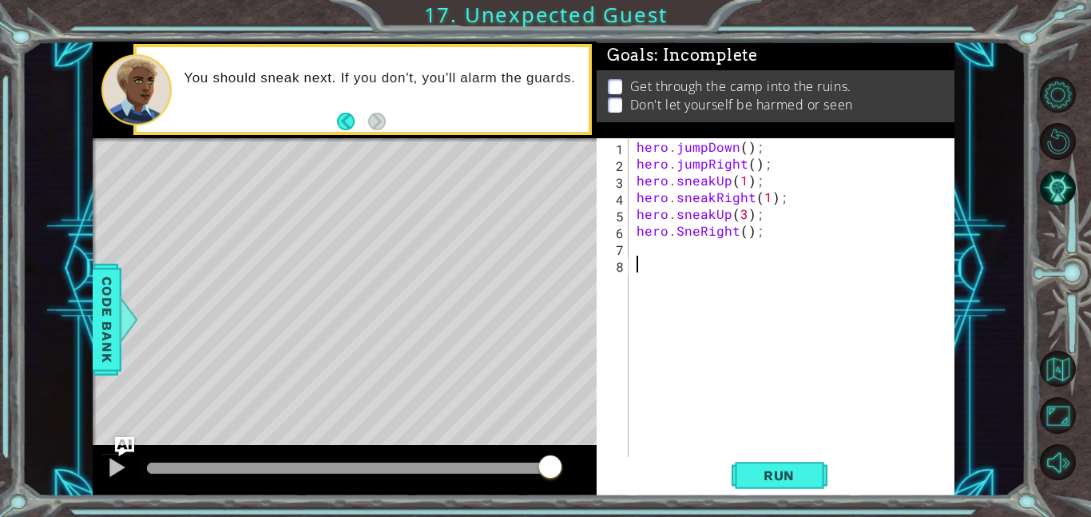
scroll to position [0, 0]
click at [699, 237] on div "hero . jumpDown ( ) ; hero . jumpRight ( ) ; hero . sneakUp ( 1 ) ; hero . snea…" at bounding box center [796, 314] width 326 height 352
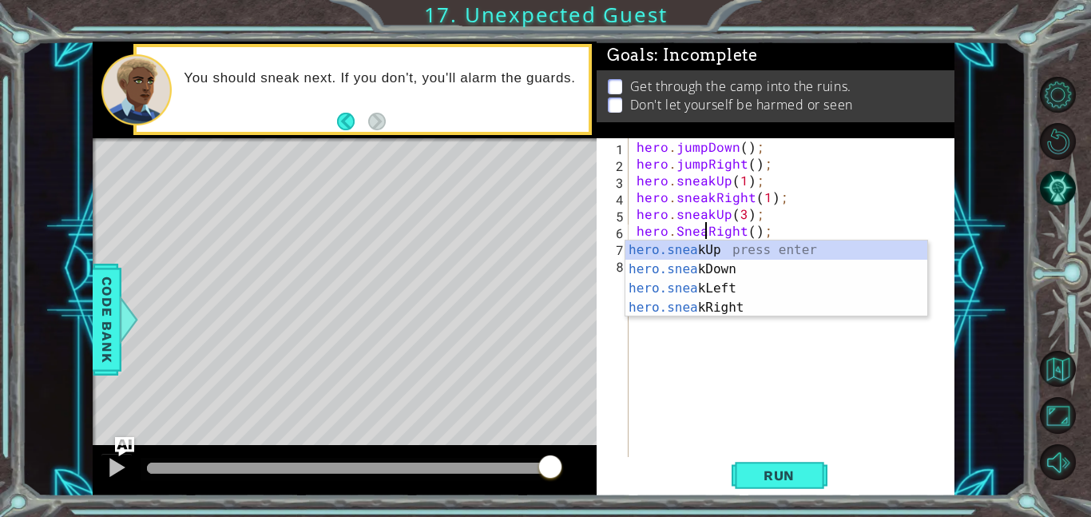
scroll to position [0, 5]
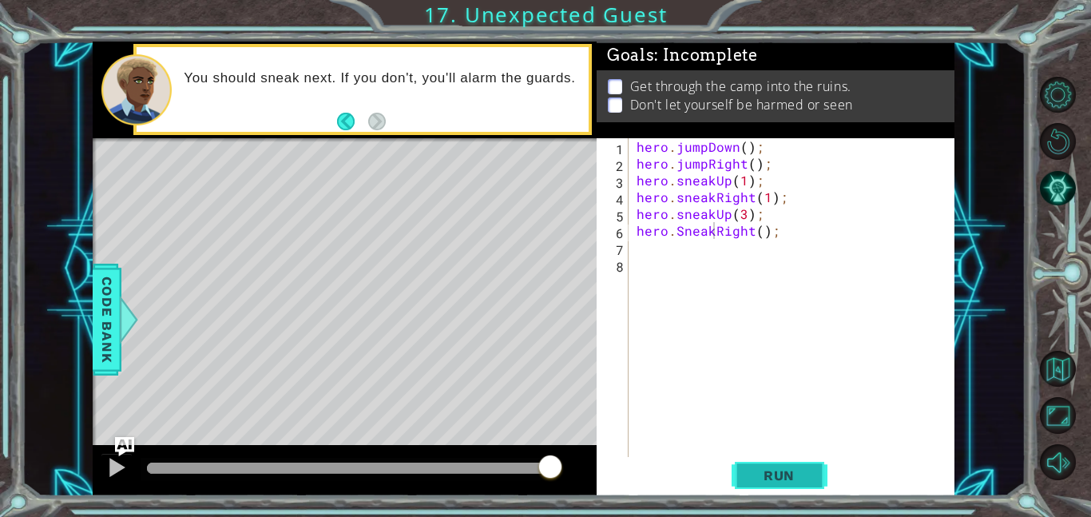
click at [764, 469] on span "Run" at bounding box center [778, 475] width 63 height 16
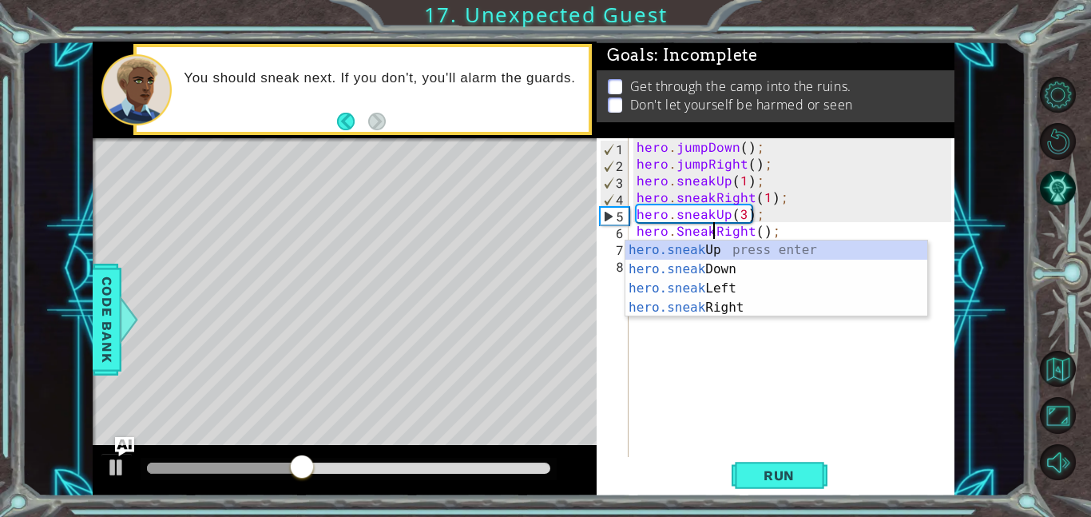
click at [678, 232] on div "hero . jumpDown ( ) ; hero . jumpRight ( ) ; hero . sneakUp ( 1 ) ; hero . snea…" at bounding box center [796, 314] width 326 height 352
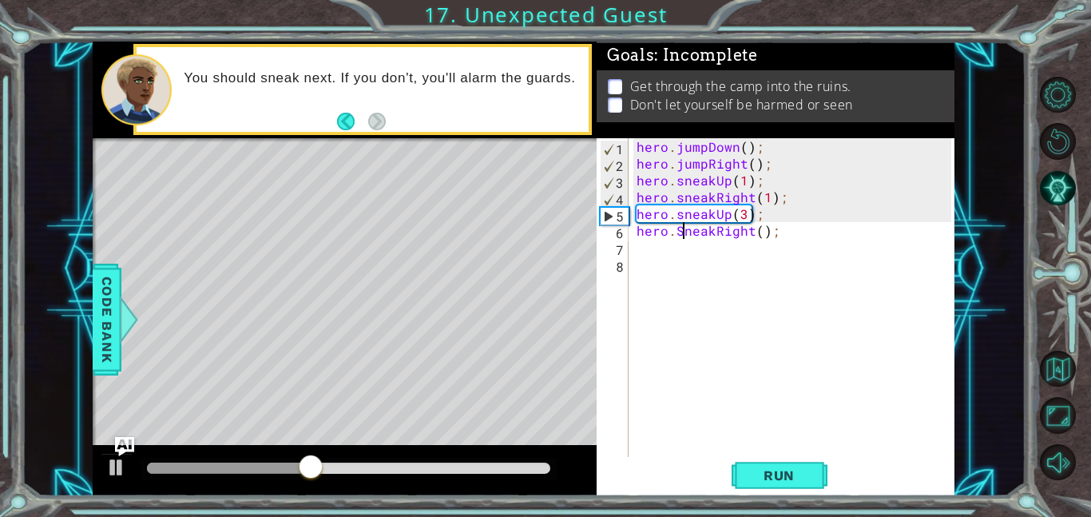
click at [680, 232] on div "hero . jumpDown ( ) ; hero . jumpRight ( ) ; hero . sneakUp ( 1 ) ; hero . snea…" at bounding box center [796, 314] width 326 height 352
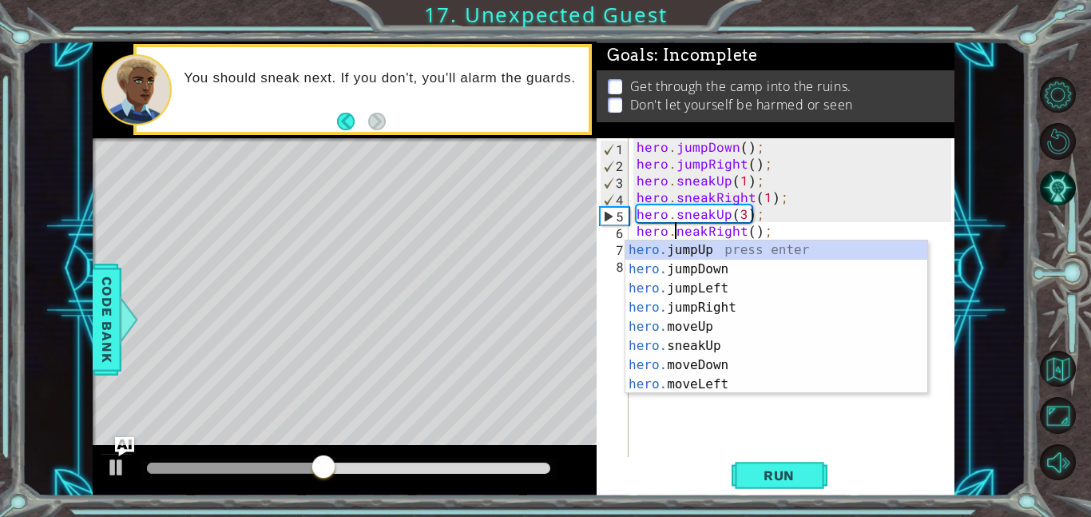
scroll to position [0, 2]
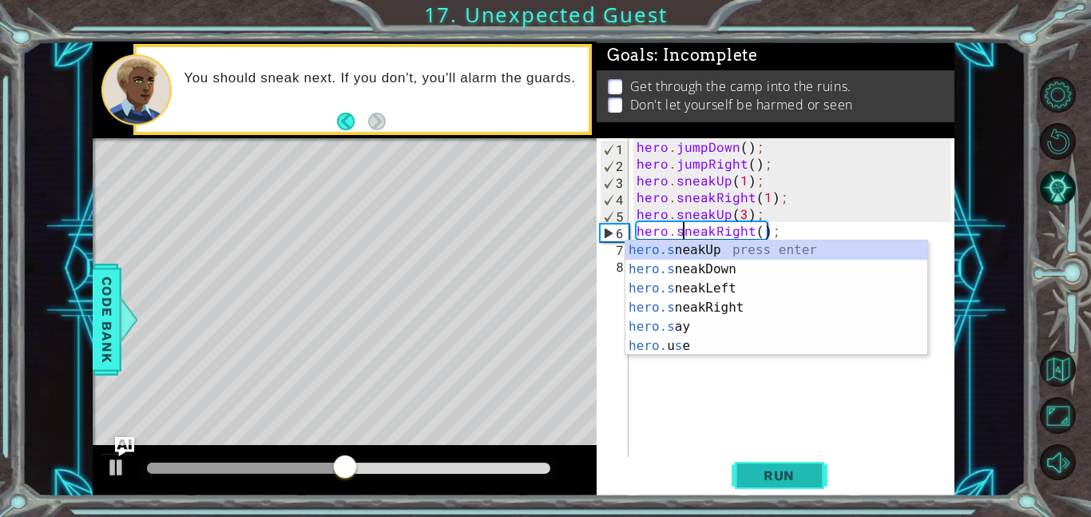
click at [814, 469] on button "Run" at bounding box center [779, 475] width 96 height 36
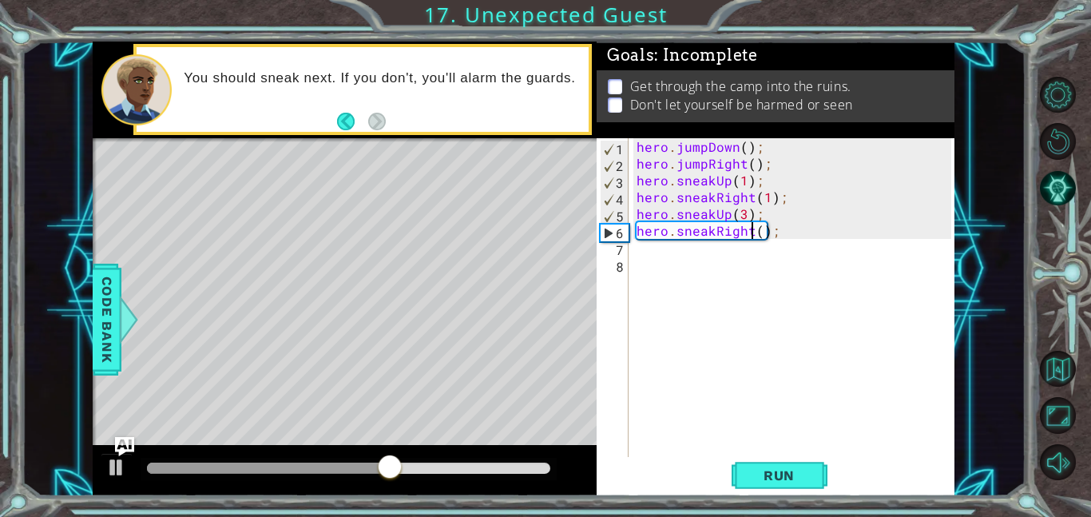
click at [754, 231] on div "hero . jumpDown ( ) ; hero . jumpRight ( ) ; hero . sneakUp ( 1 ) ; hero . snea…" at bounding box center [796, 314] width 326 height 352
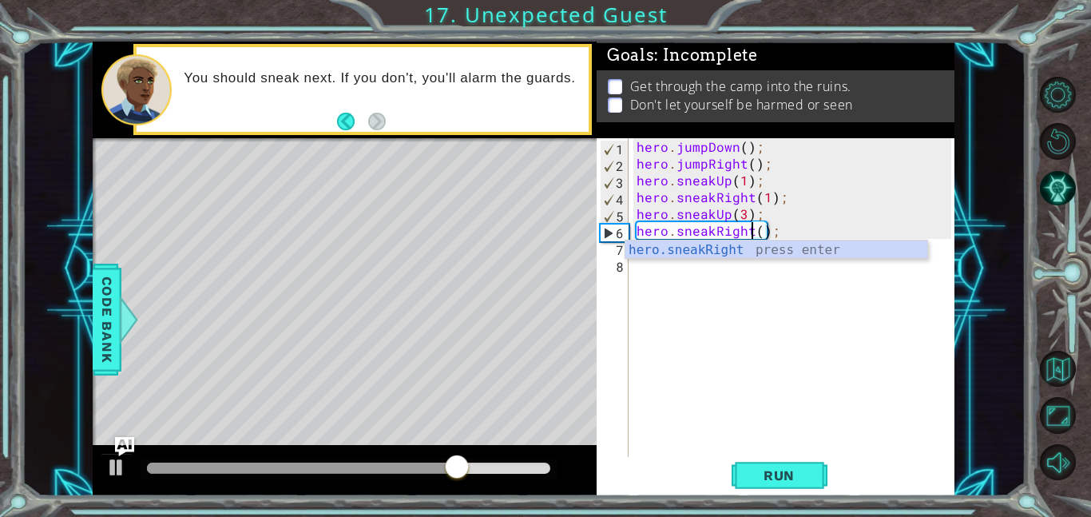
click at [761, 232] on div "hero . jumpDown ( ) ; hero . jumpRight ( ) ; hero . sneakUp ( 1 ) ; hero . snea…" at bounding box center [796, 314] width 326 height 352
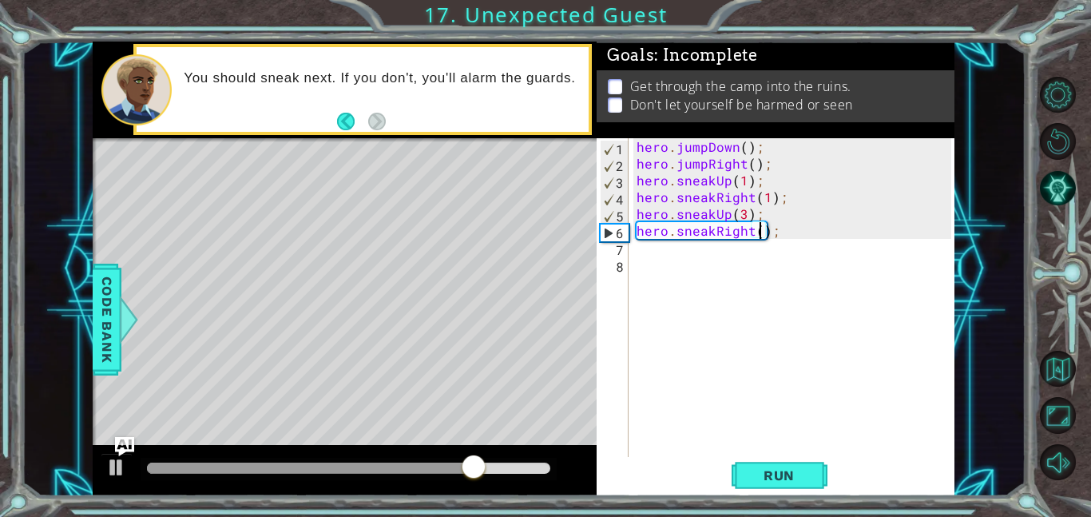
scroll to position [0, 8]
type textarea "hero.sneakRight(3);"
click at [779, 462] on button "Run" at bounding box center [779, 475] width 96 height 36
click at [706, 252] on div "hero . jumpDown ( ) ; hero . jumpRight ( ) ; hero . sneakUp ( 1 ) ; hero . snea…" at bounding box center [796, 314] width 326 height 352
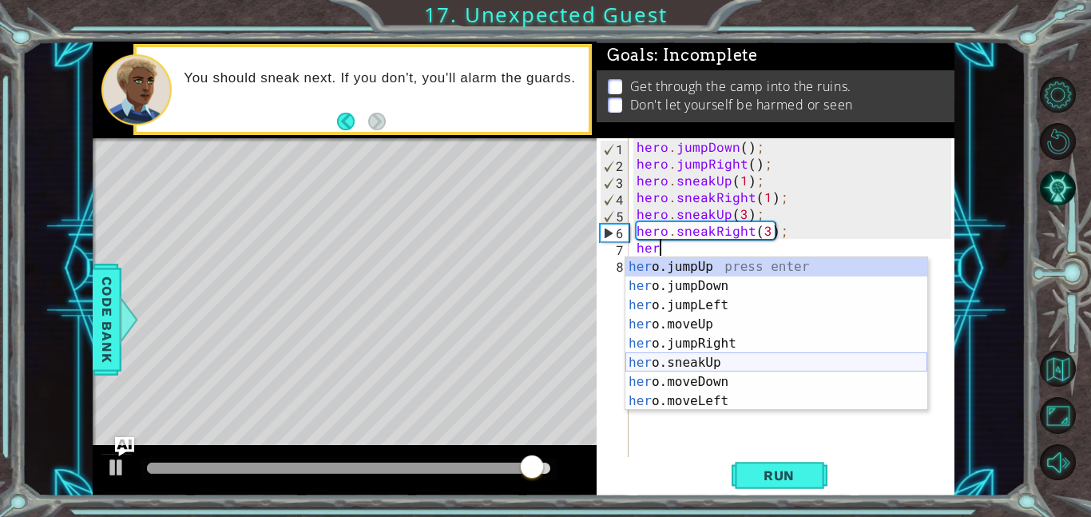
click at [747, 363] on div "her o.jumpUp press enter her o.jumpDown press enter her o.jumpLeft press enter …" at bounding box center [776, 353] width 302 height 192
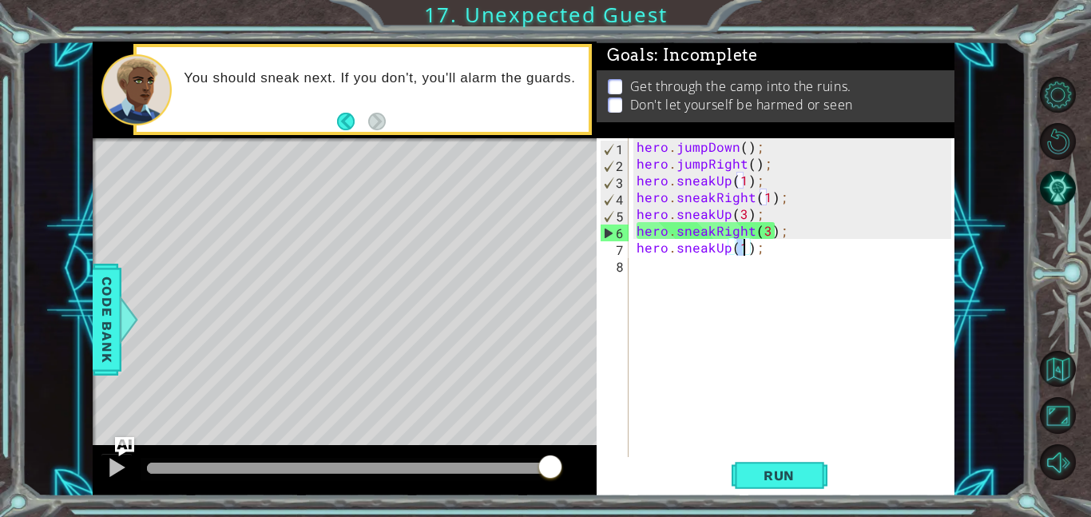
click at [726, 244] on div "hero . jumpDown ( ) ; hero . jumpRight ( ) ; hero . sneakUp ( 1 ) ; hero . snea…" at bounding box center [796, 314] width 326 height 352
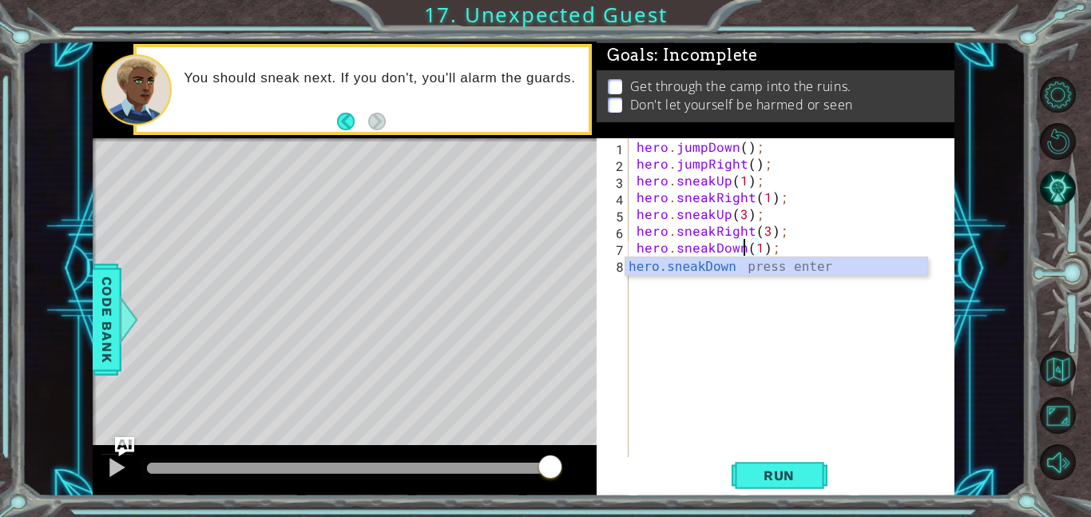
scroll to position [0, 6]
click at [789, 458] on button "Run" at bounding box center [779, 475] width 96 height 36
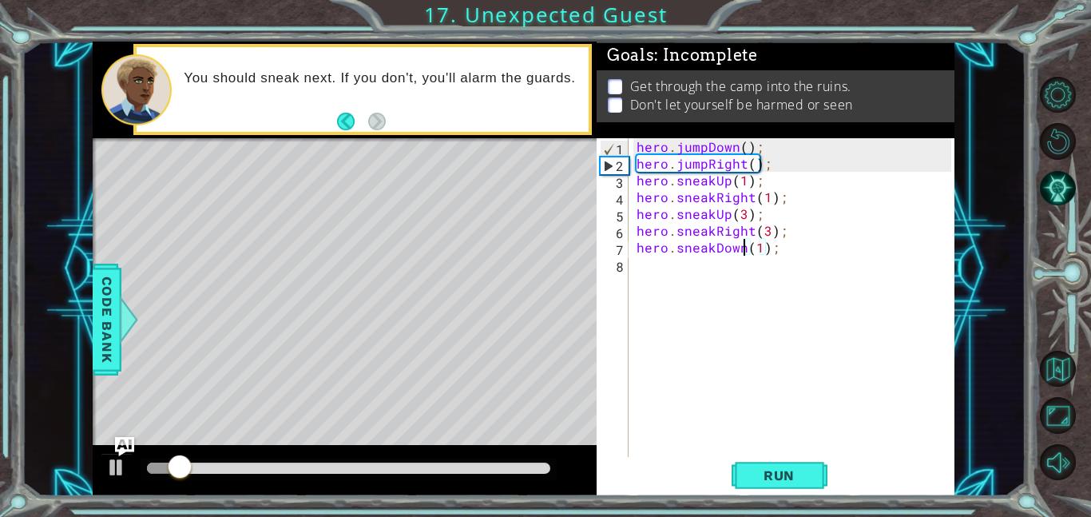
click at [757, 252] on div "hero . jumpDown ( ) ; hero . jumpRight ( ) ; hero . sneakUp ( 1 ) ; hero . snea…" at bounding box center [796, 314] width 326 height 352
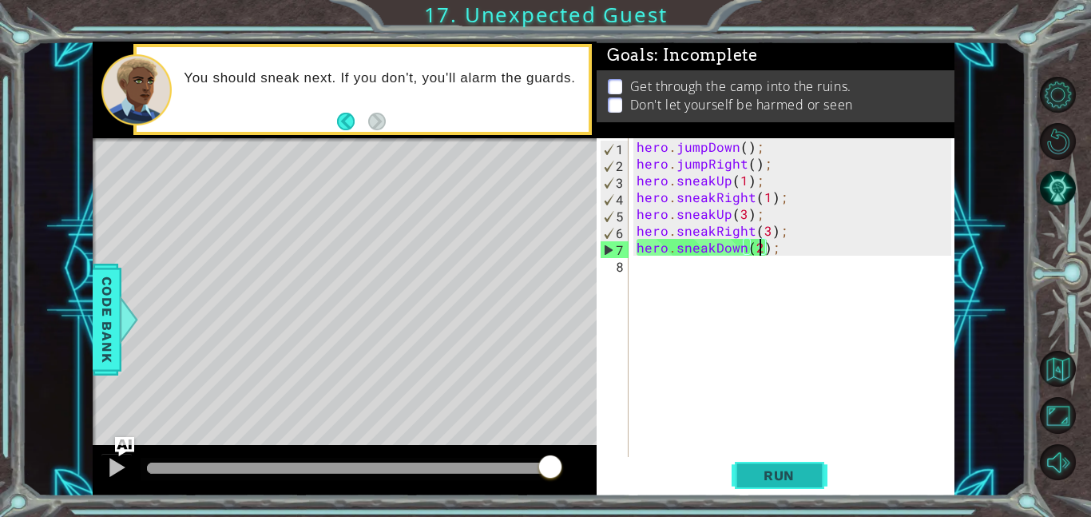
type textarea "hero.sneakDown(2);"
click at [809, 481] on span "Run" at bounding box center [778, 475] width 63 height 16
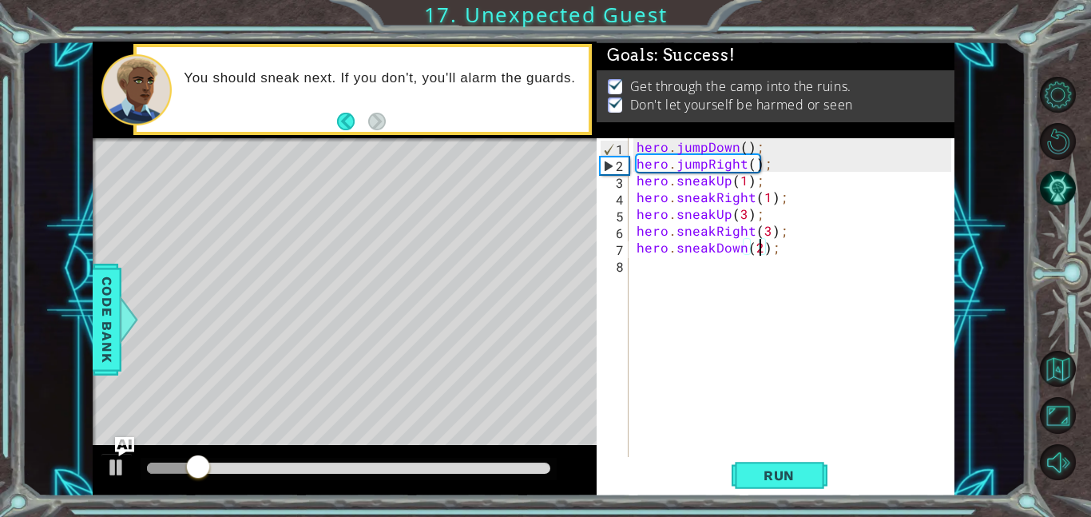
click at [415, 468] on div at bounding box center [348, 467] width 403 height 11
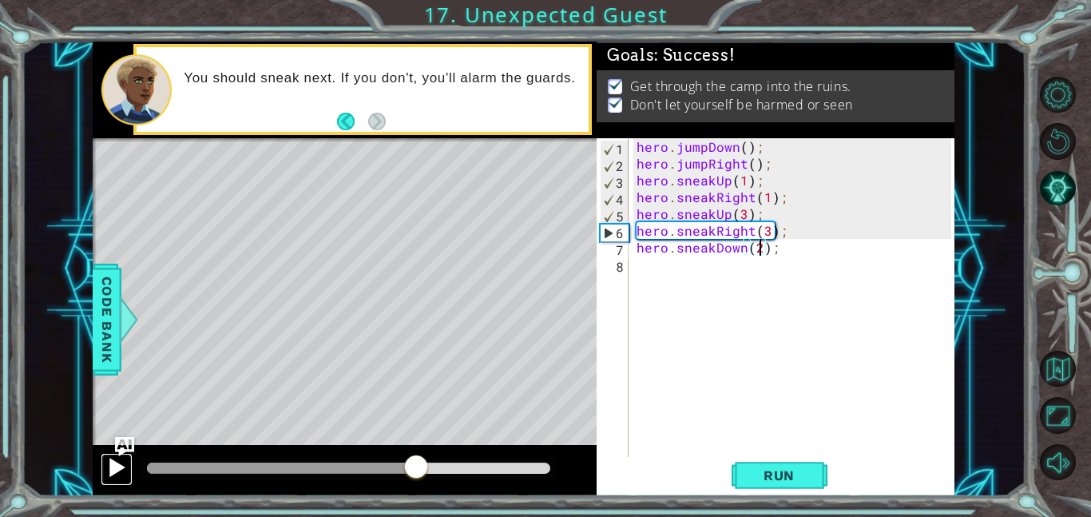
click at [115, 473] on div at bounding box center [116, 467] width 21 height 21
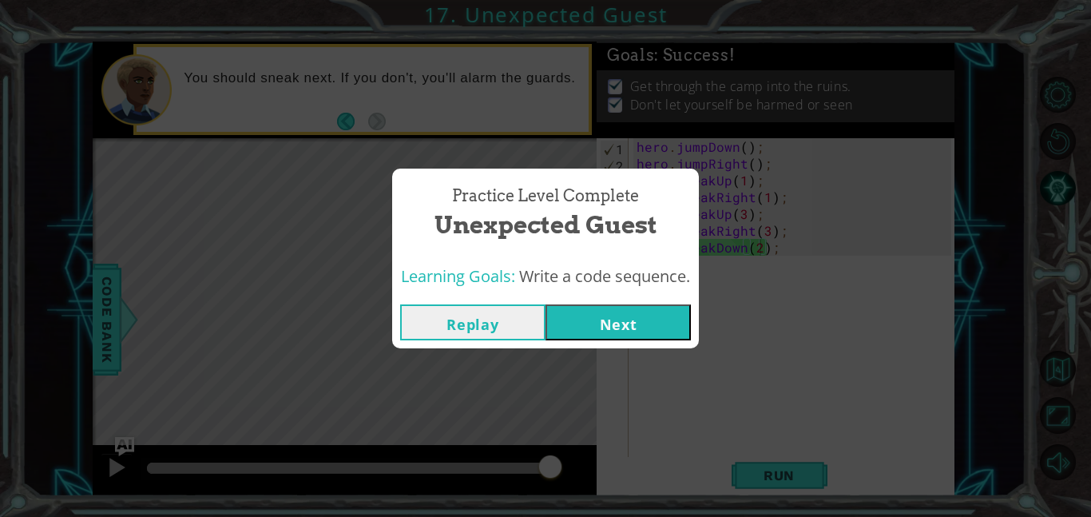
click at [631, 304] on button "Next" at bounding box center [617, 322] width 145 height 36
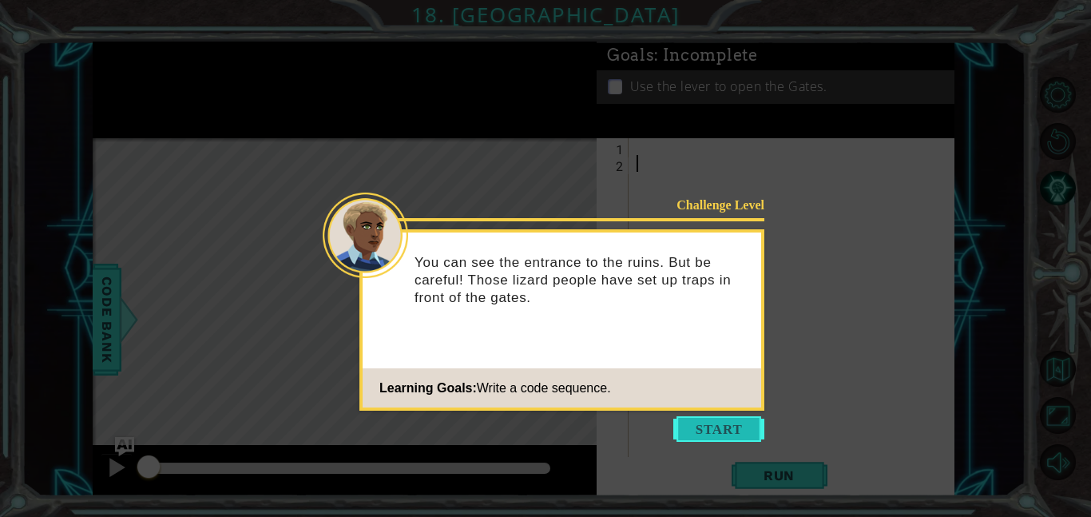
click at [735, 420] on button "Start" at bounding box center [718, 429] width 91 height 26
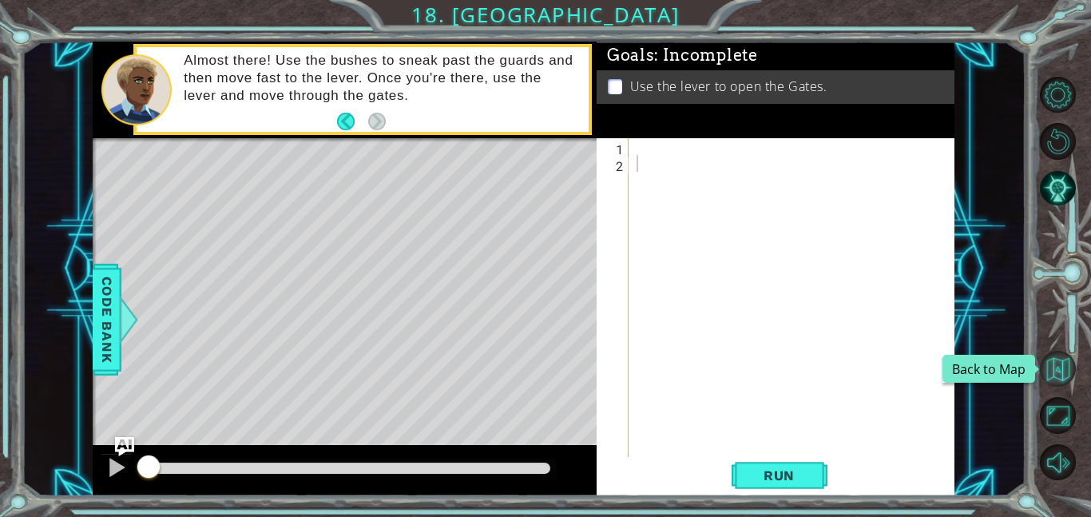
click at [1071, 357] on button "Back to Map" at bounding box center [1058, 369] width 36 height 36
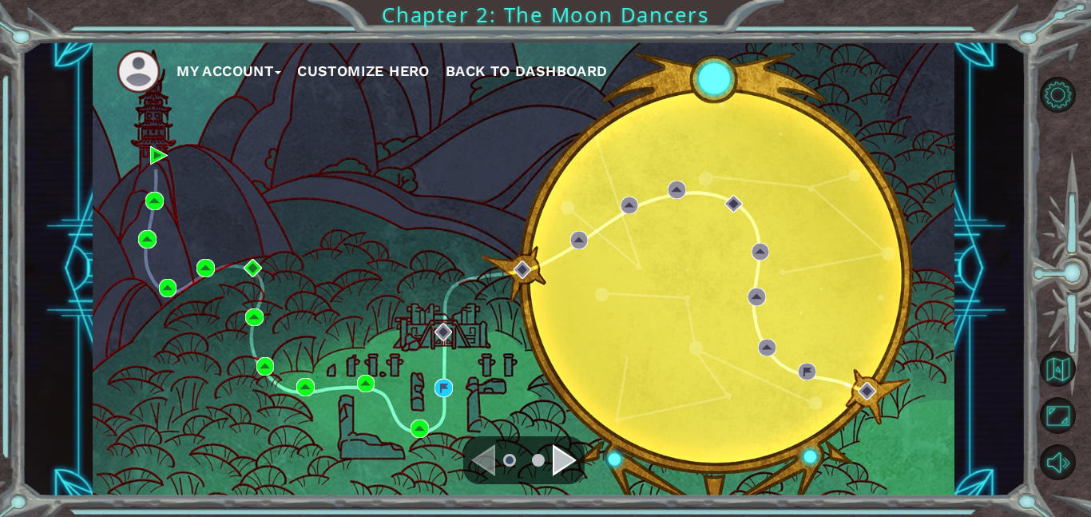
click at [571, 454] on div "Navigate to the next page" at bounding box center [565, 460] width 24 height 32
